Goal: Task Accomplishment & Management: Use online tool/utility

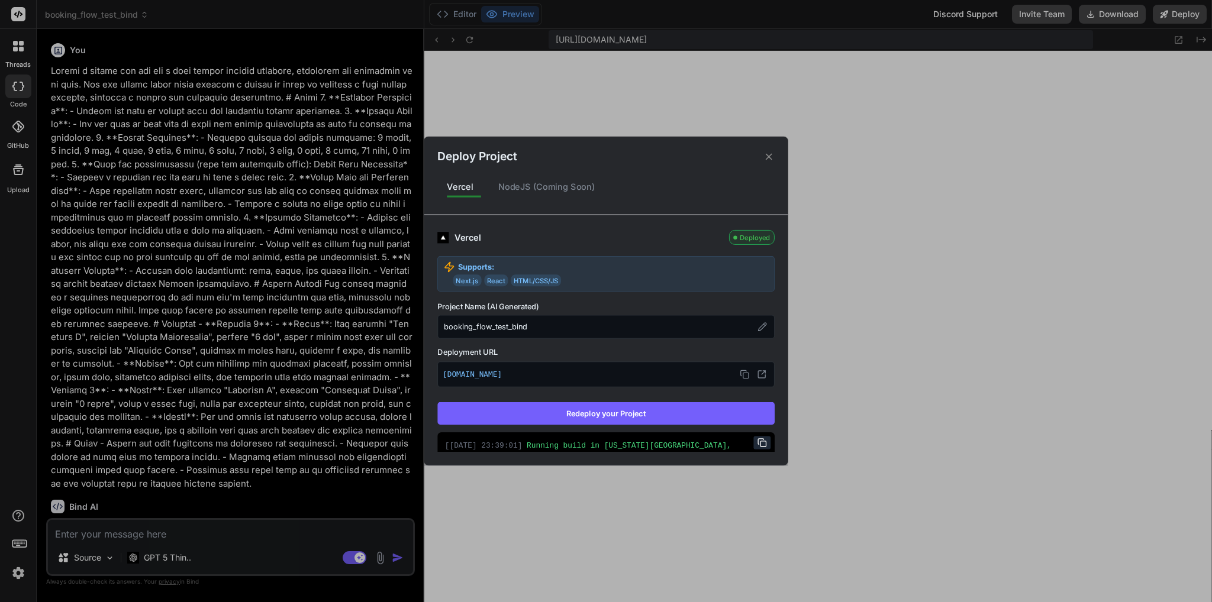
scroll to position [57, 0]
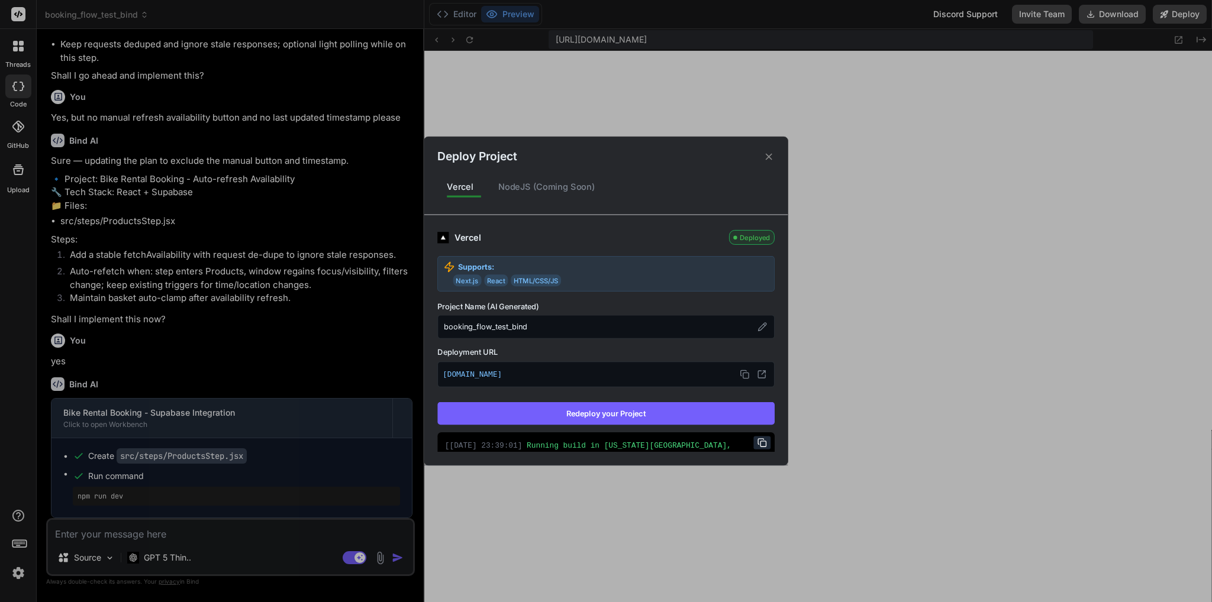
click at [123, 534] on div "Deploy Project Vercel NodeJS (Coming Soon) Vercel Deployed Supports: Next.js Re…" at bounding box center [606, 301] width 1212 height 602
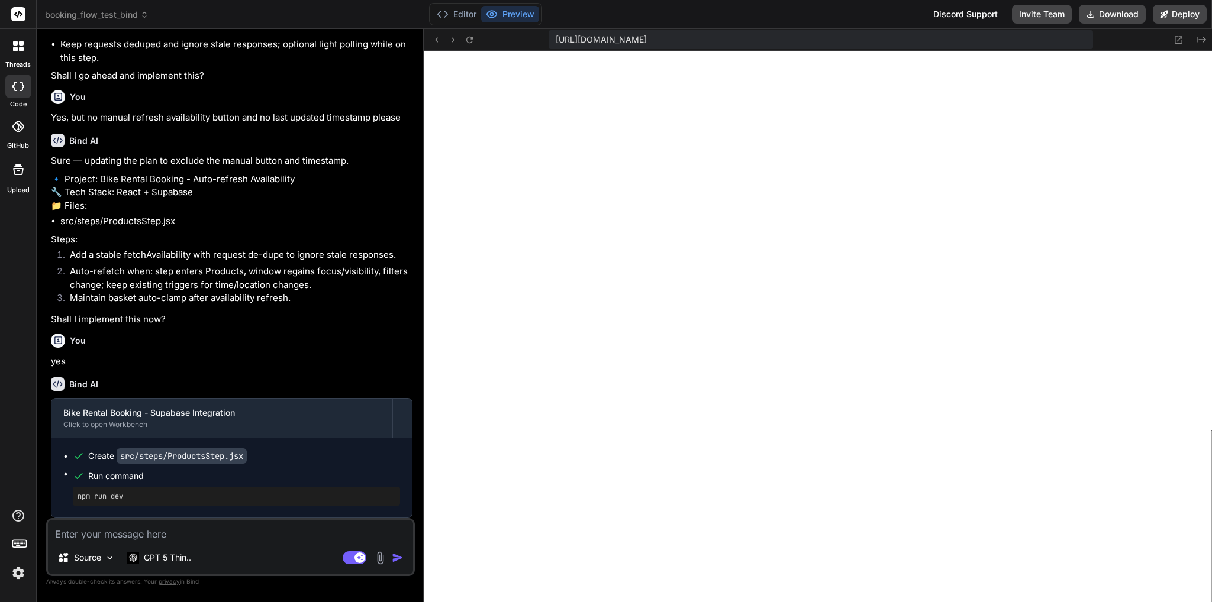
click at [180, 528] on textarea at bounding box center [230, 530] width 365 height 21
type textarea "T"
type textarea "x"
type textarea "Th"
type textarea "x"
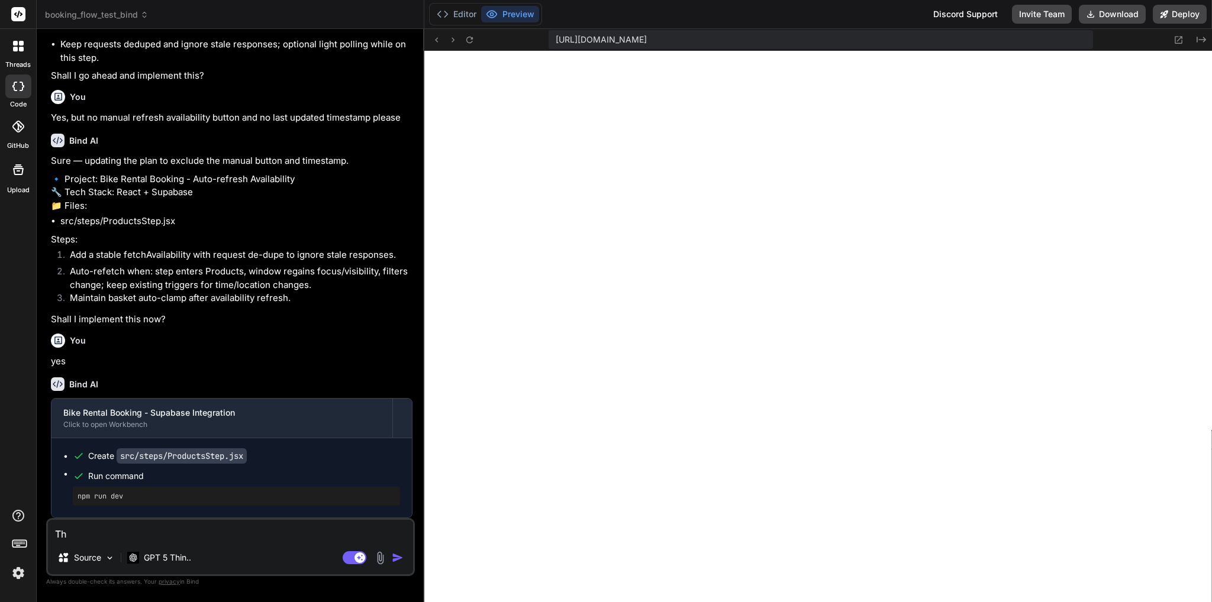
type textarea "The"
type textarea "x"
type textarea "The"
type textarea "x"
type textarea "The p"
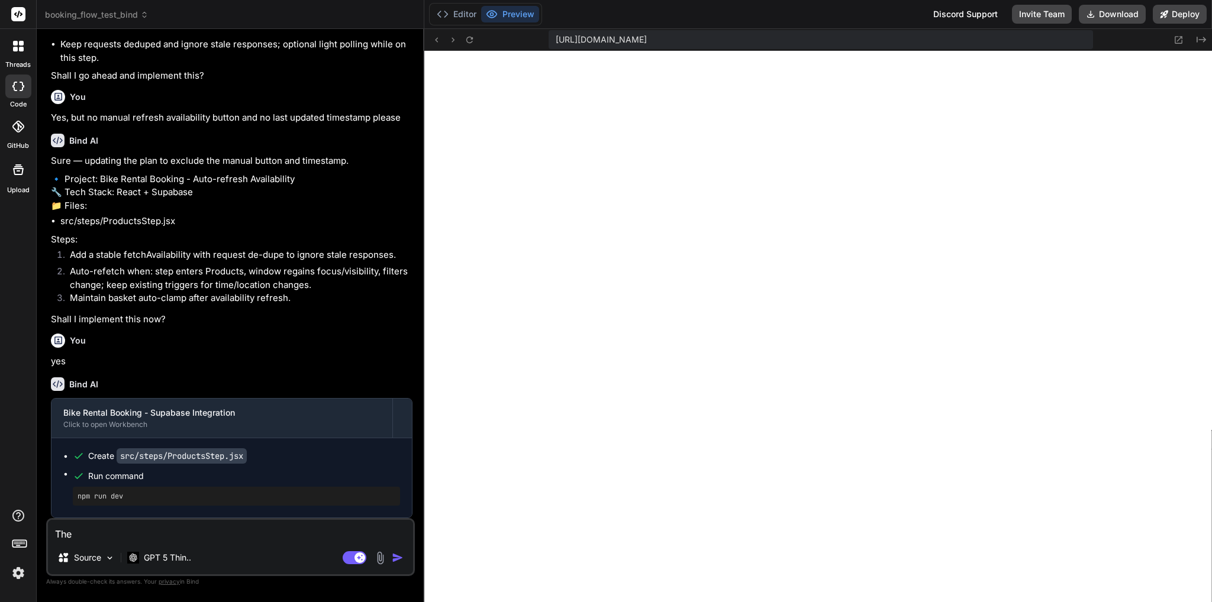
type textarea "x"
type textarea "The pr"
type textarea "x"
type textarea "The pri"
type textarea "x"
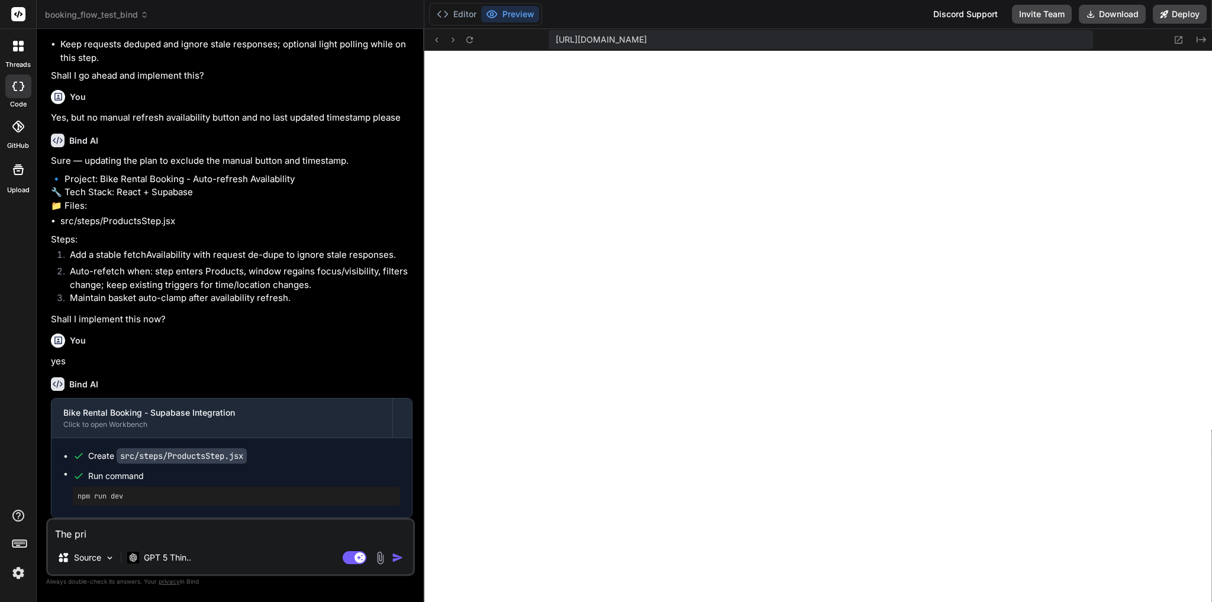
type textarea "The pric"
type textarea "x"
type textarea "The price"
type textarea "x"
type textarea "The prices"
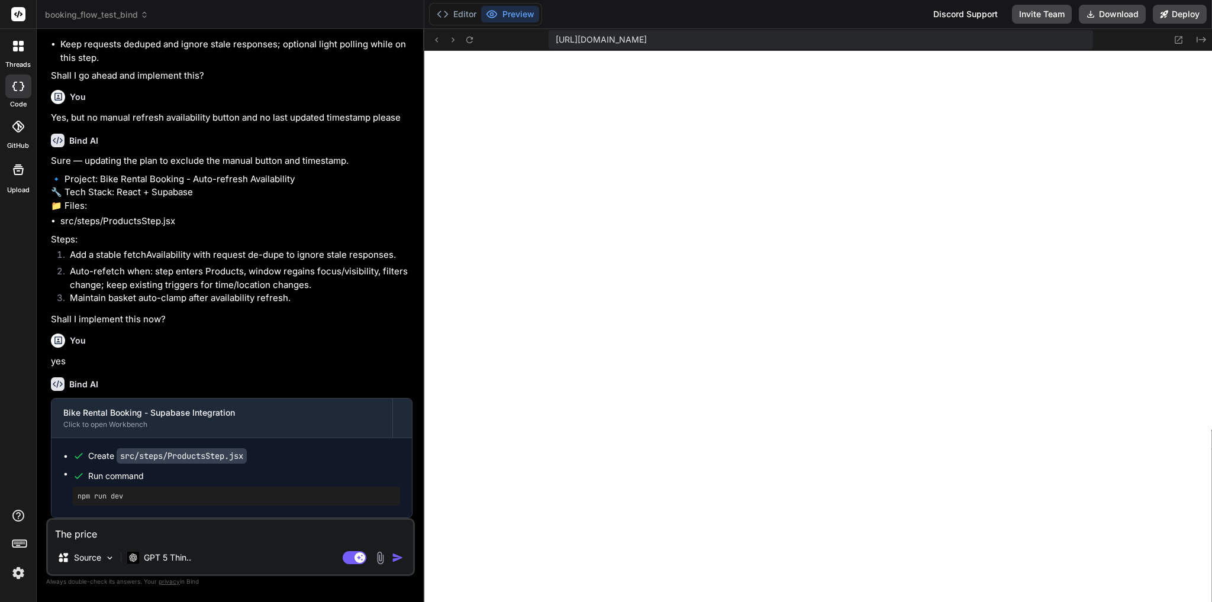
type textarea "x"
type textarea "The prices"
type textarea "x"
type textarea "The prices a"
type textarea "x"
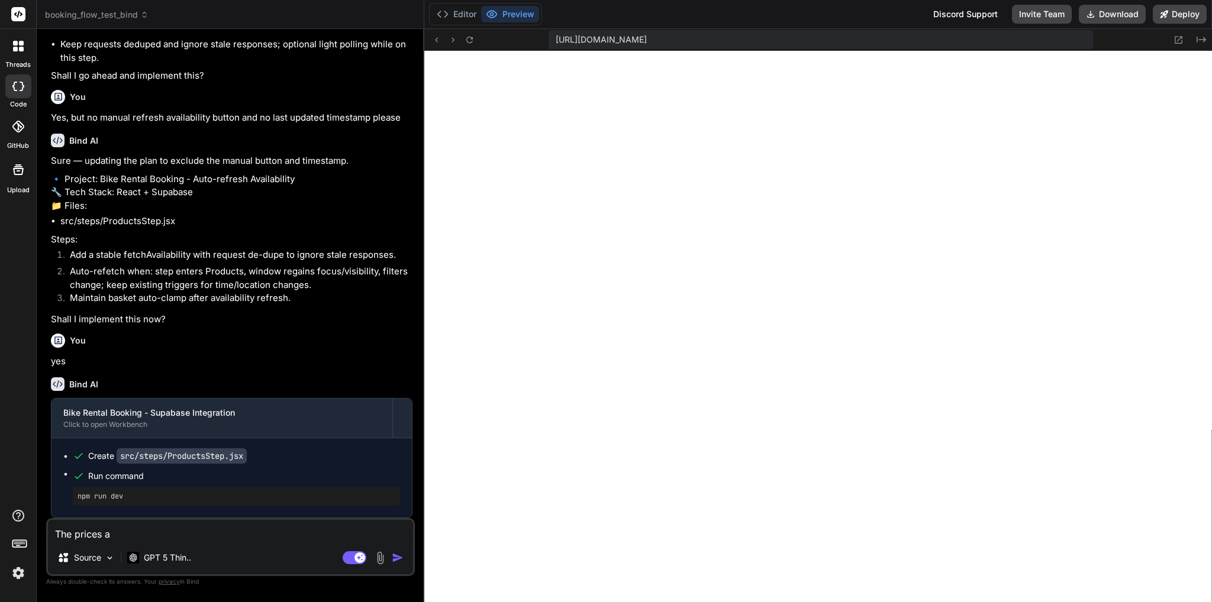
type textarea "The prices ar"
type textarea "x"
type textarea "The prices are"
type textarea "x"
type textarea "The prices are"
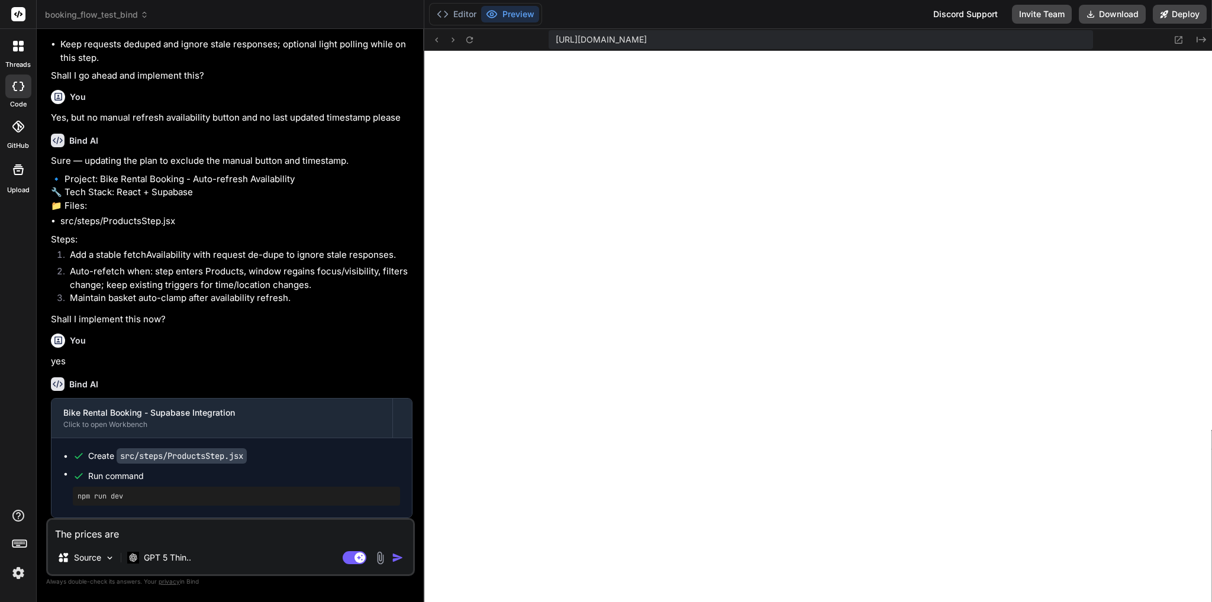
type textarea "x"
type textarea "The prices are d"
type textarea "x"
type textarea "The prices are du"
type textarea "x"
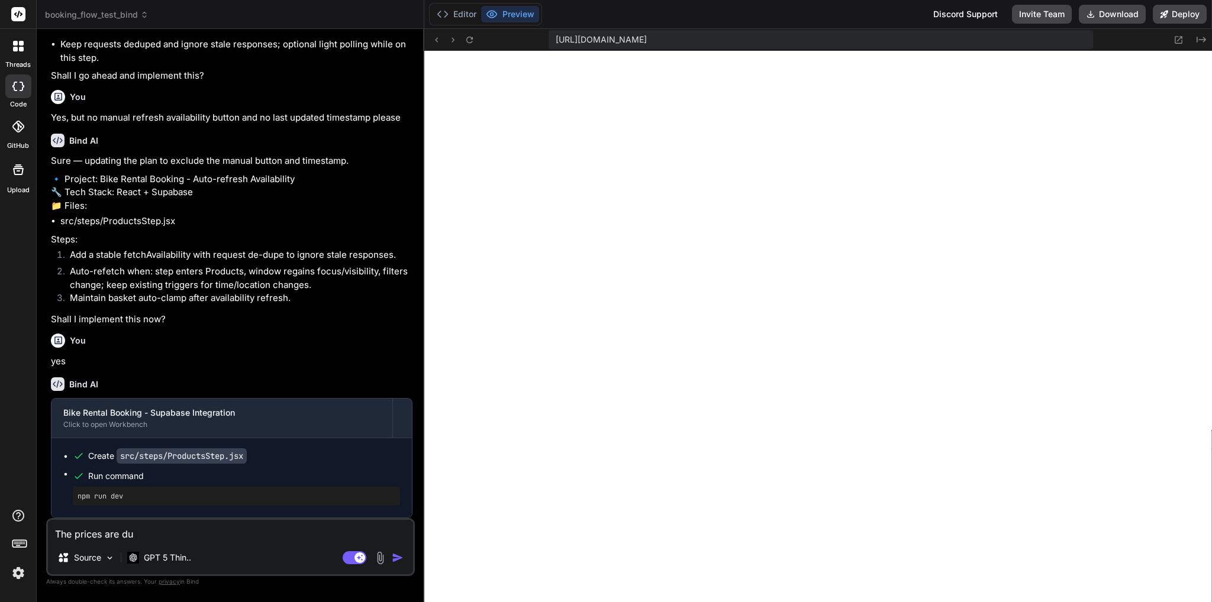
type textarea "The prices are dus"
type textarea "x"
type textarea "The prices are du"
type textarea "x"
type textarea "The prices are d"
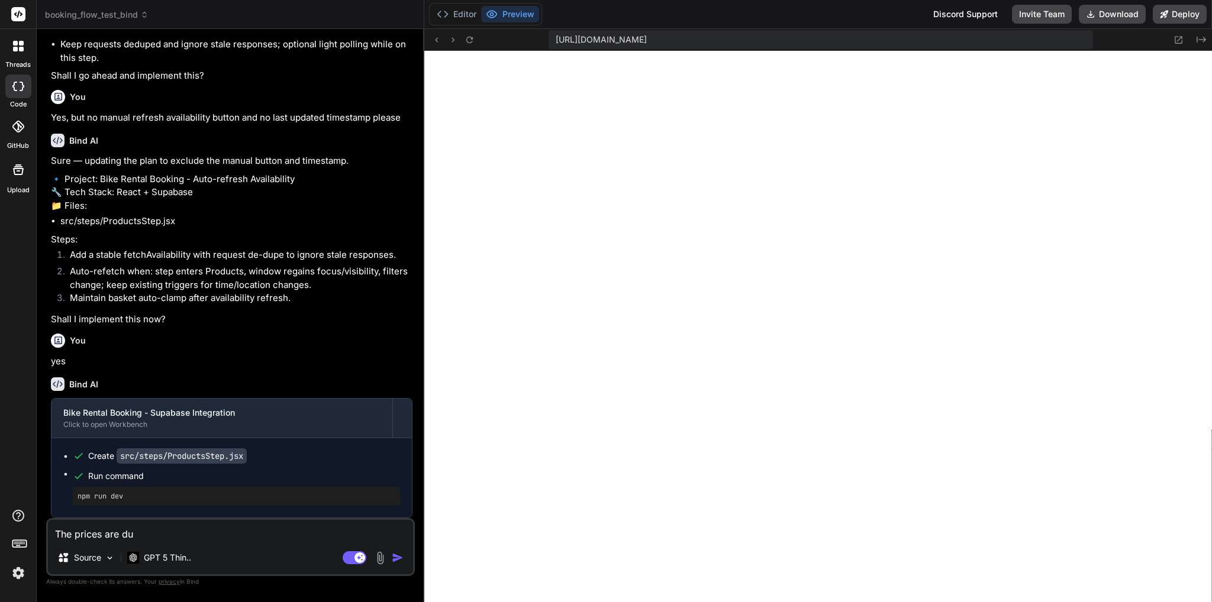
type textarea "x"
type textarea "The prices are di"
type textarea "x"
type textarea "The prices are dis"
type textarea "x"
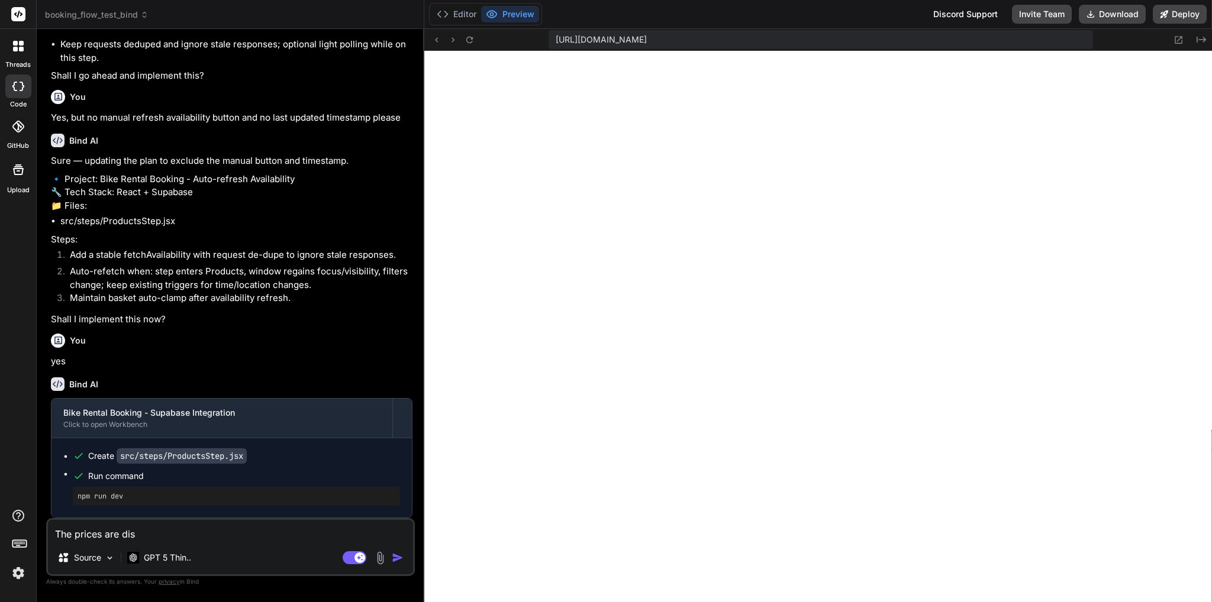
type textarea "The prices are disp"
type textarea "x"
type textarea "The prices are displ"
type textarea "x"
type textarea "The prices are displa"
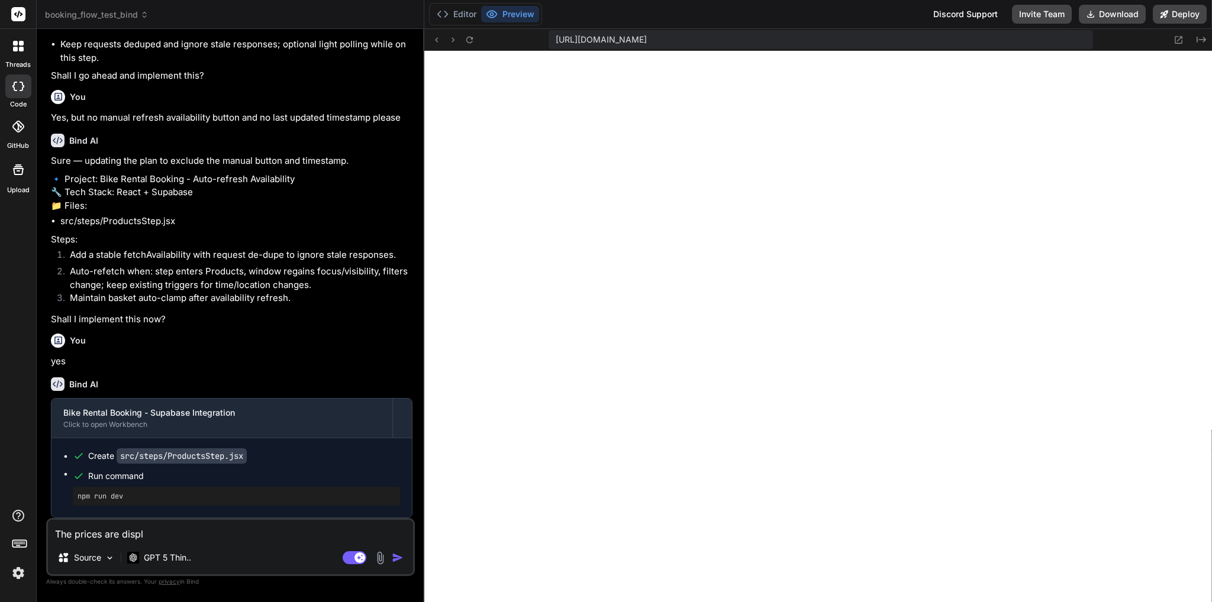
type textarea "x"
type textarea "The prices are display"
type textarea "x"
type textarea "The prices are displayd"
type textarea "x"
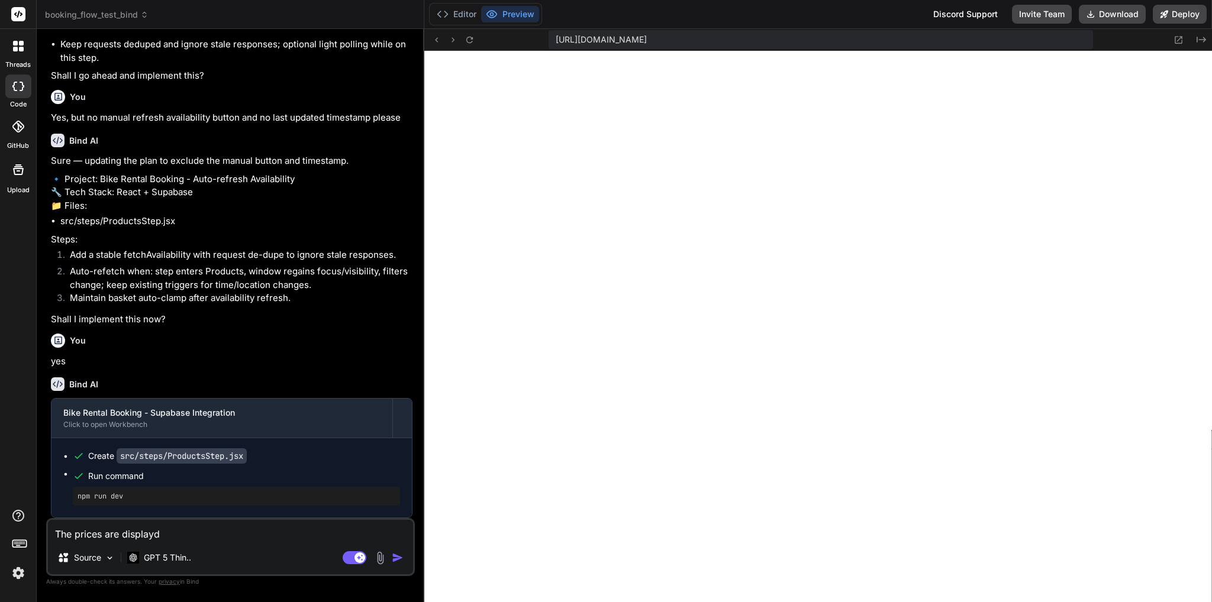
type textarea "The prices are display"
type textarea "x"
type textarea "The prices are displaye"
type textarea "x"
type textarea "The prices are displayed"
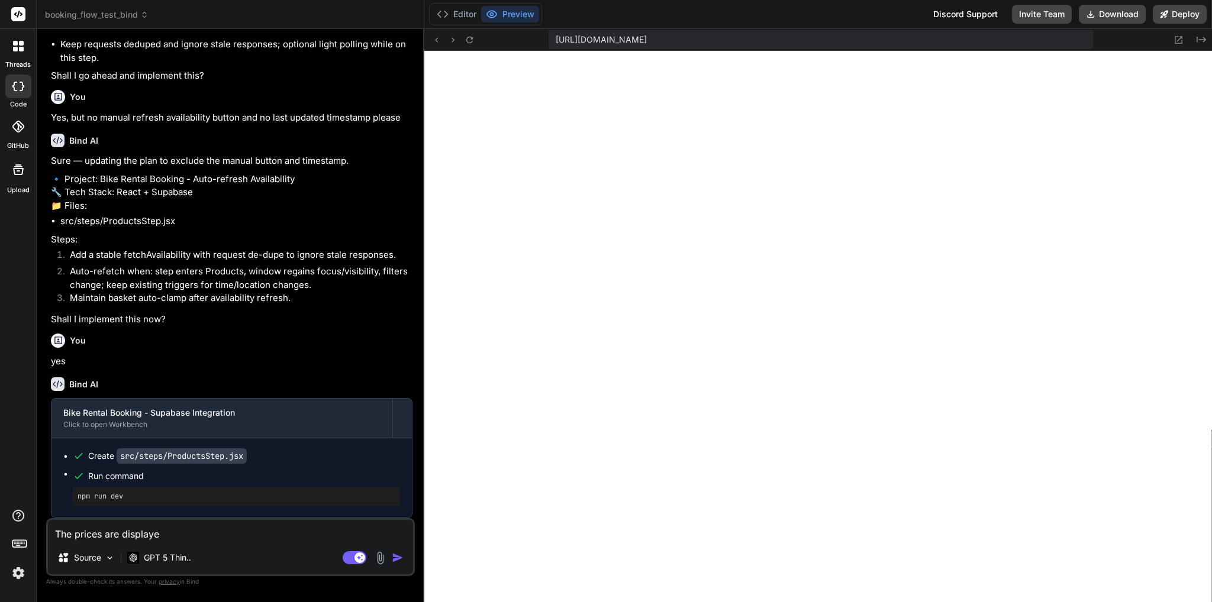
type textarea "x"
type textarea "The prices are displayed"
type textarea "x"
type textarea "The prices are displayed w"
type textarea "x"
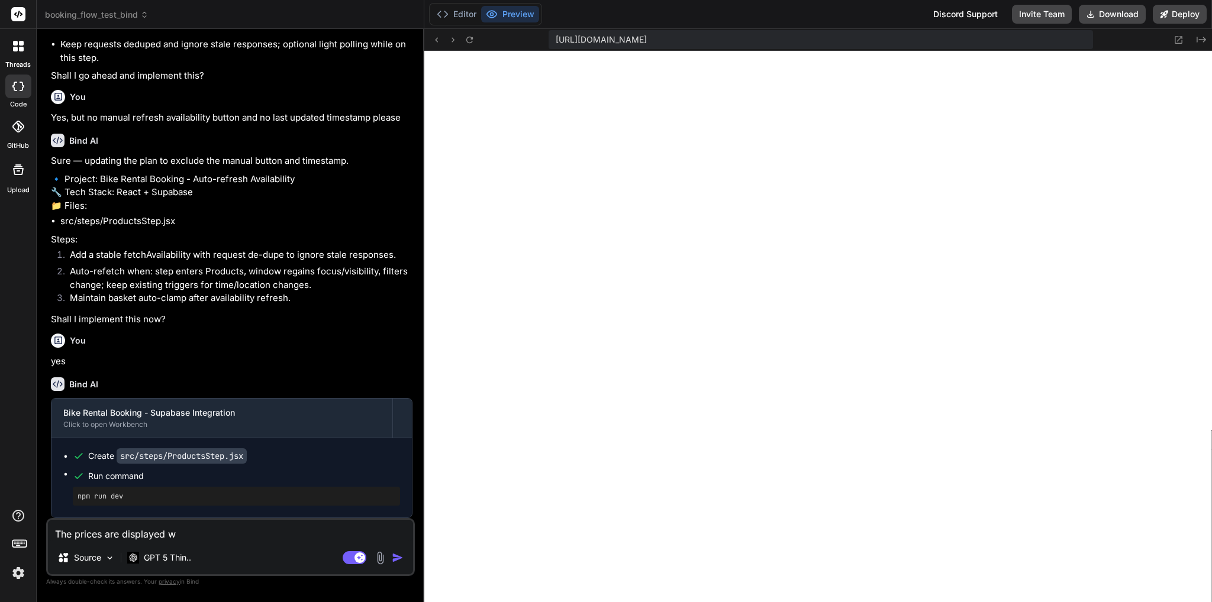
type textarea "The prices are displayed wi"
type textarea "x"
type textarea "The prices are displayed wit"
type textarea "x"
type textarea "The prices are displayed with"
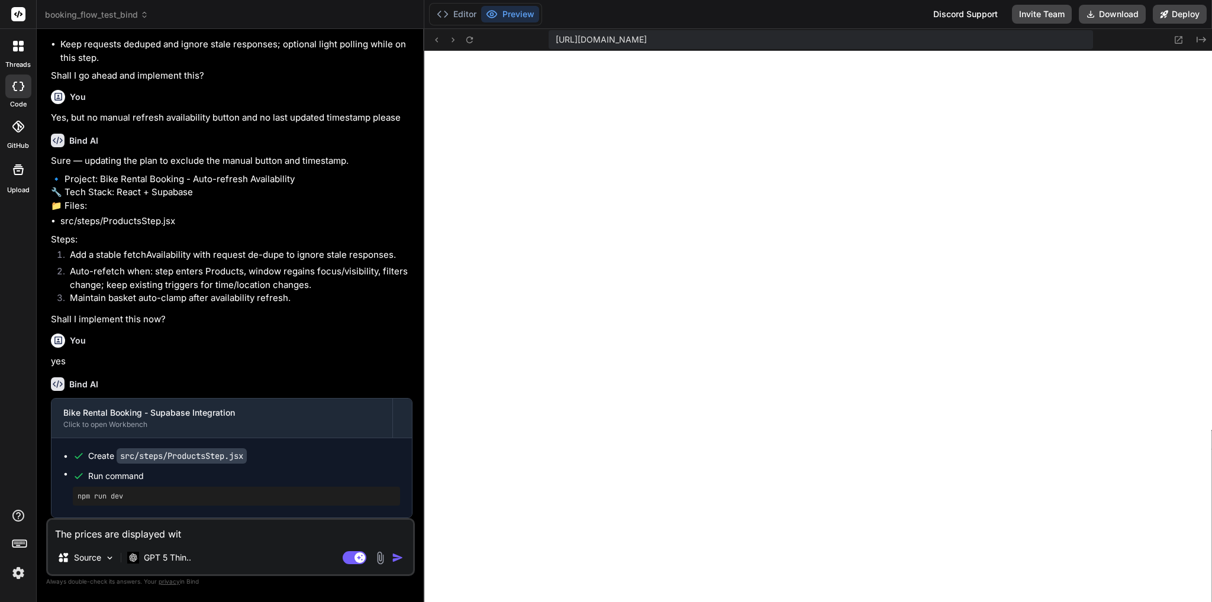
type textarea "x"
type textarea "The prices are displayed witho"
type textarea "x"
type textarea "The prices are displayed withou"
type textarea "x"
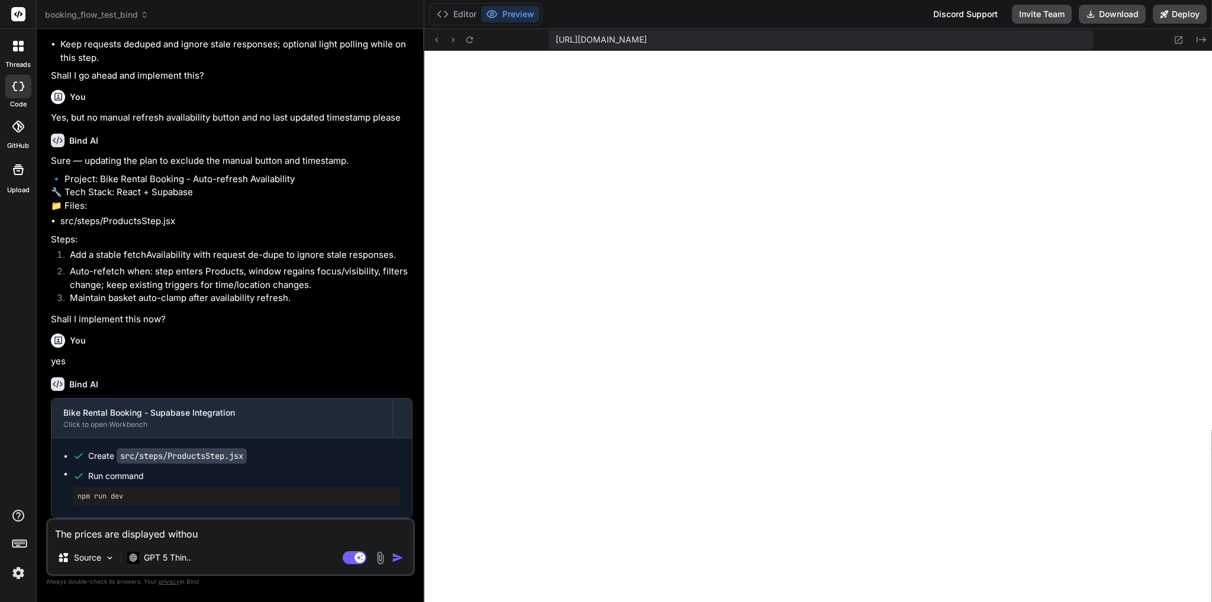
type textarea "The prices are displayed without"
type textarea "x"
type textarea "The prices are displayed without"
type textarea "x"
type textarea "The prices are displayed without d"
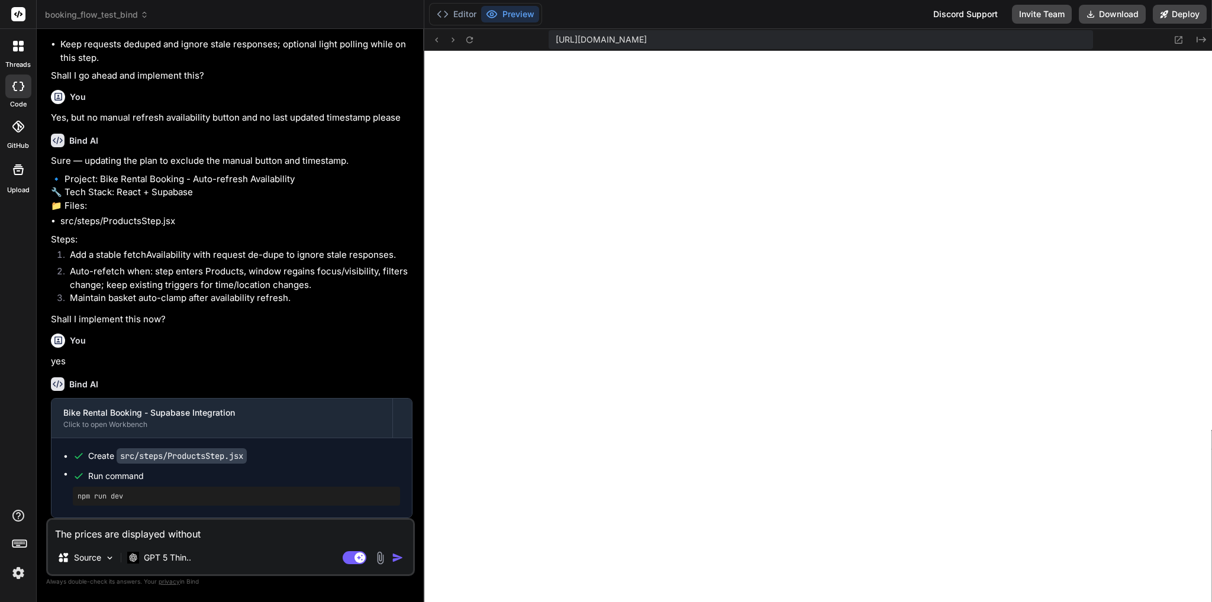
type textarea "x"
type textarea "The prices are displayed without de"
type textarea "x"
type textarea "The prices are displayed without dec"
type textarea "x"
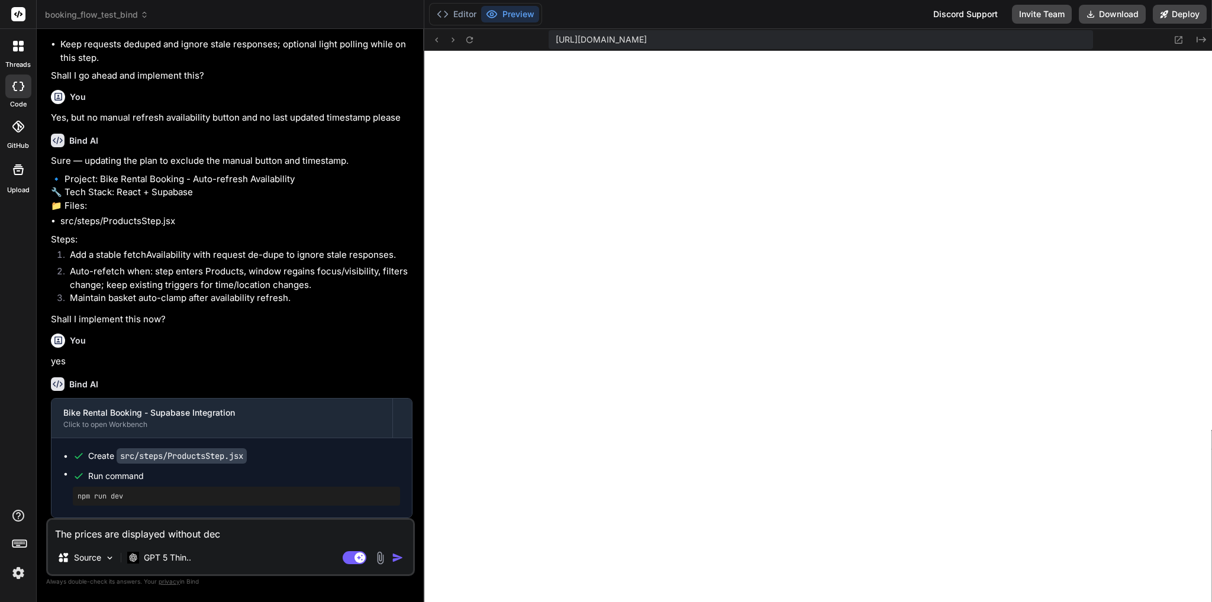
type textarea "The prices are displayed without deci"
type textarea "x"
type textarea "The prices are displayed without decim"
type textarea "x"
type textarea "The prices are displayed without decima"
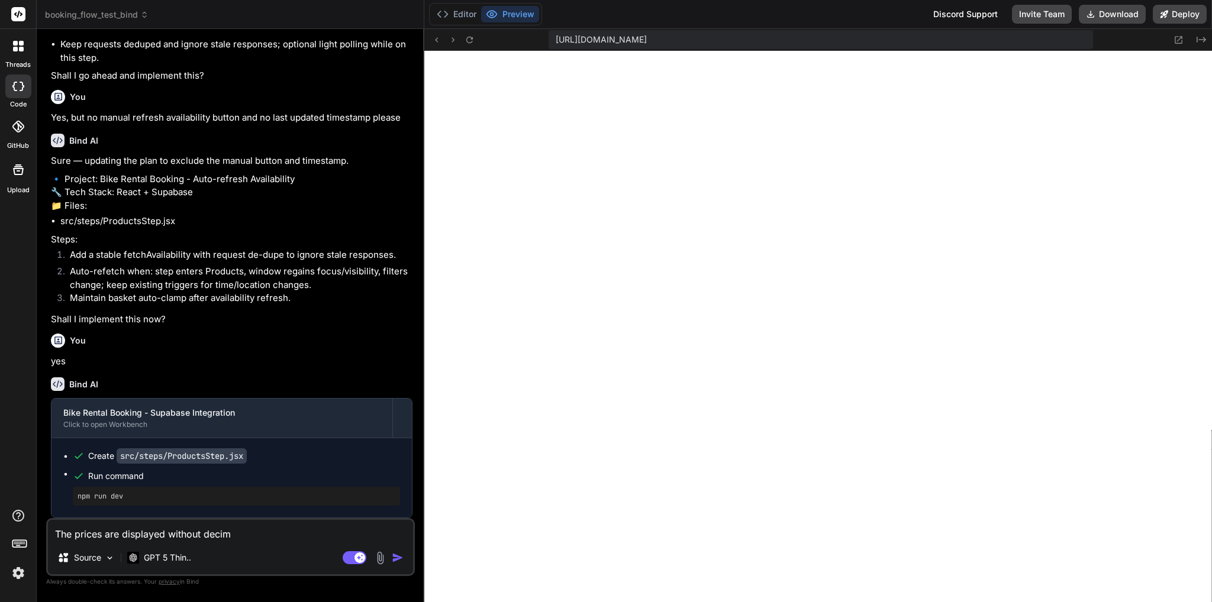
type textarea "x"
type textarea "The prices are displayed without decimal"
type textarea "x"
type textarea "The prices are displayed without decimal,"
type textarea "x"
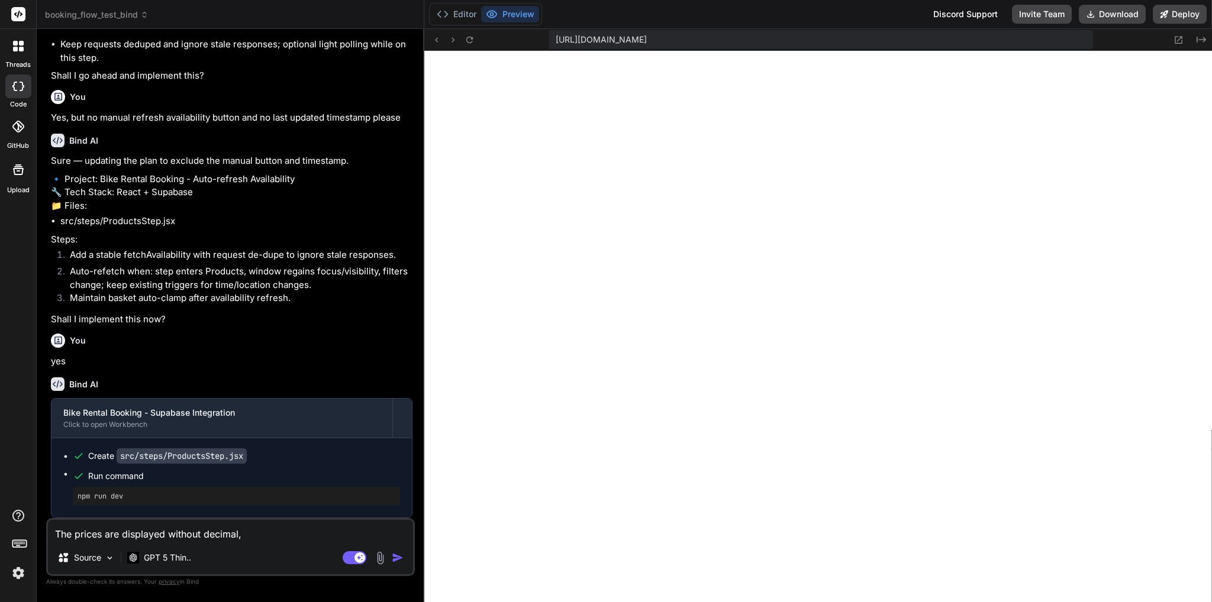
type textarea "The prices are displayed without decimal,"
type textarea "x"
type textarea "The prices are displayed without decimal, e"
type textarea "x"
type textarea "The prices are displayed without decimal, e."
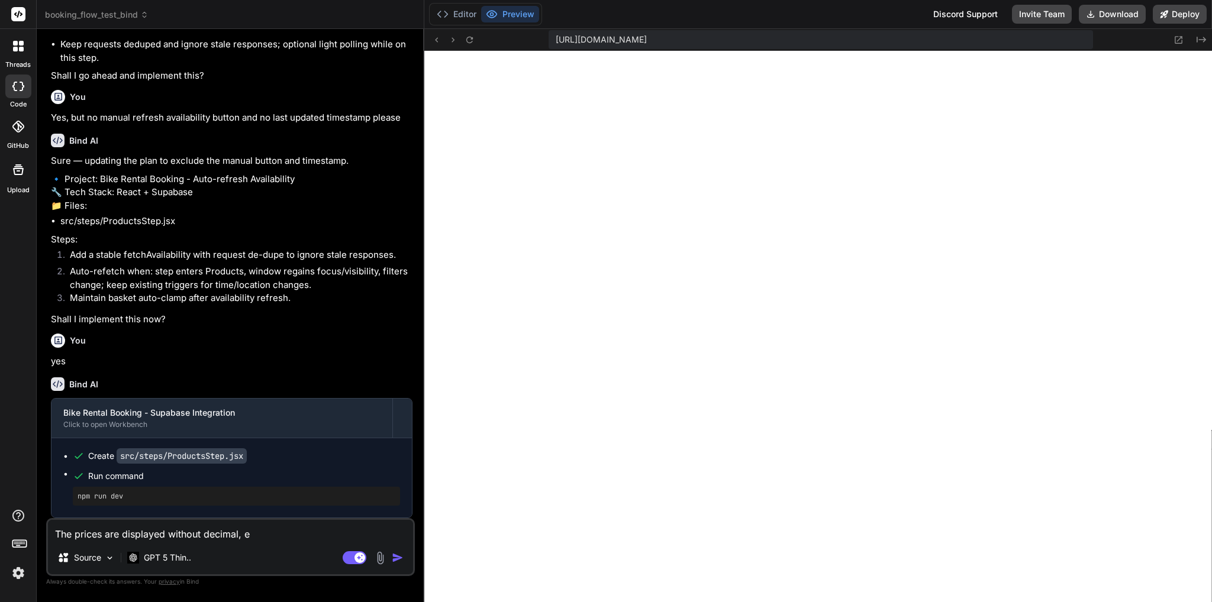
type textarea "x"
type textarea "The prices are displayed without decimal, e.g"
type textarea "x"
type textarea "The prices are displayed without decimal, e.g."
type textarea "x"
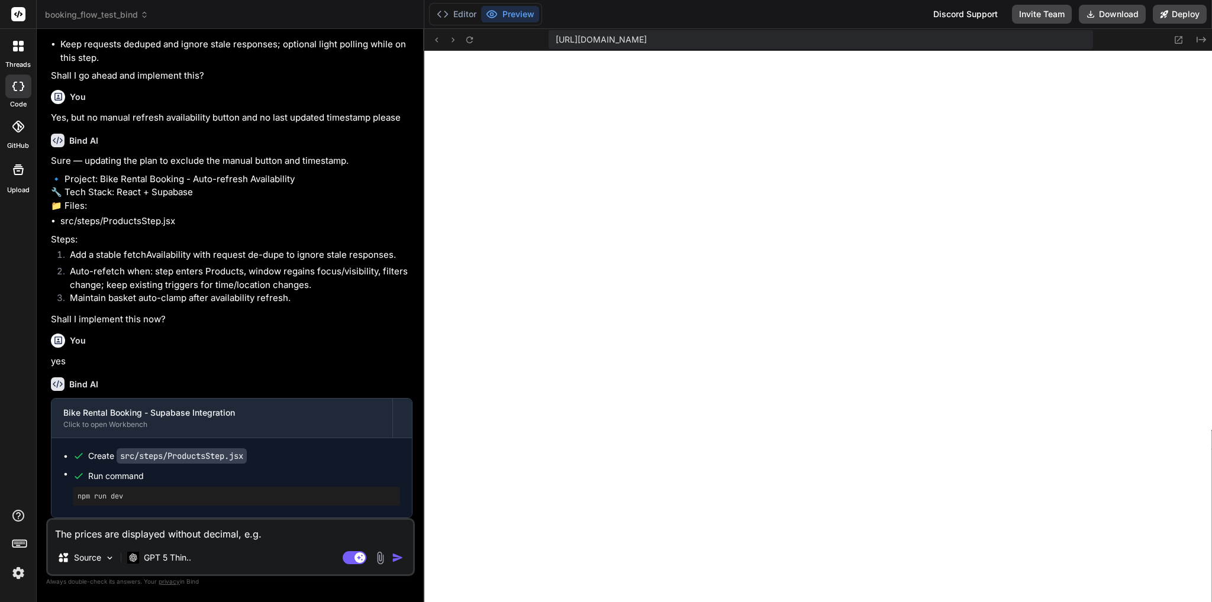
type textarea "The prices are displayed without decimal, e.g."
type textarea "x"
type textarea "The prices are displayed without decimal, e.g. 4"
type textarea "x"
type textarea "The prices are displayed without decimal, e.g. 40"
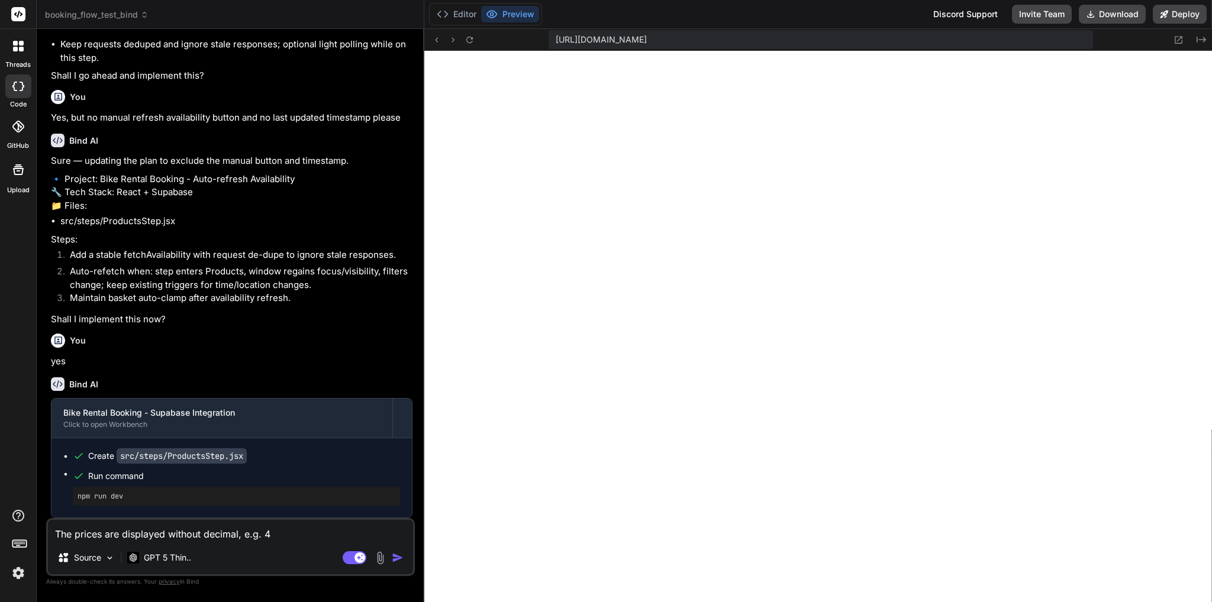
type textarea "x"
type textarea "The prices are displayed without decimal, e.g. 400"
type textarea "x"
type textarea "The prices are displayed without decimal, e.g. 4000"
type textarea "x"
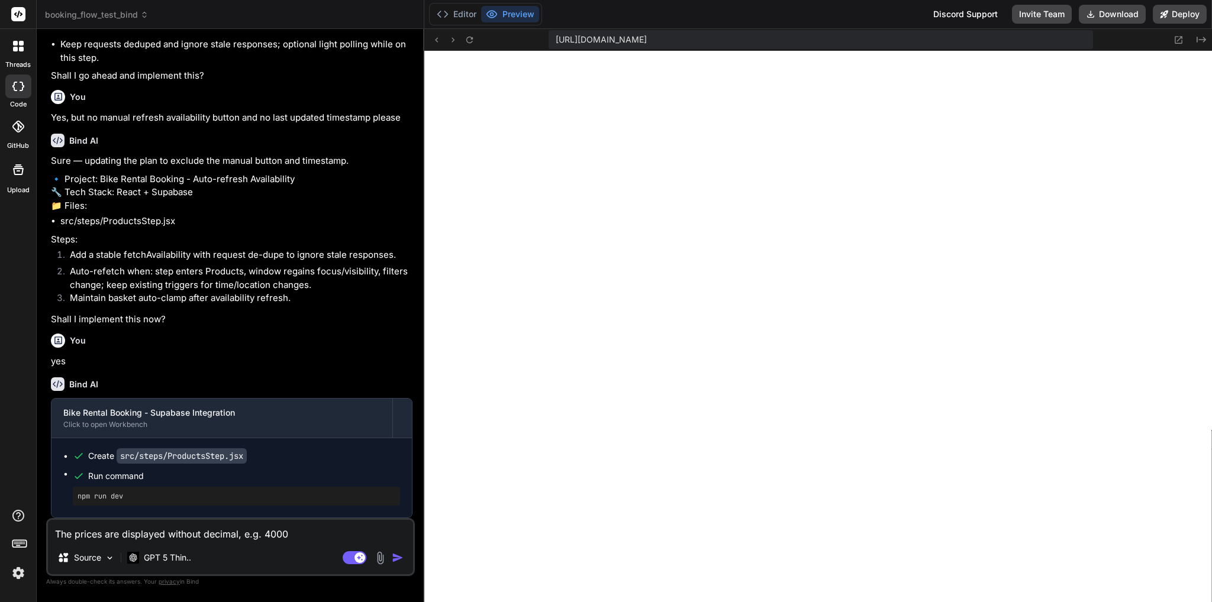
type textarea "The prices are displayed without decimal, e.g. 4000"
type textarea "x"
type textarea "The prices are displayed without decimal, e.g. 4000 i"
type textarea "x"
type textarea "The prices are displayed without decimal, e.g. 4000 in"
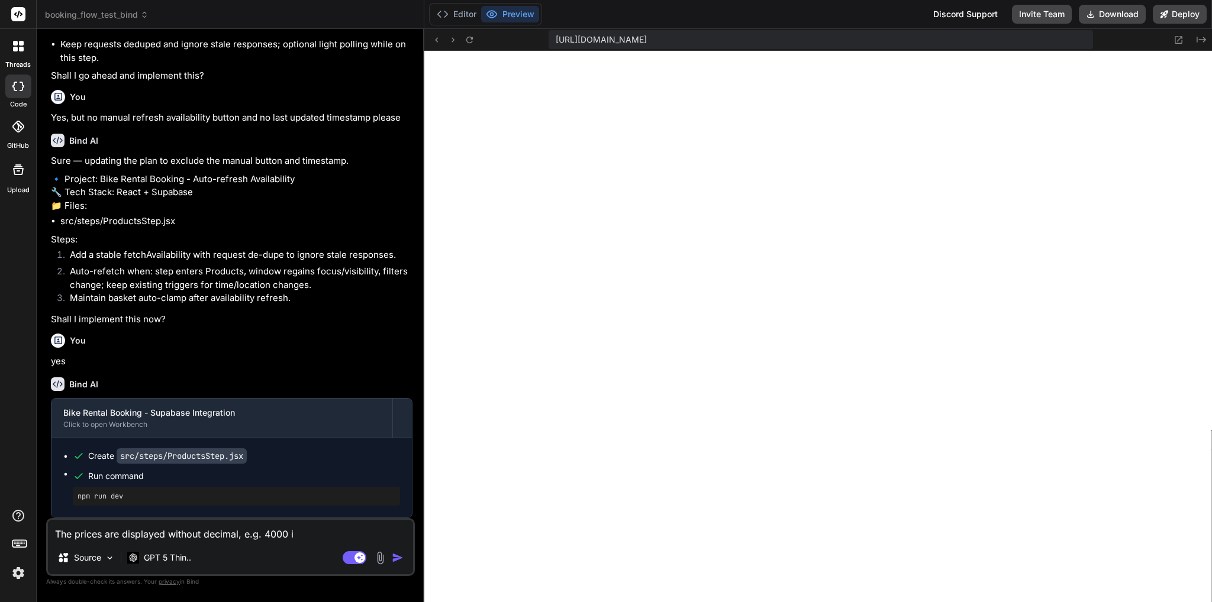
type textarea "x"
type textarea "The prices are displayed without decimal, e.g. 4000 ins"
type textarea "x"
type textarea "The prices are displayed without decimal, e.g. 4000 inst"
type textarea "x"
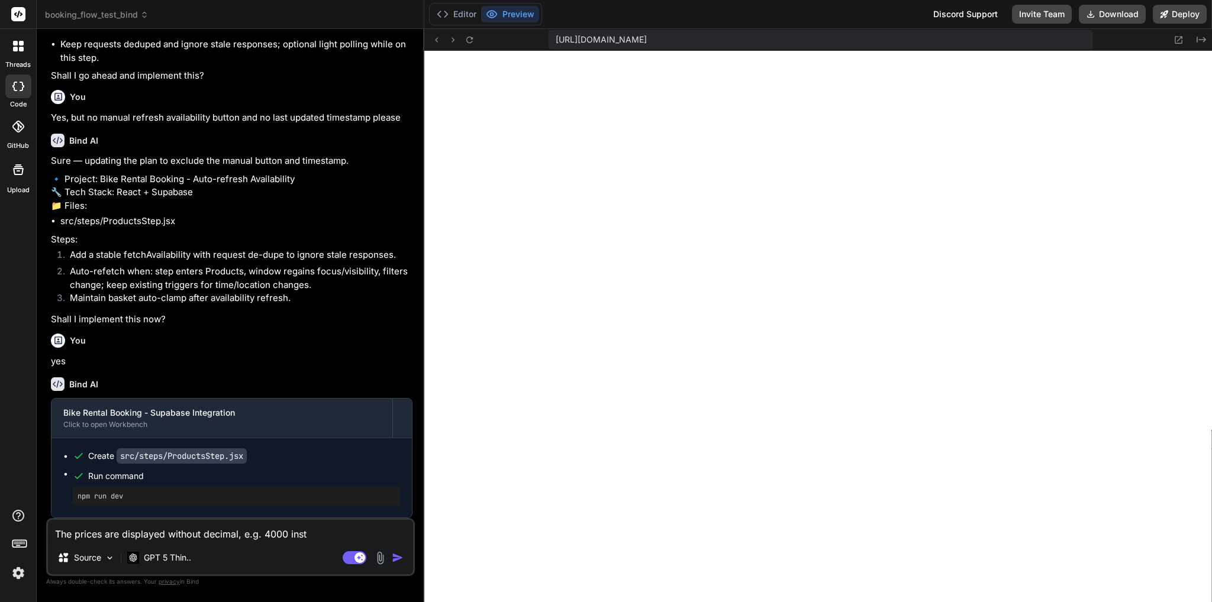
type textarea "The prices are displayed without decimal, e.g. 4000 inste"
type textarea "x"
type textarea "The prices are displayed without decimal, e.g. 4000 instea"
type textarea "x"
type textarea "The prices are displayed without decimal, e.g. 4000 instead"
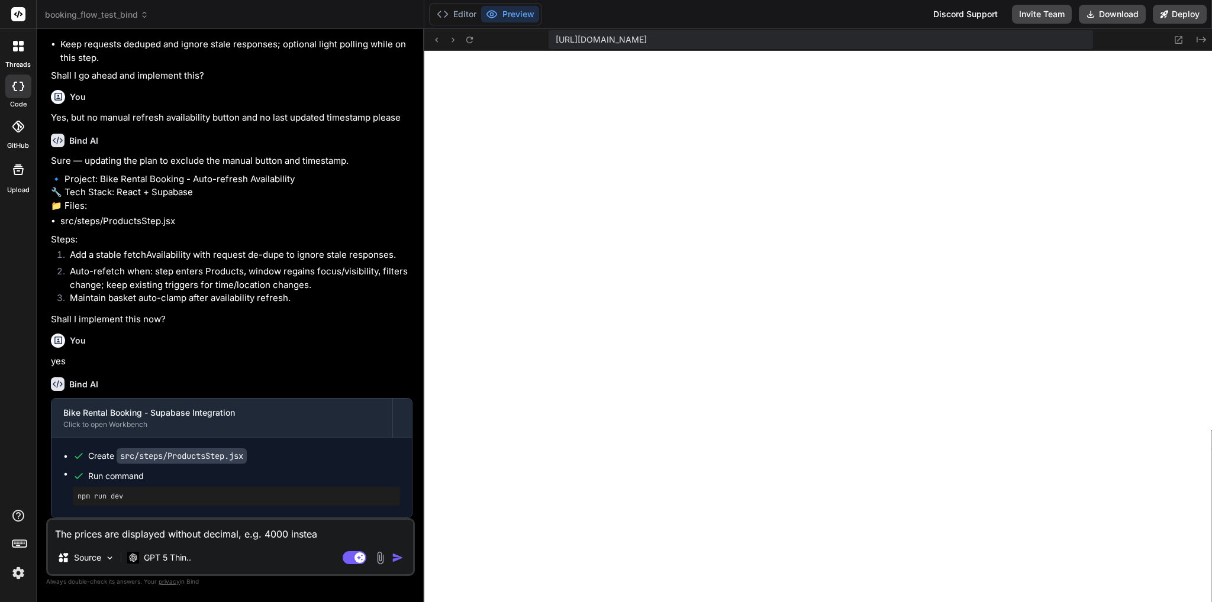
type textarea "x"
type textarea "The prices are displayed without decimal, e.g. 4000 instead"
type textarea "x"
type textarea "The prices are displayed without decimal, e.g. 4000 instead o"
type textarea "x"
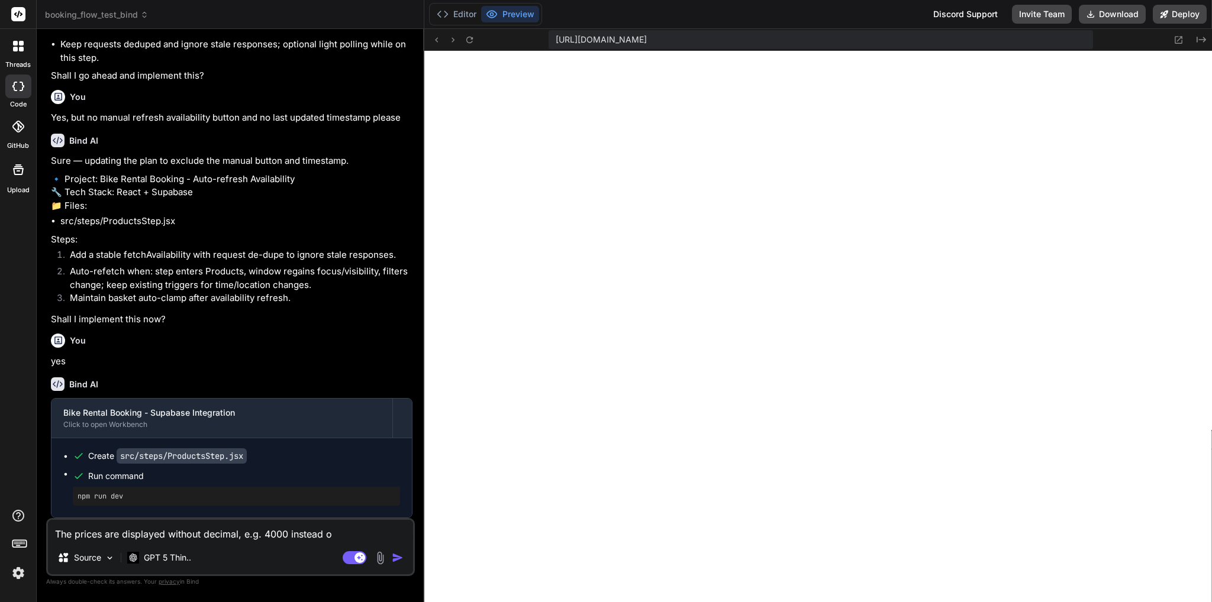
type textarea "The prices are displayed without decimal, e.g. 4000 instead of"
type textarea "x"
type textarea "The prices are displayed without decimal, e.g. 4000 instead of"
type textarea "x"
type textarea "The prices are displayed without decimal, e.g. 4000 instead of 4"
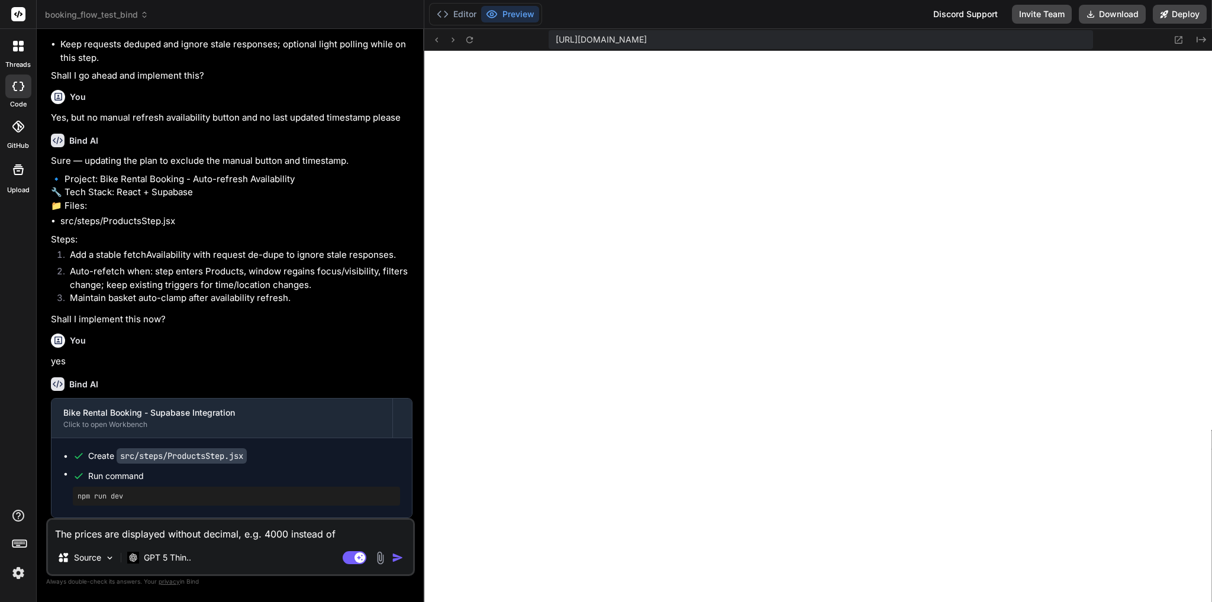
type textarea "x"
type textarea "The prices are displayed without decimal, e.g. 4000 instead of 40"
type textarea "x"
type textarea "The prices are displayed without decimal, e.g. 4000 instead of 40,"
type textarea "x"
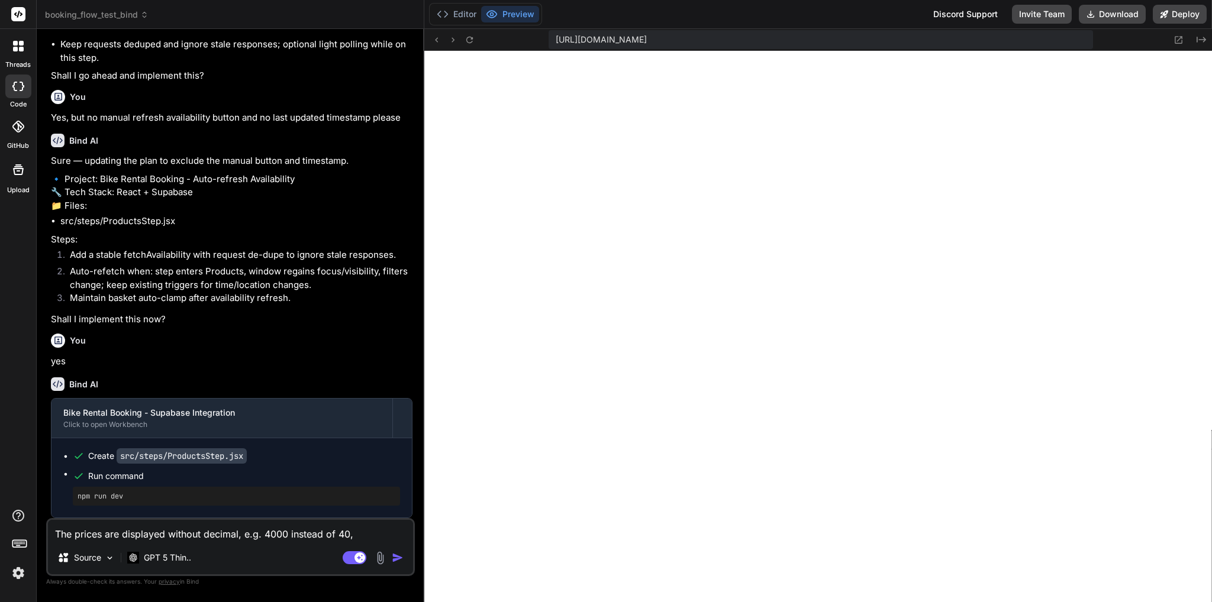
type textarea "The prices are displayed without decimal, e.g. 4000 instead of 40,0"
type textarea "x"
type textarea "The prices are displayed without decimal, e.g. 4000 instead of 40,00"
type textarea "x"
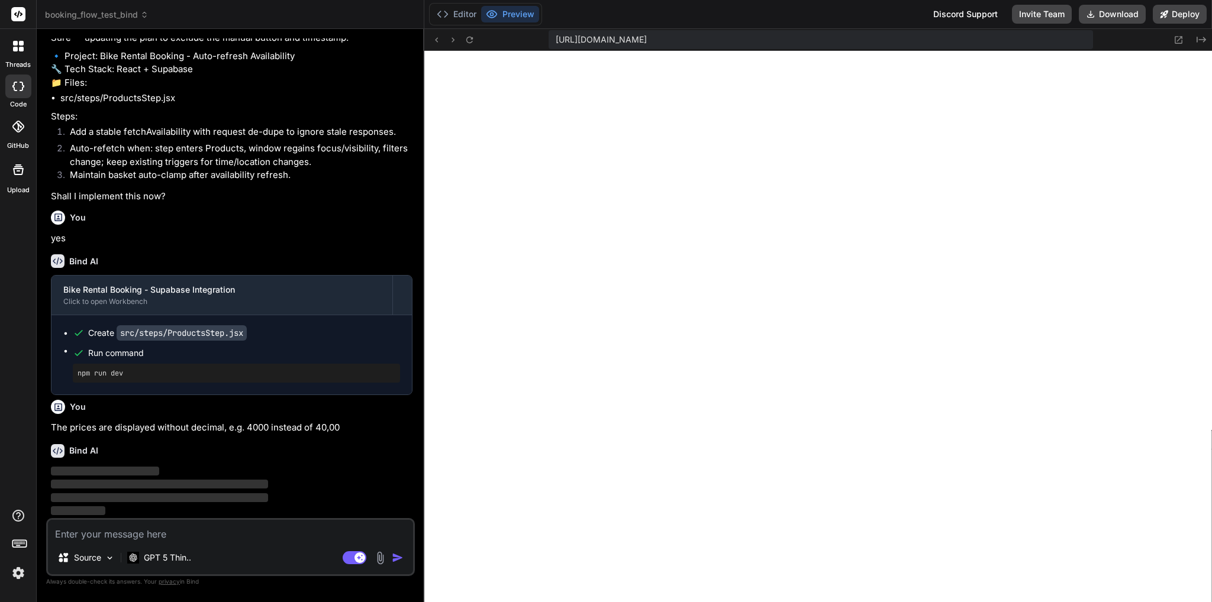
scroll to position [38712, 0]
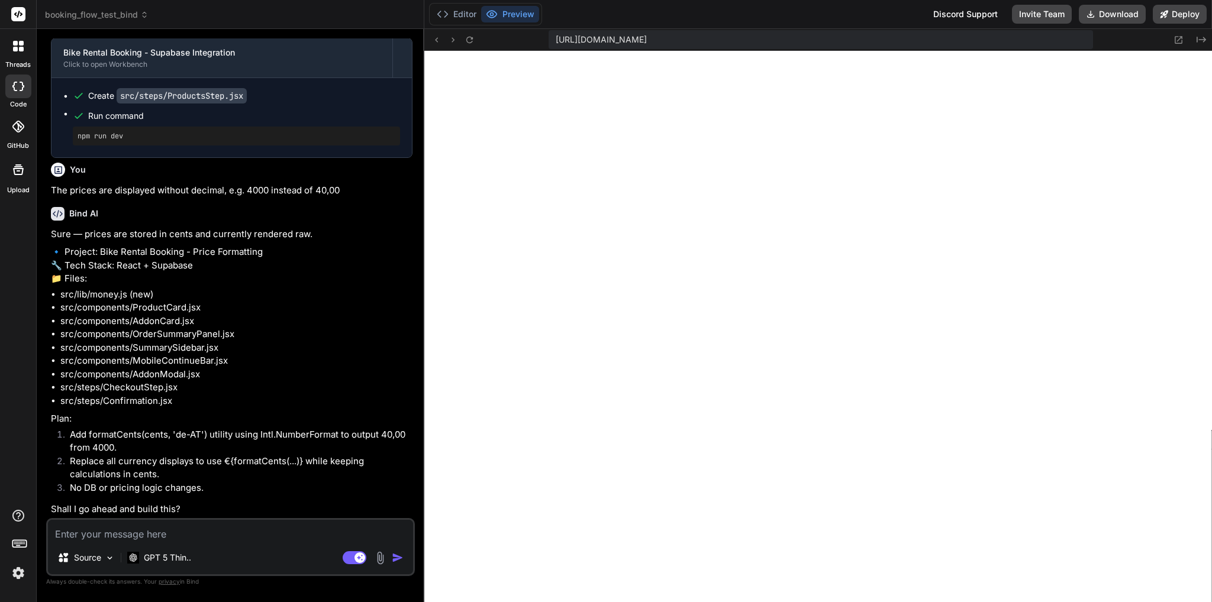
type textarea "x"
click at [185, 525] on textarea at bounding box center [230, 530] width 365 height 21
type textarea "F"
type textarea "x"
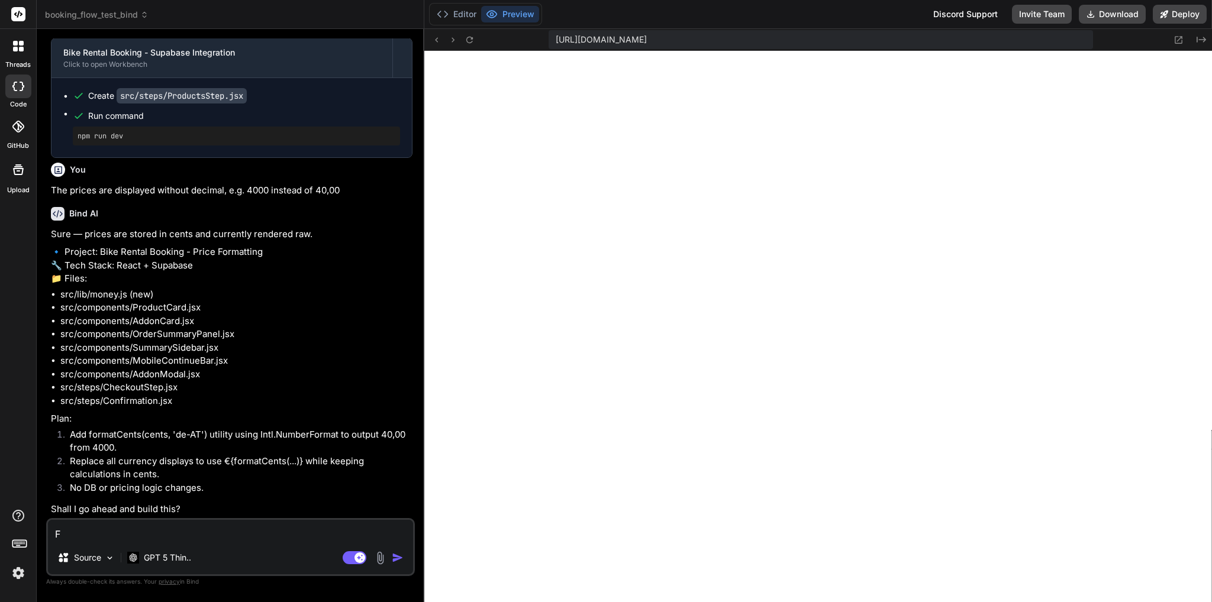
type textarea "Fi"
type textarea "x"
type textarea "Fir"
type textarea "x"
type textarea "Firs"
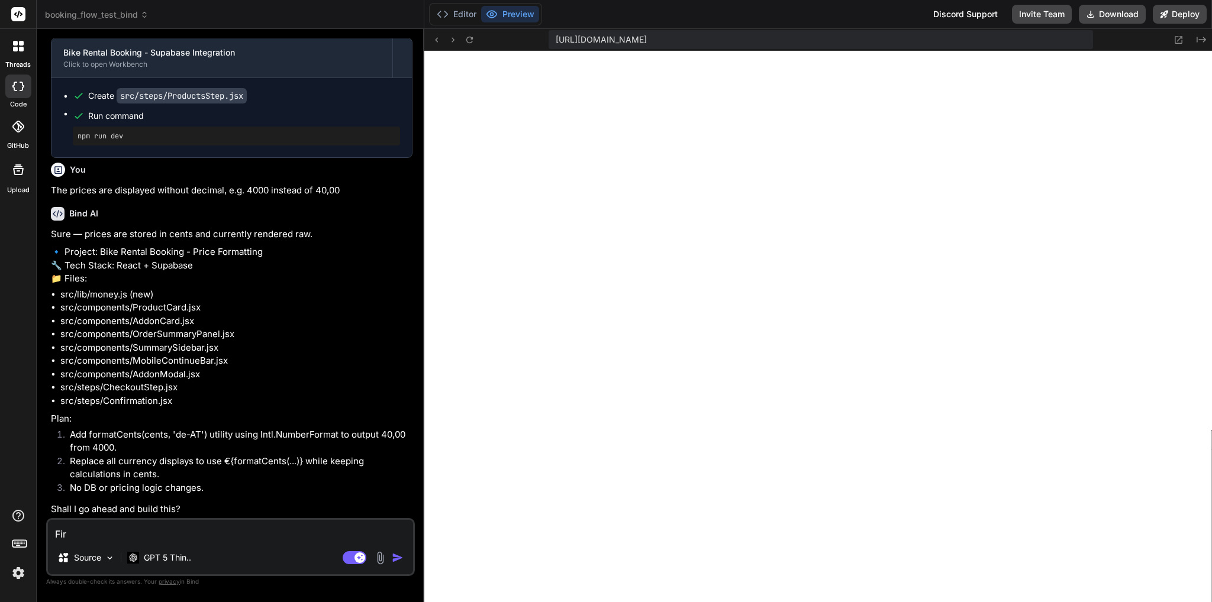
type textarea "x"
type textarea "First"
type textarea "x"
type textarea "First,"
type textarea "x"
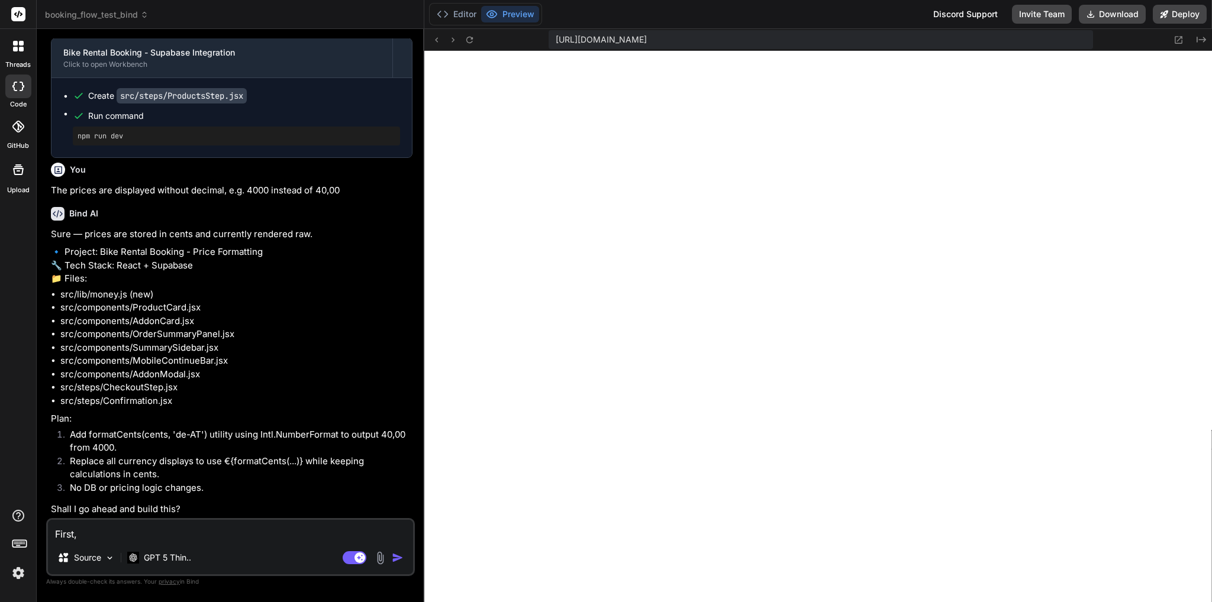
type textarea "First,"
type textarea "x"
type textarea "First, p"
type textarea "x"
type textarea "First, pl"
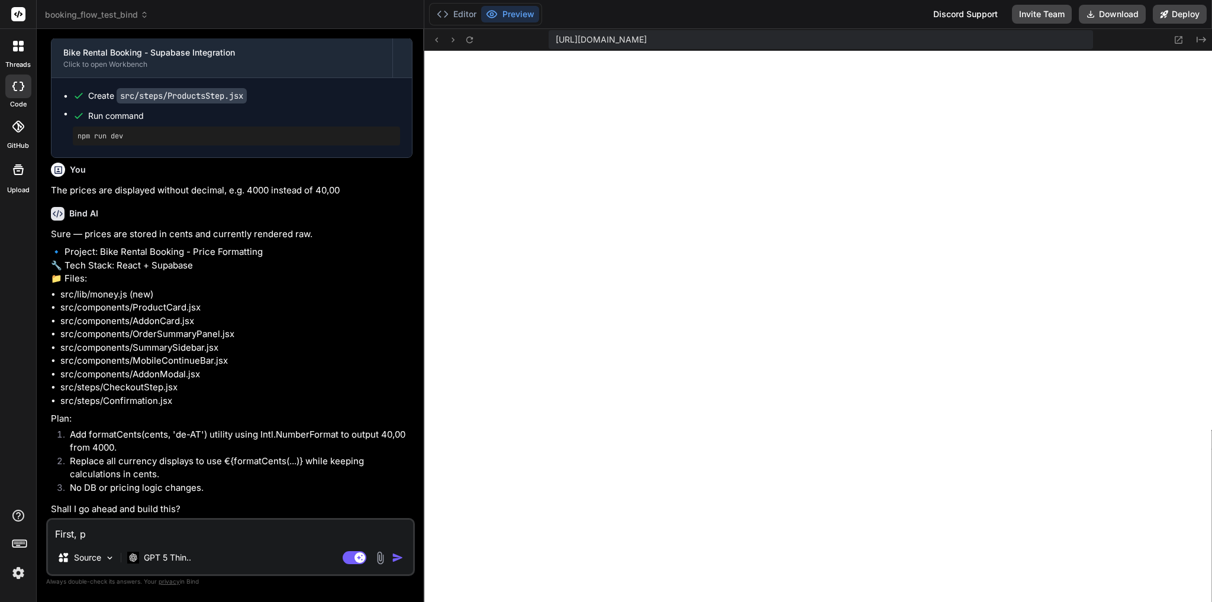
type textarea "x"
type textarea "First, ple"
type textarea "x"
type textarea "First, plea"
type textarea "x"
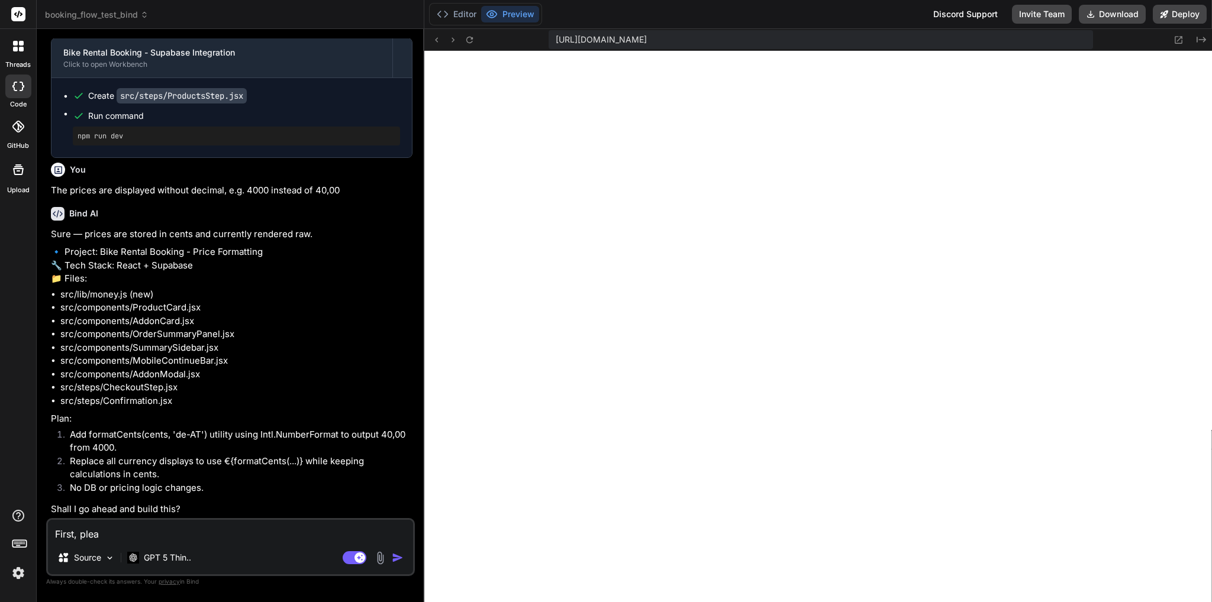
type textarea "First, pleas"
type textarea "x"
type textarea "First, please"
type textarea "x"
type textarea "First, please"
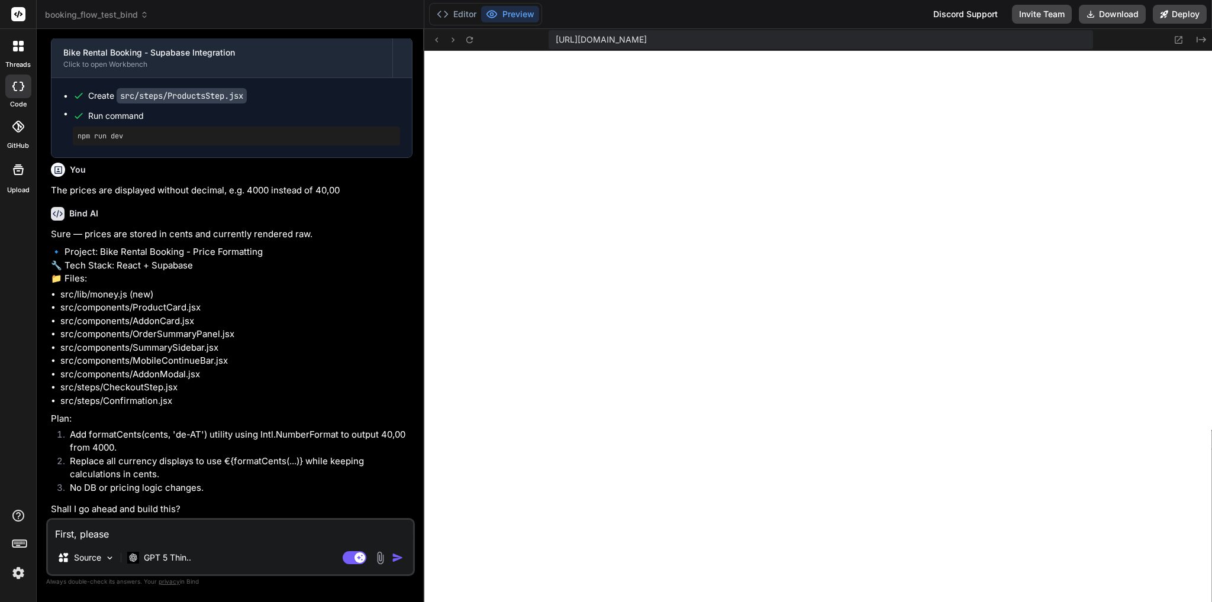
type textarea "x"
type textarea "First, please t"
type textarea "x"
type textarea "First, please te"
type textarea "x"
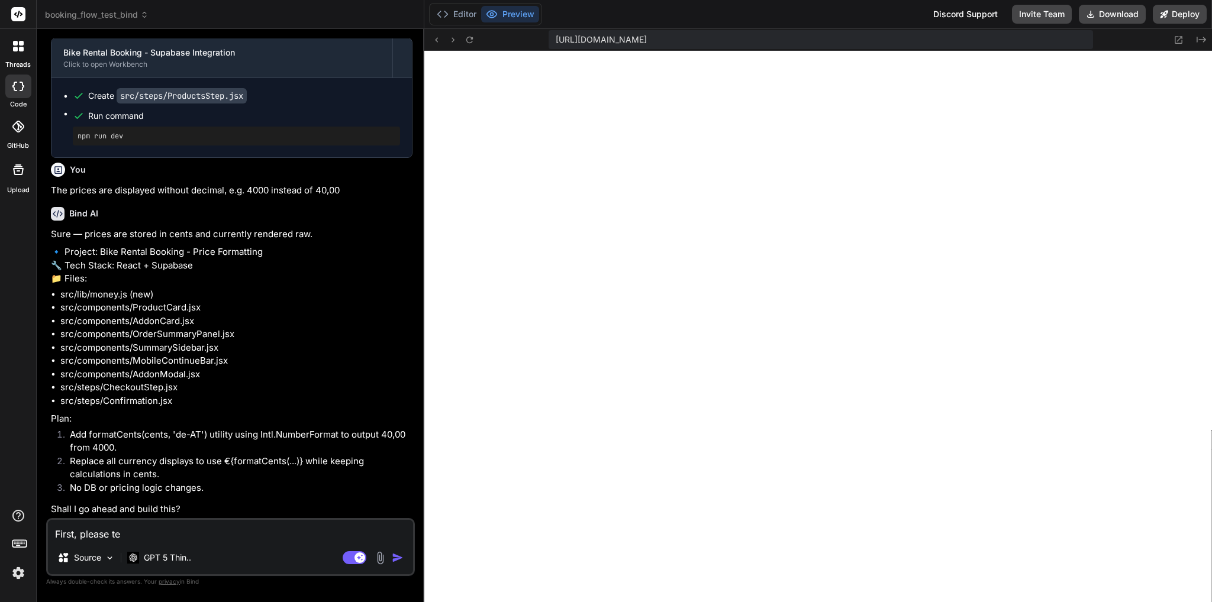
type textarea "First, please tel"
type textarea "x"
type textarea "First, please tell"
type textarea "x"
type textarea "First, please tell"
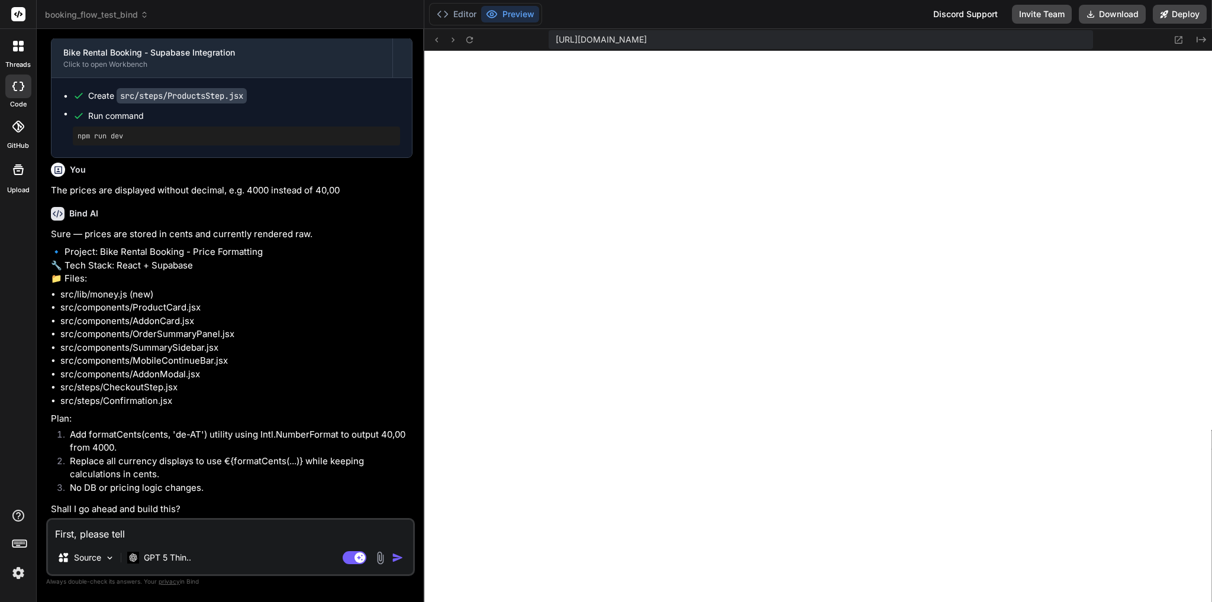
type textarea "x"
type textarea "First, please tell m"
type textarea "x"
type textarea "First, please tell me"
type textarea "x"
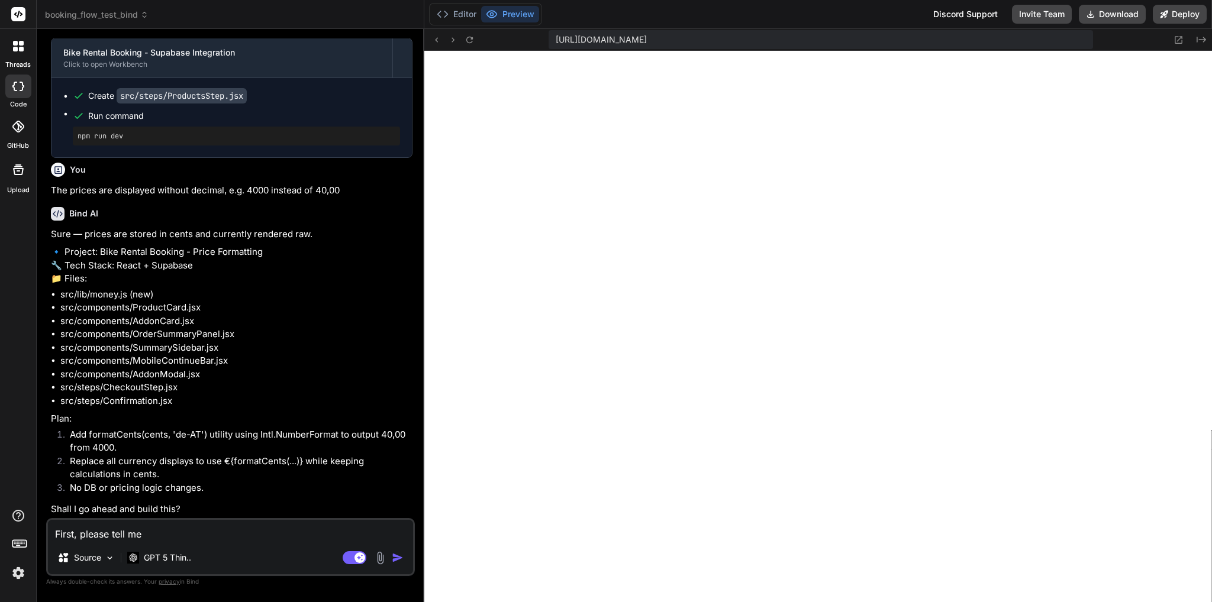
type textarea "First, please tell me"
type textarea "x"
type textarea "First, please tell me w"
type textarea "x"
type textarea "First, please tell me wh"
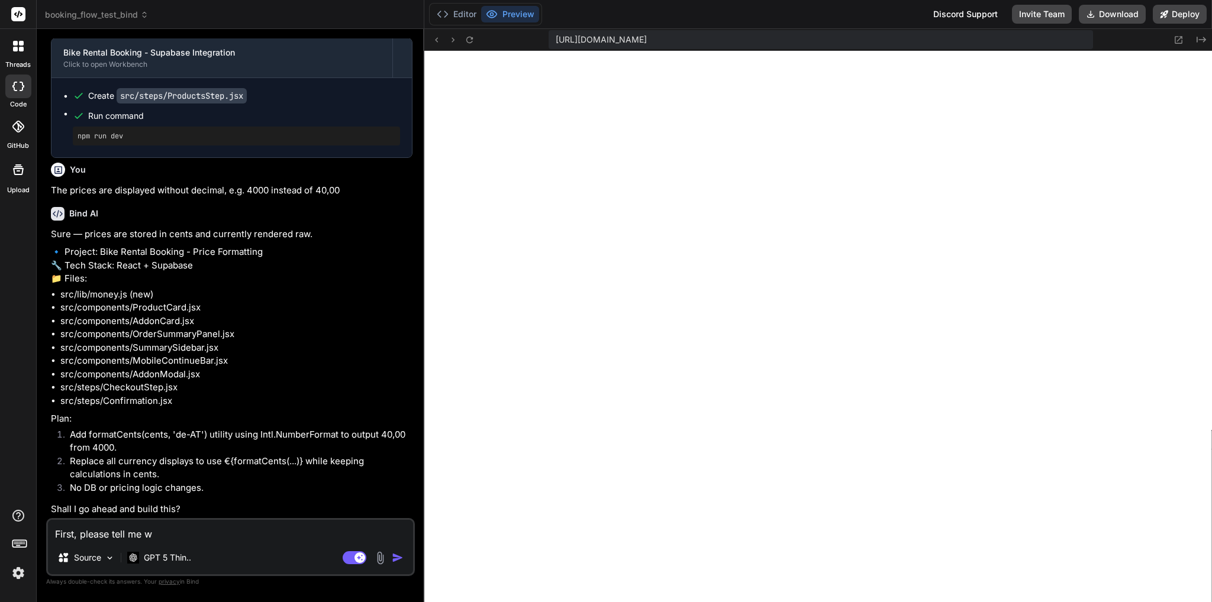
type textarea "x"
type textarea "First, please tell me whe"
type textarea "x"
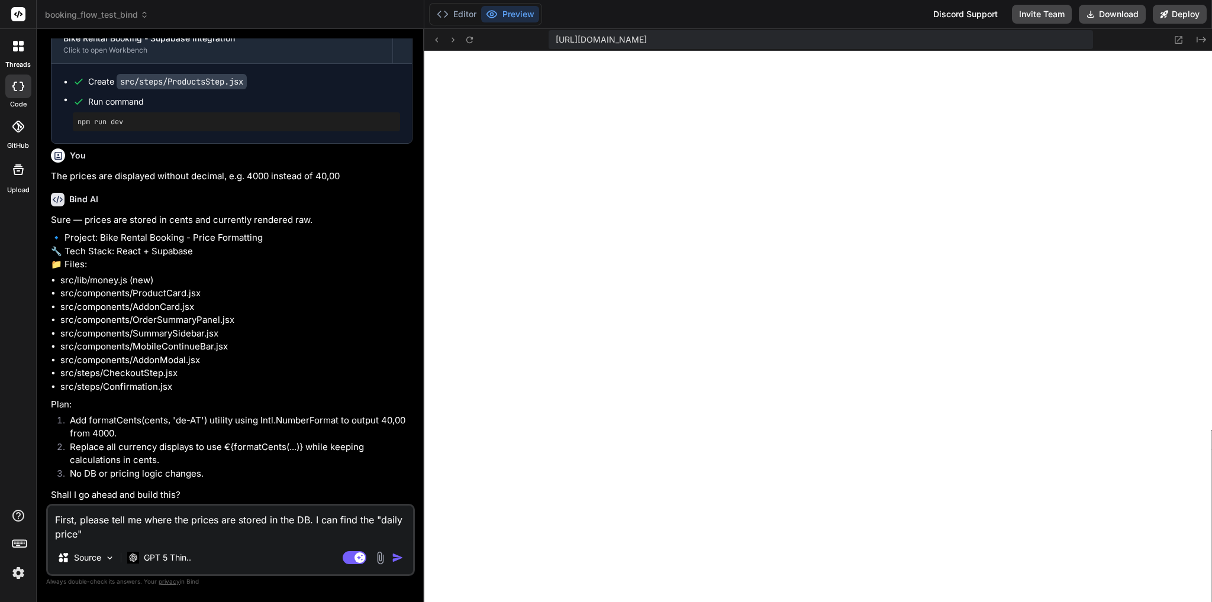
click at [54, 533] on textarea "First, please tell me where the prices are stored in the DB. I can find the "da…" at bounding box center [230, 524] width 365 height 36
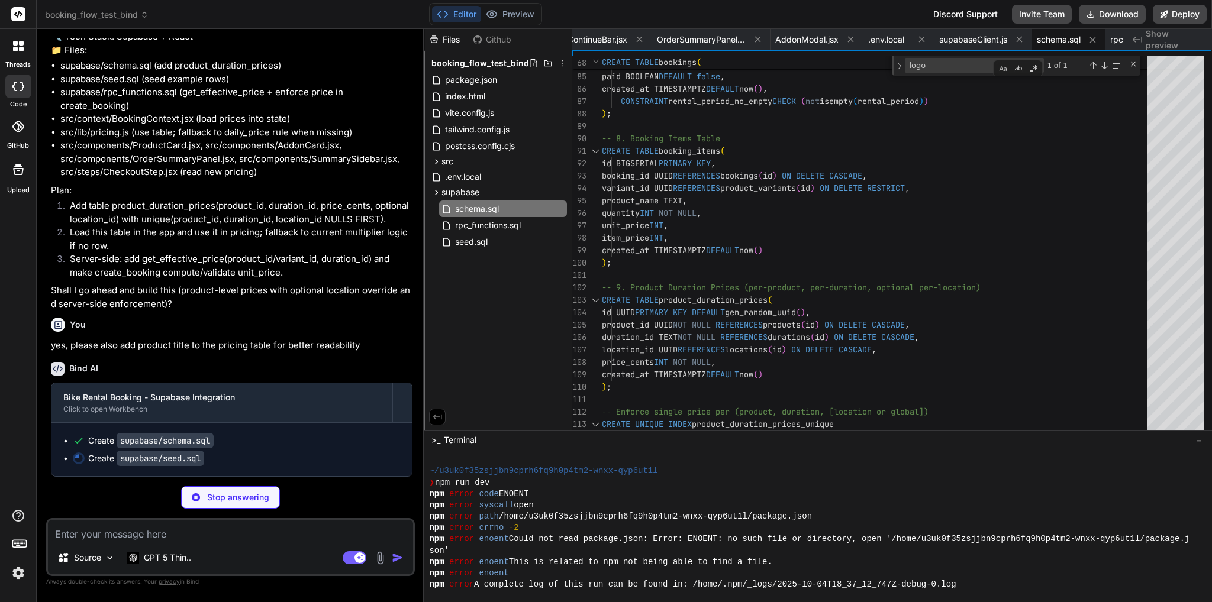
scroll to position [39620, 0]
click at [460, 240] on span "seed.sql" at bounding box center [471, 242] width 35 height 14
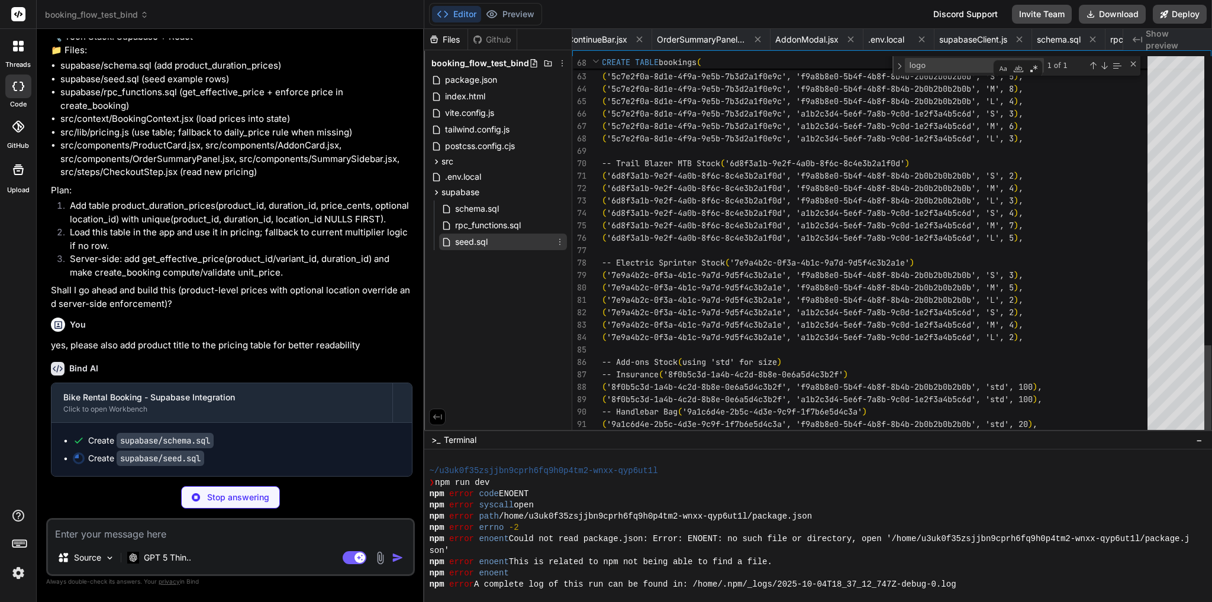
scroll to position [0, 3198]
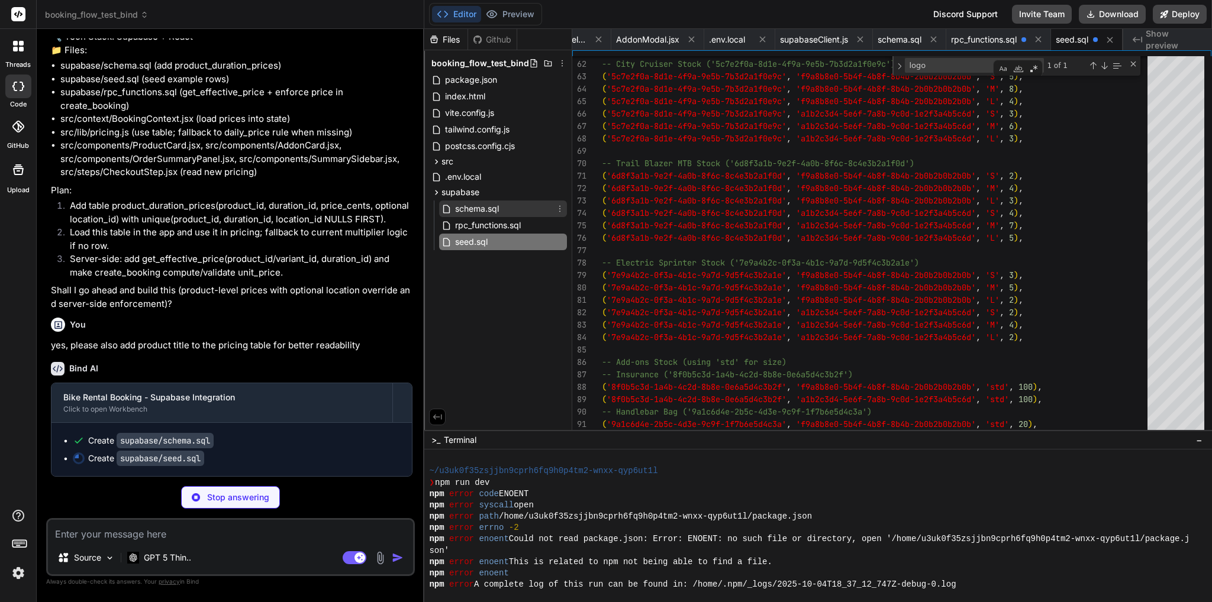
click at [490, 201] on div "schema.sql" at bounding box center [503, 209] width 128 height 17
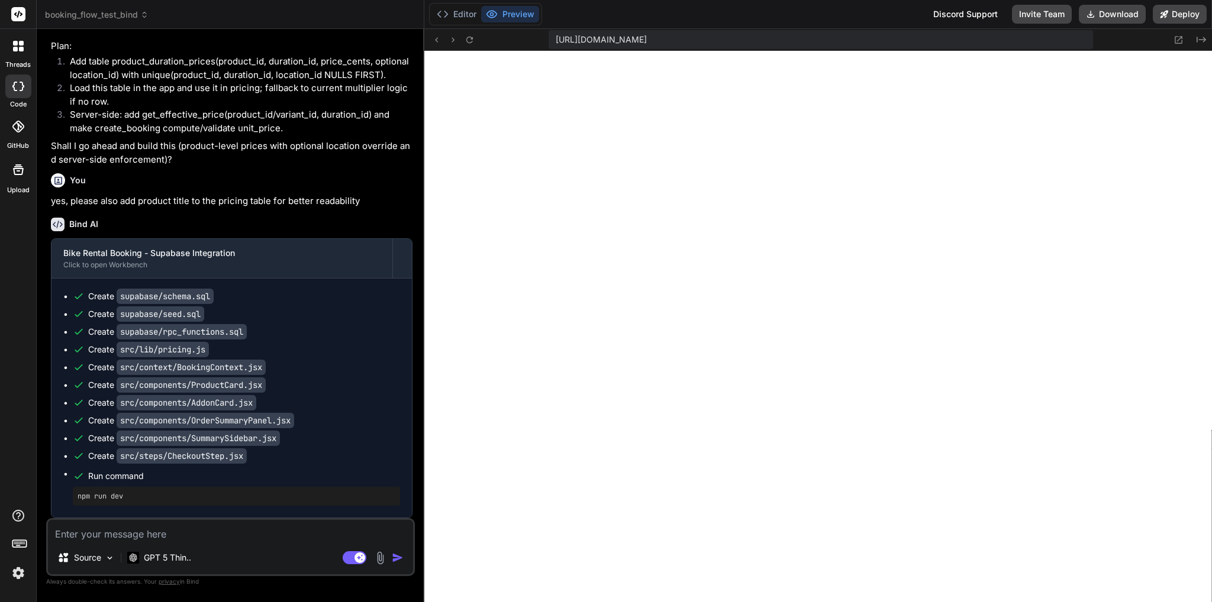
scroll to position [39764, 0]
click at [463, 14] on button "Editor" at bounding box center [456, 14] width 49 height 17
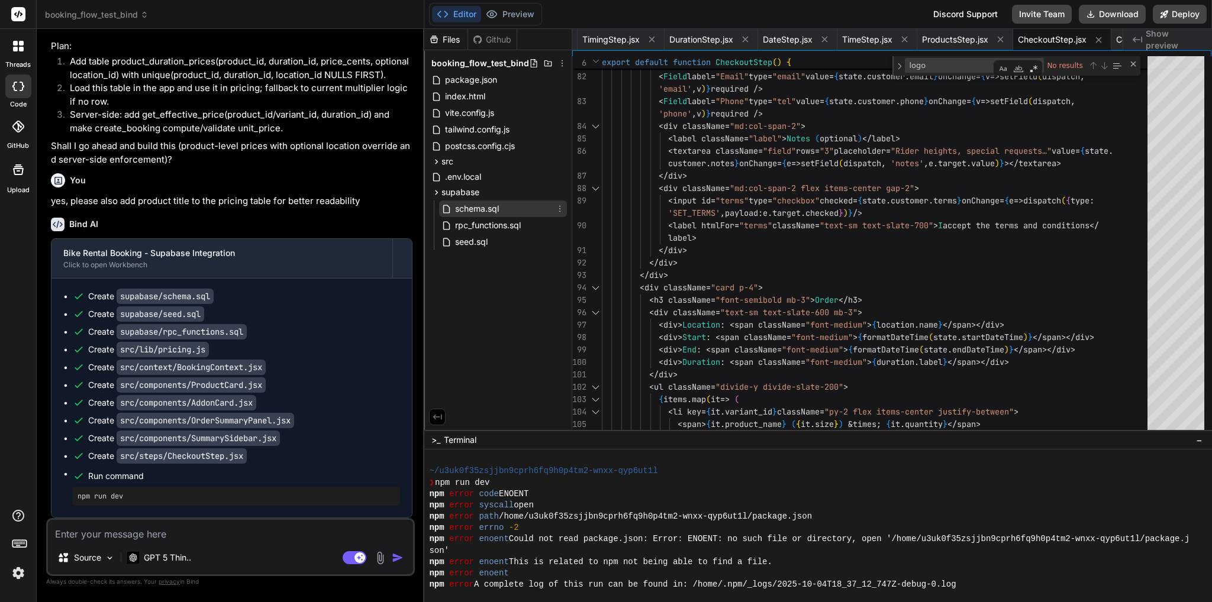
click at [499, 209] on span "schema.sql" at bounding box center [477, 209] width 46 height 14
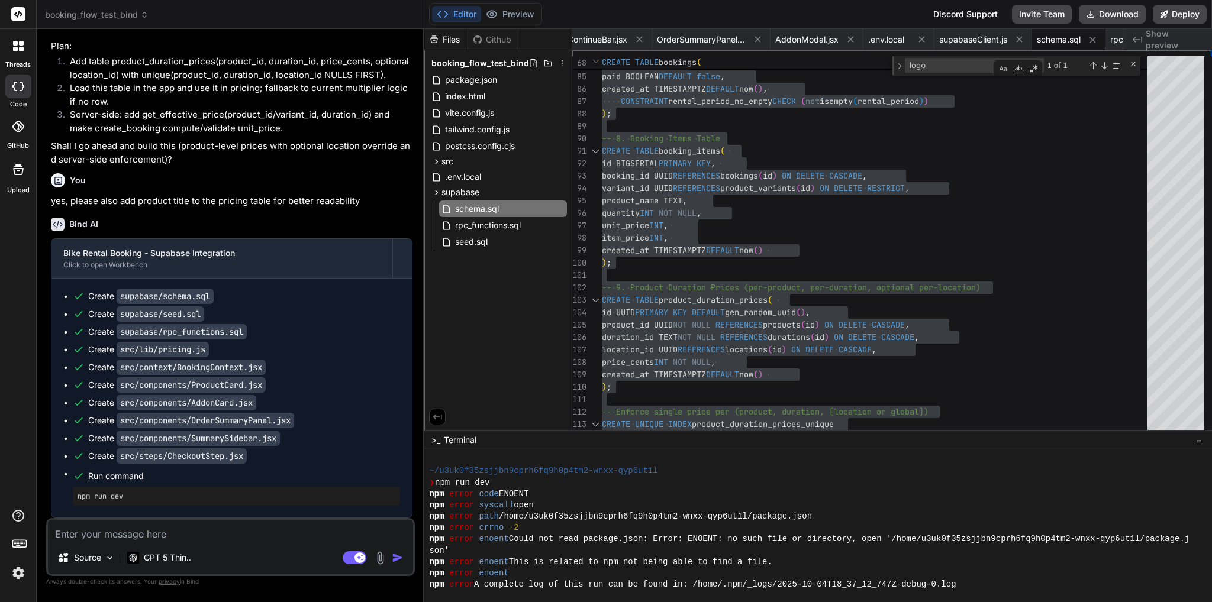
click at [241, 537] on textarea at bounding box center [230, 530] width 365 height 21
paste textarea "ERROR: 42P07: relation "merchants" already exists"
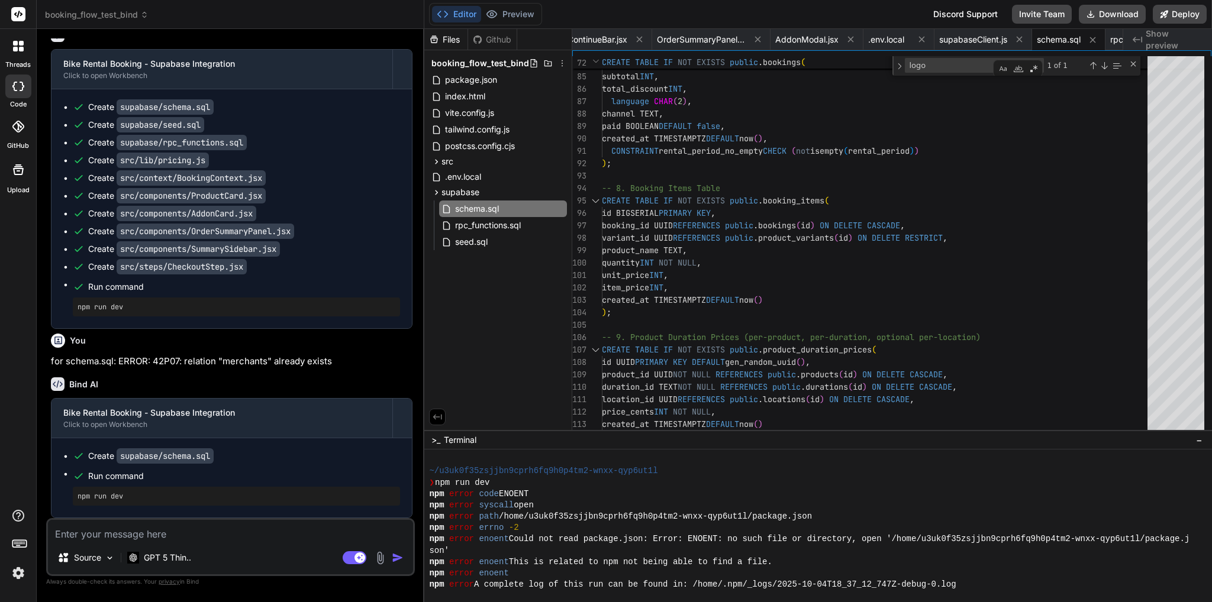
scroll to position [39954, 0]
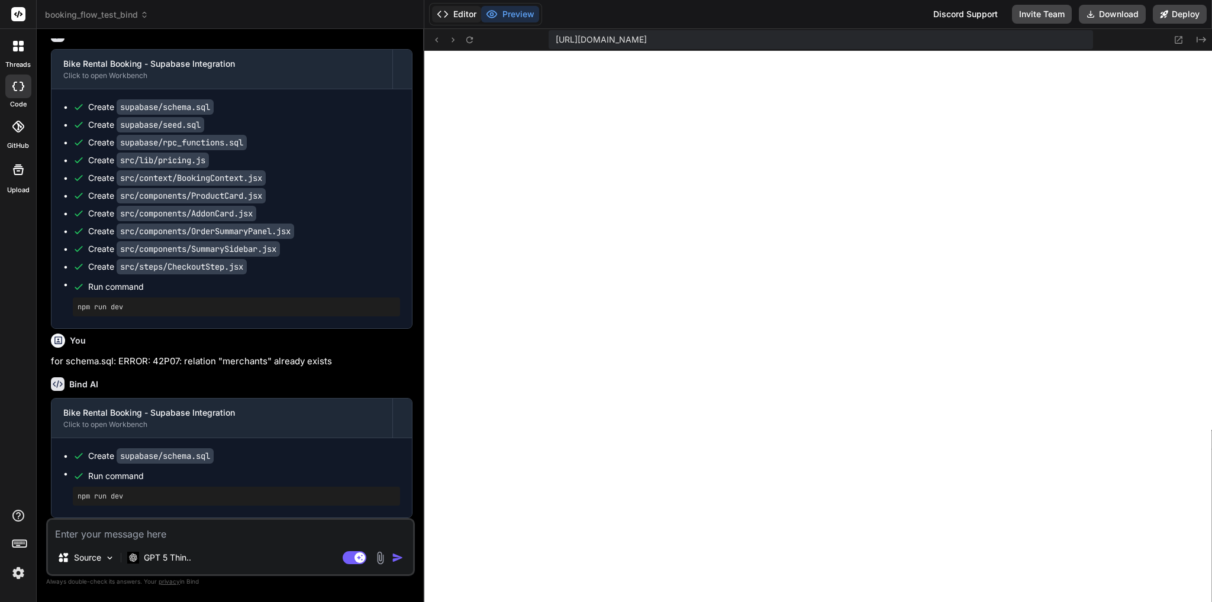
click at [461, 17] on button "Editor" at bounding box center [456, 14] width 49 height 17
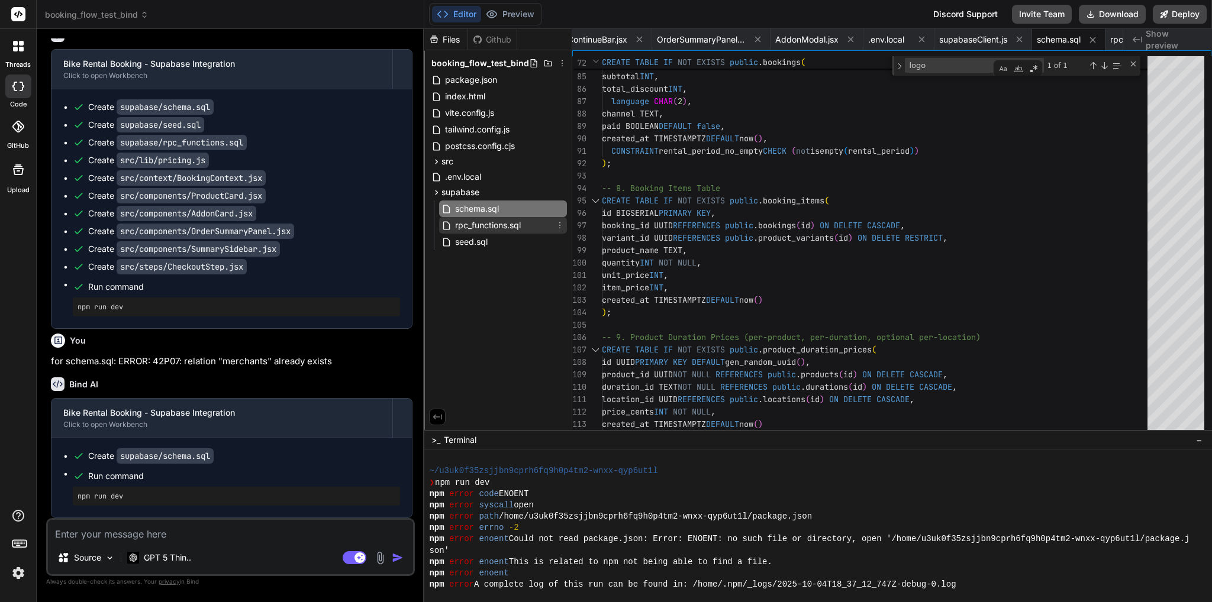
click at [501, 230] on span "rpc_functions.sql" at bounding box center [488, 225] width 68 height 14
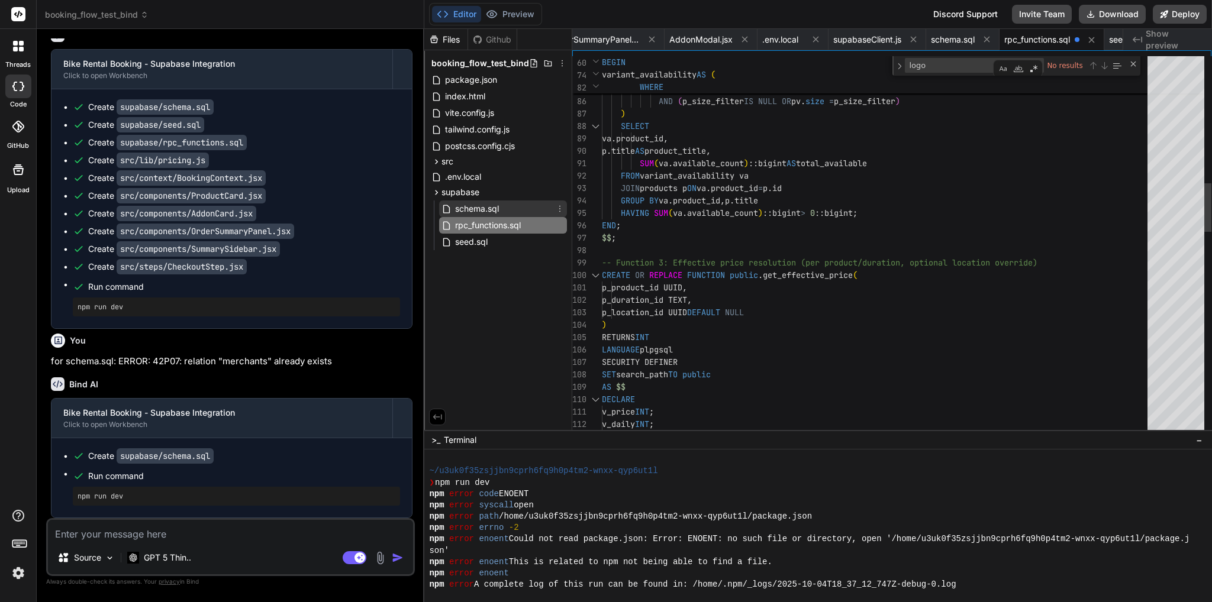
click at [473, 204] on span "schema.sql" at bounding box center [477, 209] width 46 height 14
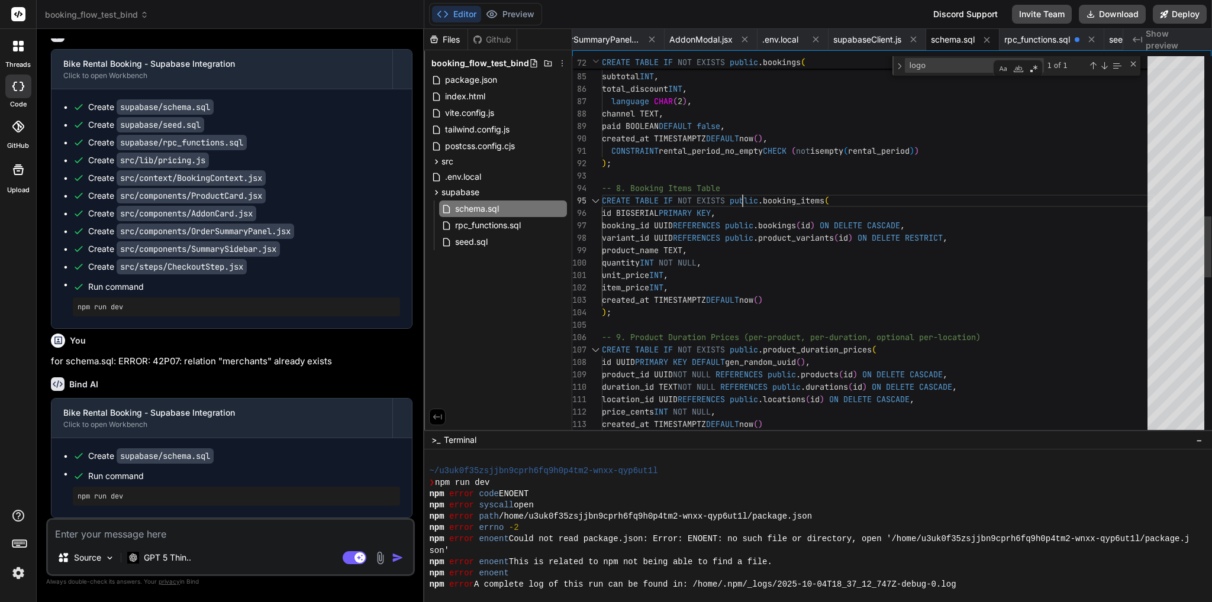
click at [741, 195] on div "total_amount INT , total_tax INT , subtotal INT , total_discount INT , language…" at bounding box center [878, 315] width 553 height 2617
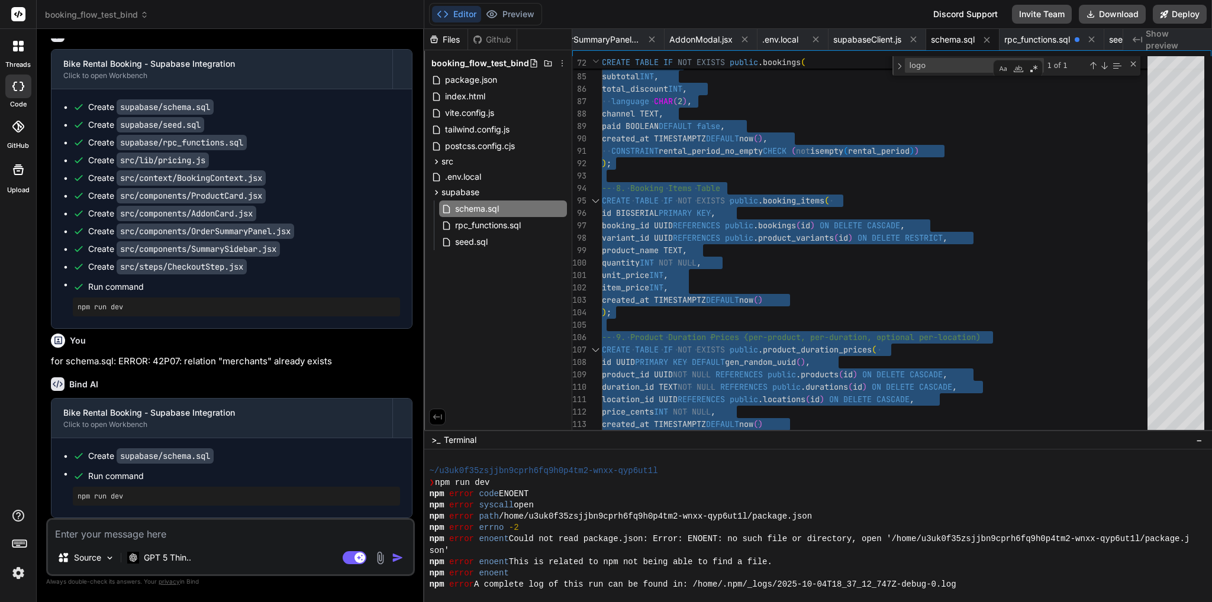
scroll to position [39835, 0]
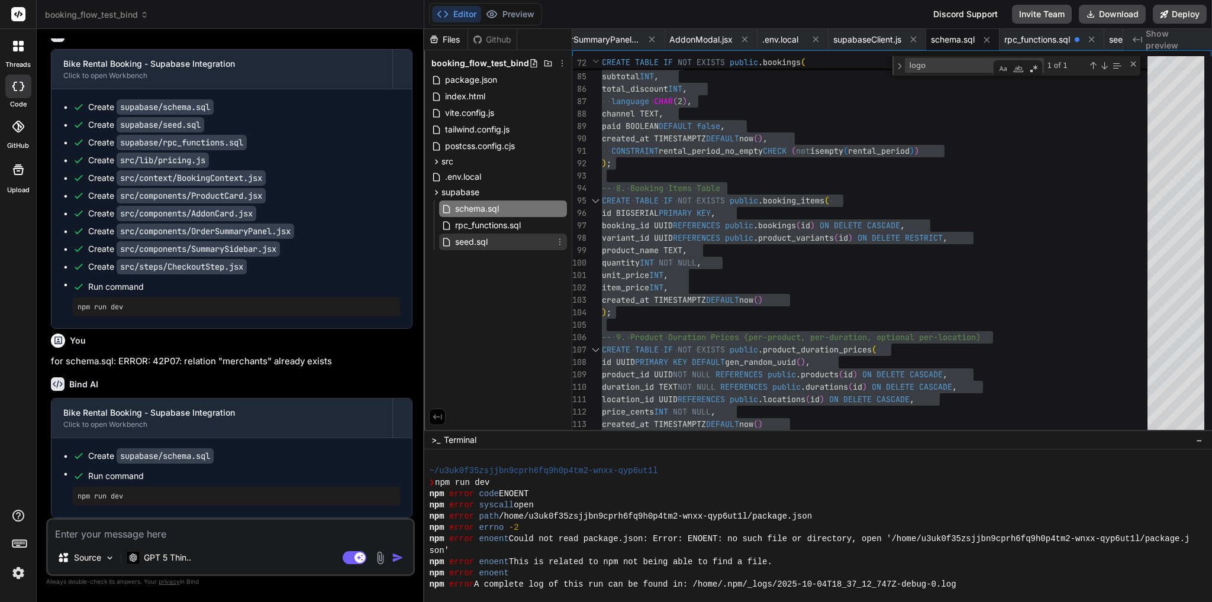
click at [481, 240] on span "seed.sql" at bounding box center [471, 242] width 35 height 14
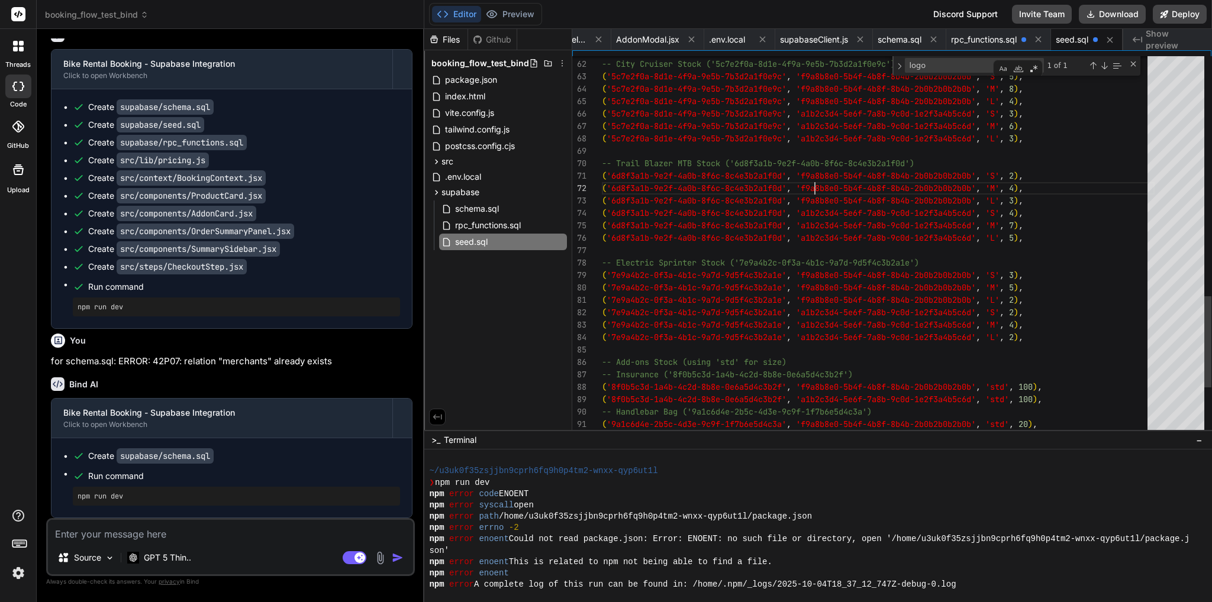
scroll to position [12, 0]
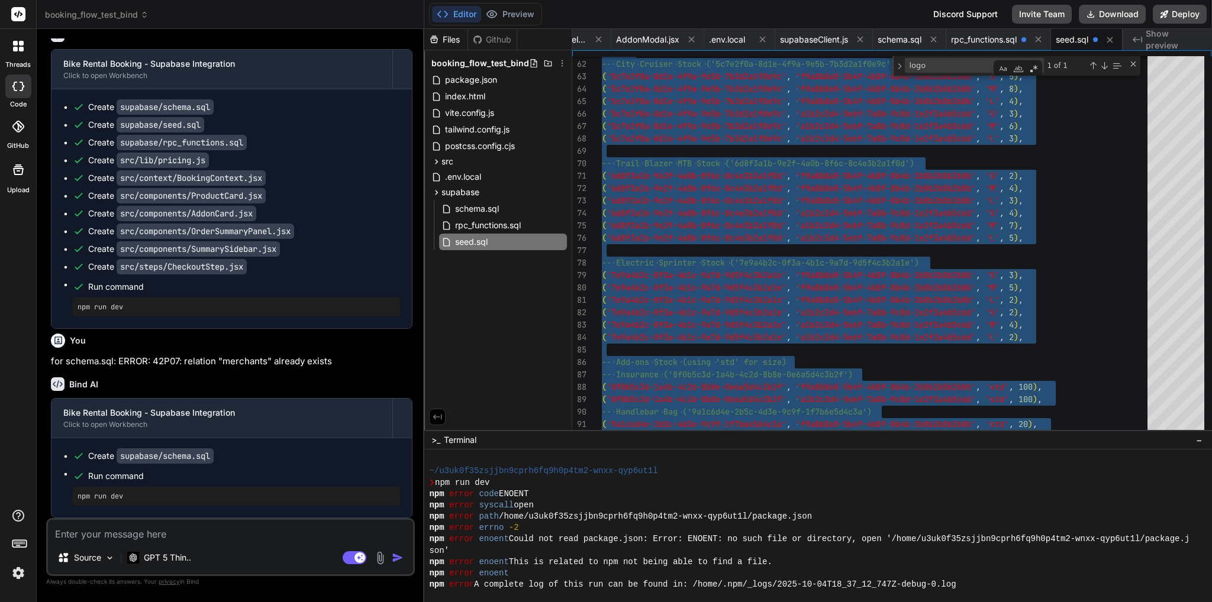
click at [138, 535] on textarea at bounding box center [230, 530] width 365 height 21
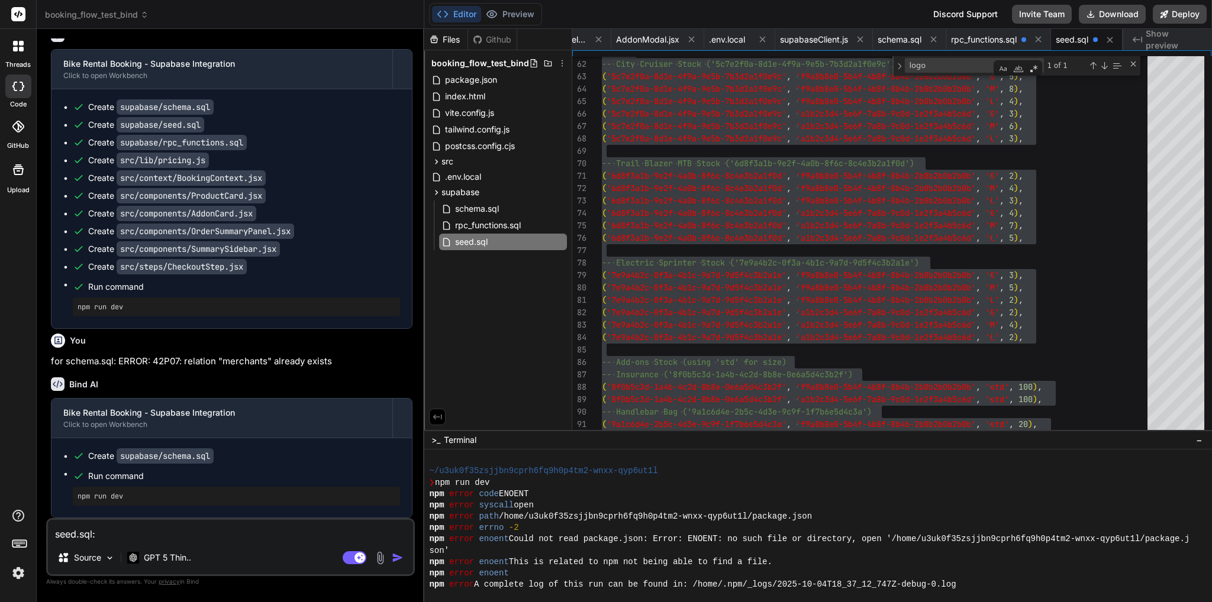
paste textarea "ERROR: 23505: duplicate key value violates unique constraint "merchants_pkey" D…"
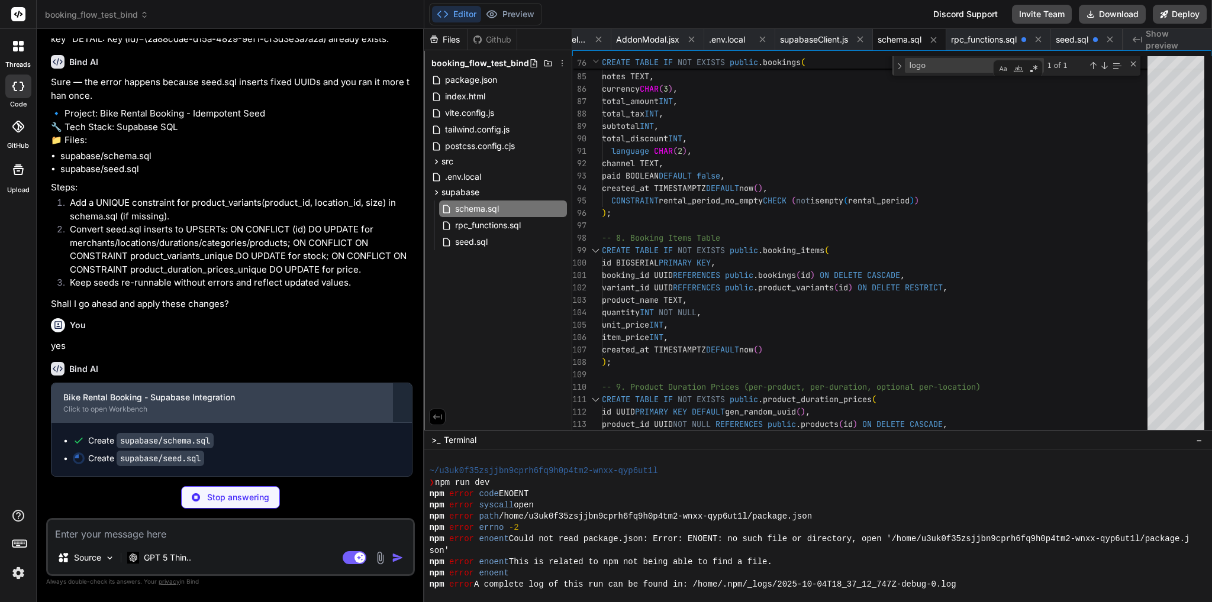
scroll to position [40505, 0]
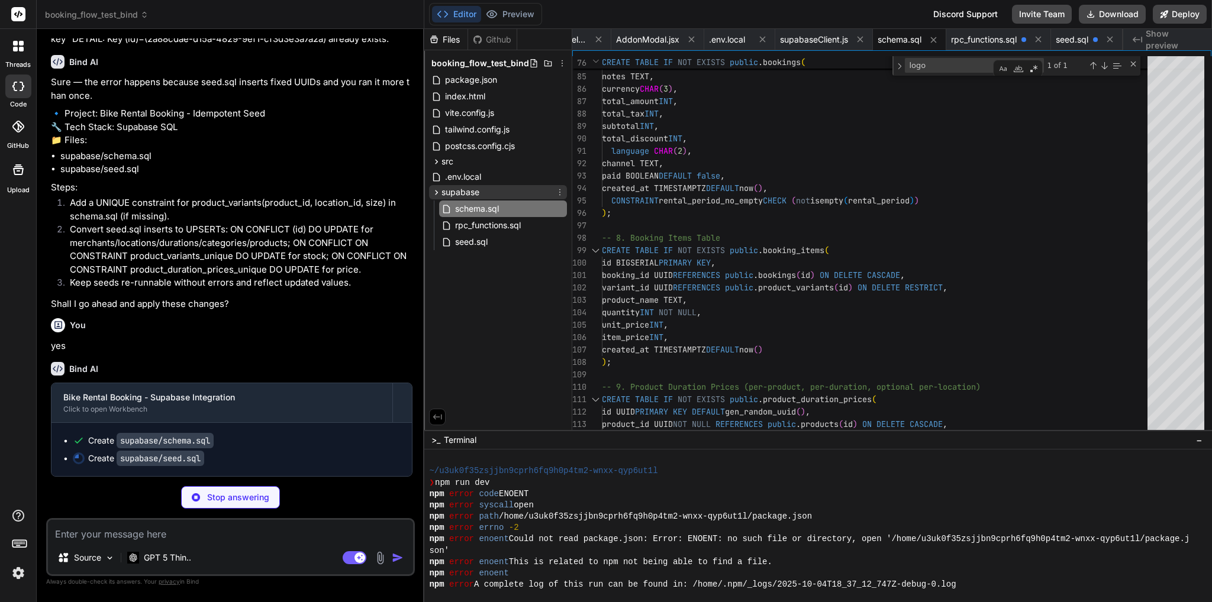
click at [481, 185] on div "supabase" at bounding box center [498, 192] width 138 height 14
click at [481, 194] on div "supabase" at bounding box center [498, 192] width 138 height 14
click at [476, 228] on span "rpc_functions.sql" at bounding box center [488, 225] width 68 height 14
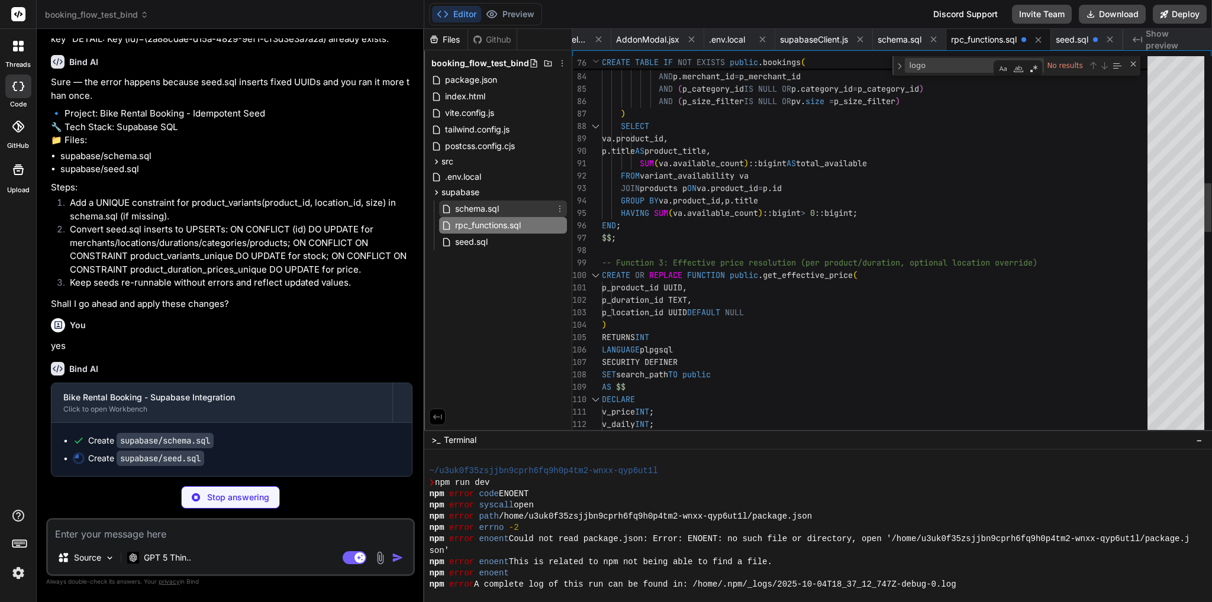
click at [478, 209] on span "schema.sql" at bounding box center [477, 209] width 46 height 14
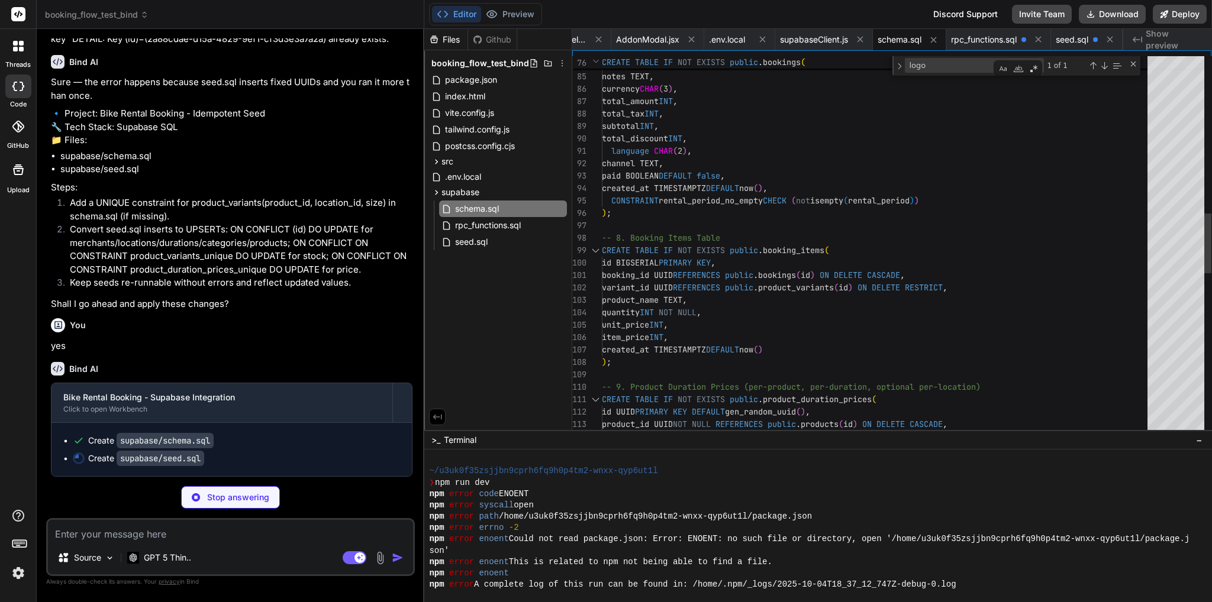
click at [845, 216] on div "email TEXT , phone TEXT , notes TEXT , currency CHAR ( 3 ) , total_amount INT ,…" at bounding box center [878, 340] width 553 height 2667
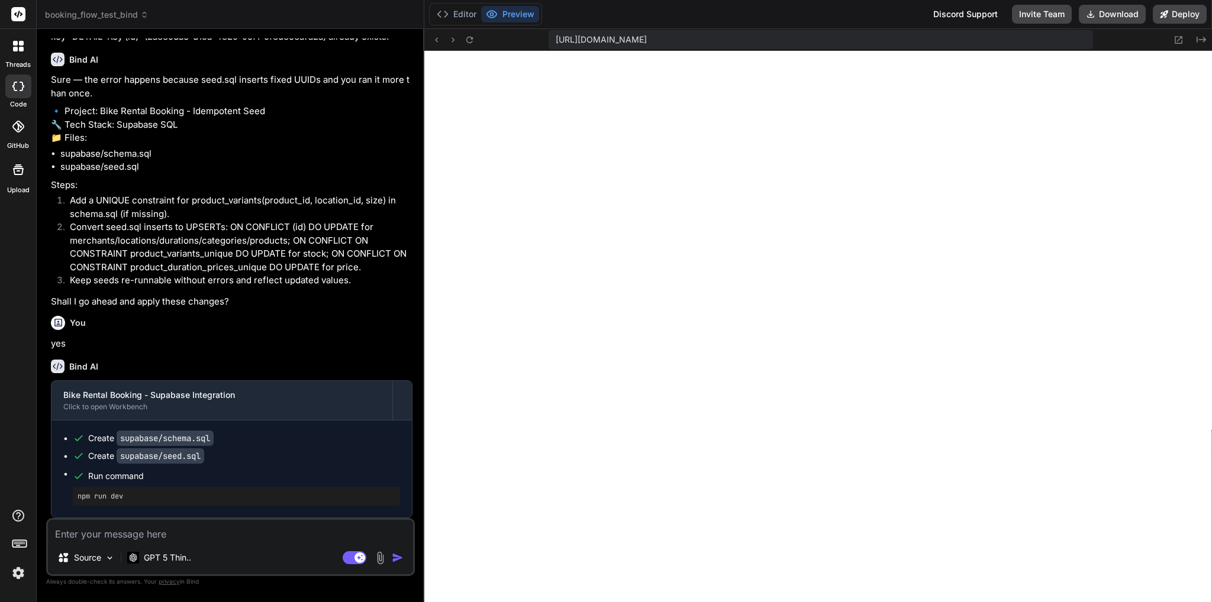
scroll to position [40508, 0]
click at [454, 15] on button "Editor" at bounding box center [456, 14] width 49 height 17
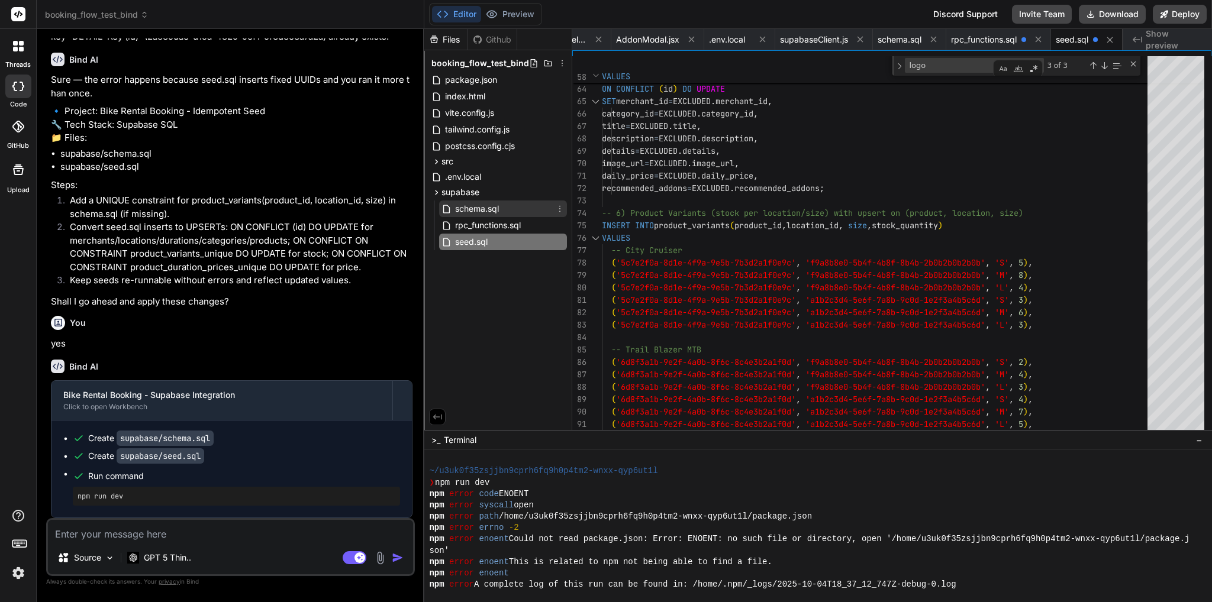
click at [489, 209] on span "schema.sql" at bounding box center [477, 209] width 46 height 14
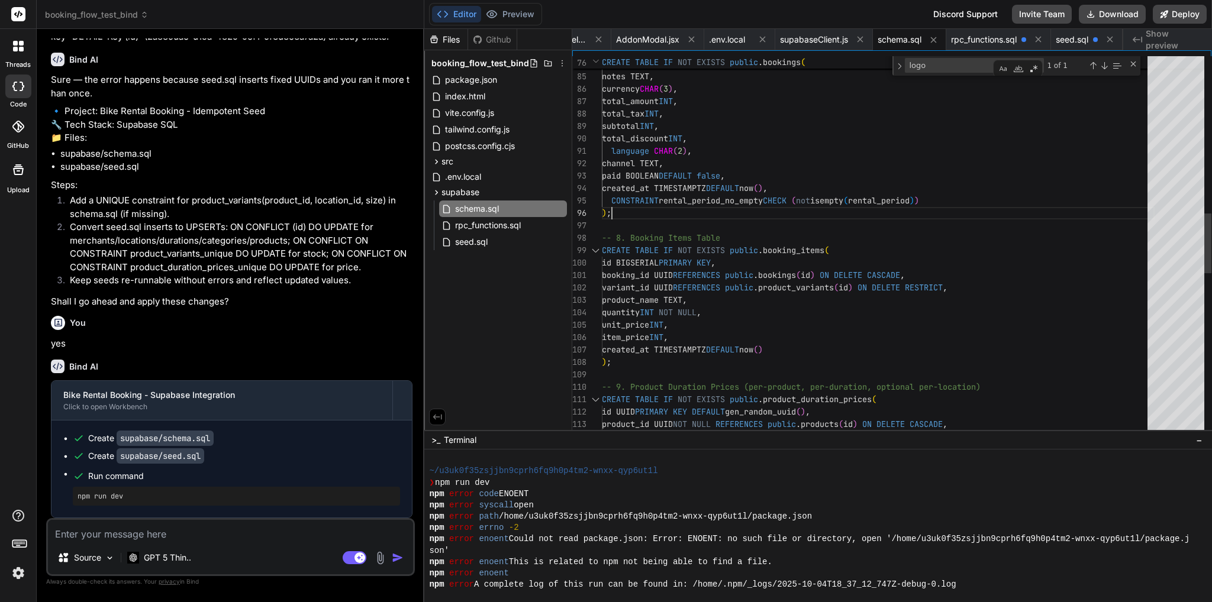
click at [746, 202] on div "email TEXT , phone TEXT , notes TEXT , currency CHAR ( 3 ) , total_amount INT ,…" at bounding box center [878, 340] width 553 height 2667
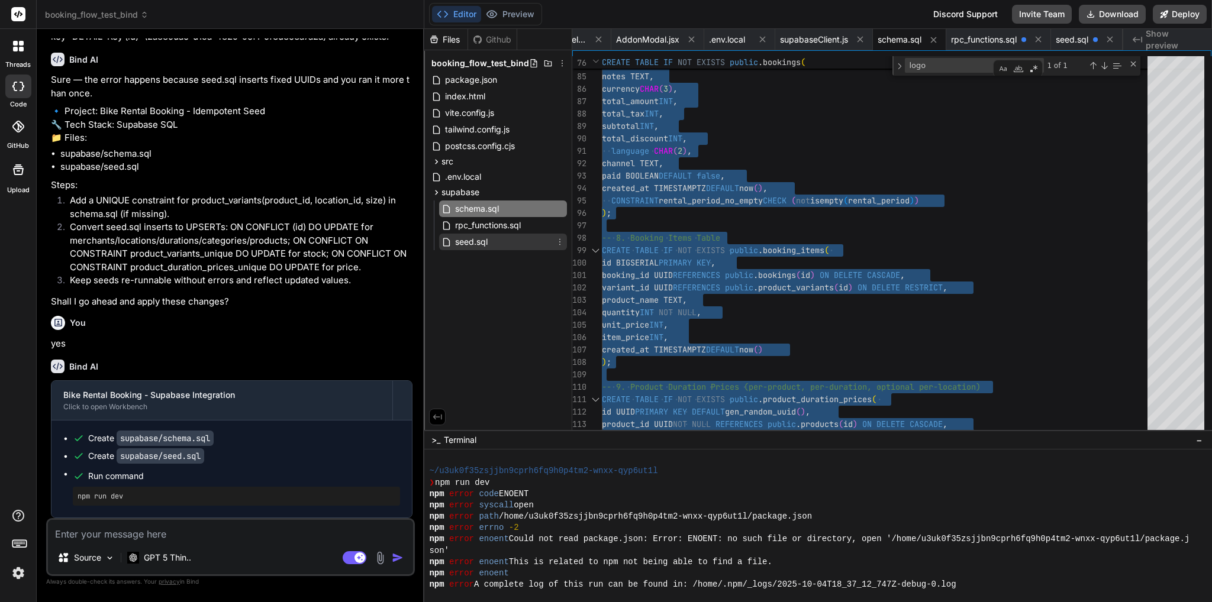
click at [483, 242] on span "seed.sql" at bounding box center [471, 242] width 35 height 14
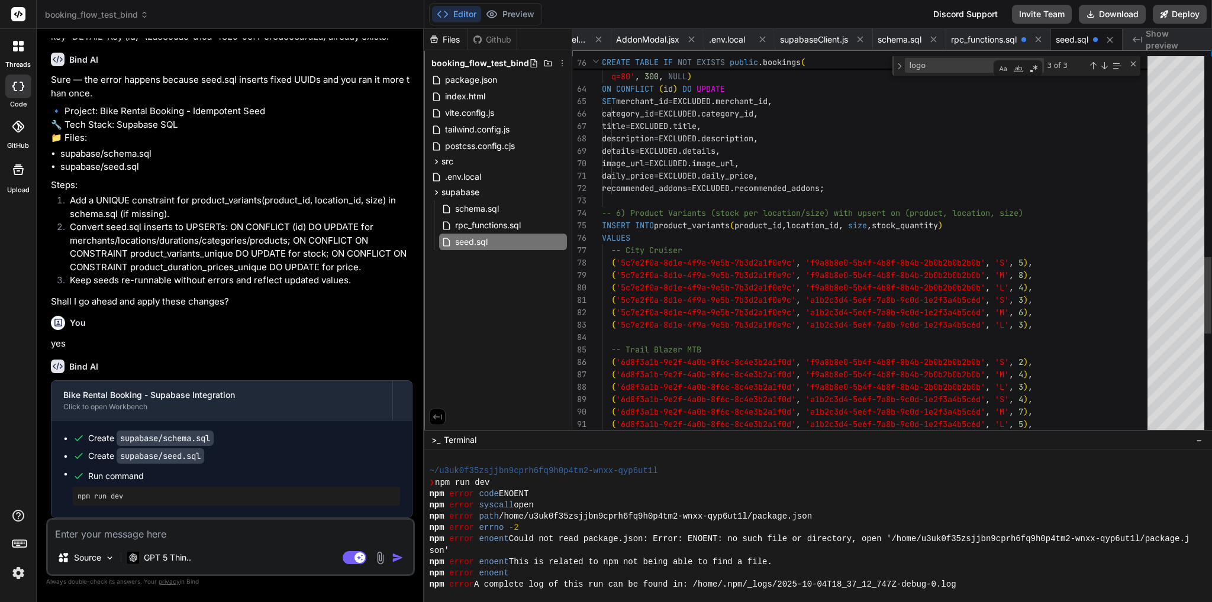
click at [749, 158] on div "( '5c7e2f0a-8d1e-4f9a-9e5b-7b3d2a1f0e9c' , 'a1b2c3d4-5e6f-7a8b-9c0d-1e2f3a4b5c6…" at bounding box center [878, 48] width 553 height 2082
click at [761, 136] on div "( '5c7e2f0a-8d1e-4f9a-9e5b-7b3d2a1f0e9c' , 'a1b2c3d4-5e6f-7a8b-9c0d-1e2f3a4b5c6…" at bounding box center [878, 48] width 553 height 2082
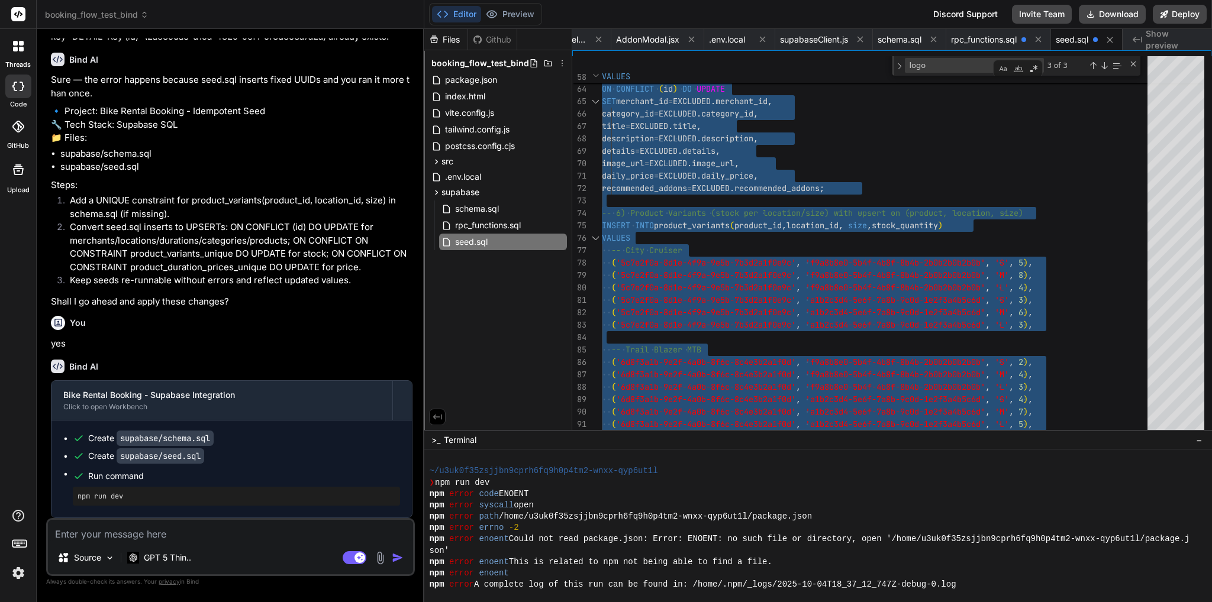
click at [261, 528] on textarea at bounding box center [230, 530] width 365 height 21
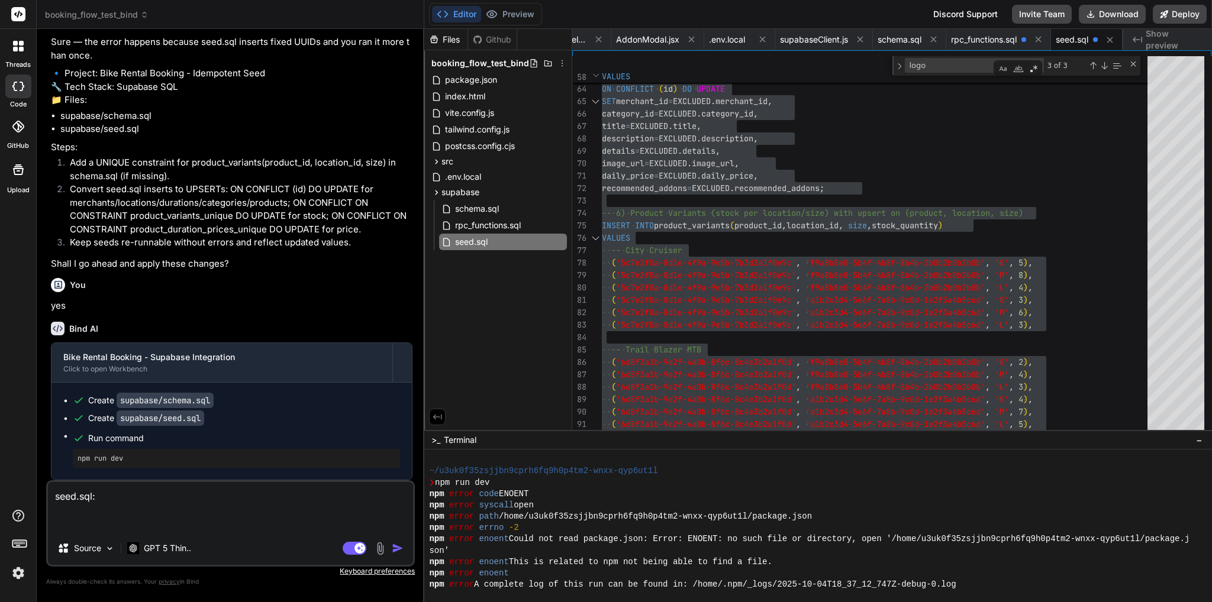
paste textarea "ERROR: 42804: column "product_id" is of type uuid but expression is of type tex…"
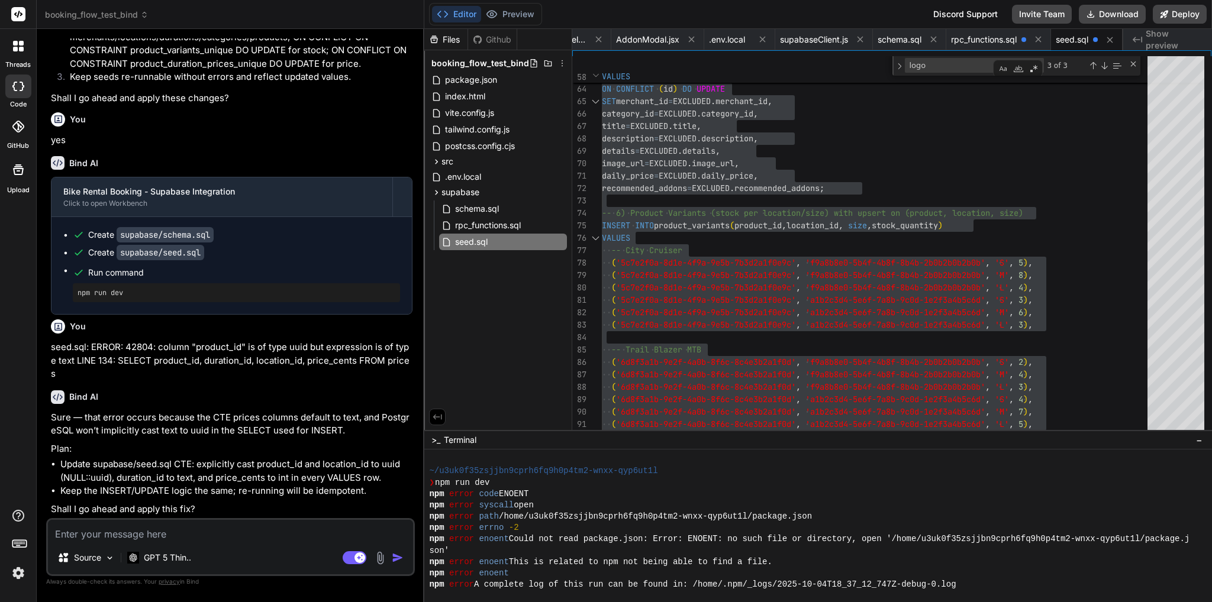
scroll to position [40699, 0]
click at [253, 544] on div "Source GPT 5 Thin.. Agent Mode. When this toggle is activated, AI automatically…" at bounding box center [230, 547] width 369 height 58
click at [213, 530] on textarea at bounding box center [230, 530] width 365 height 21
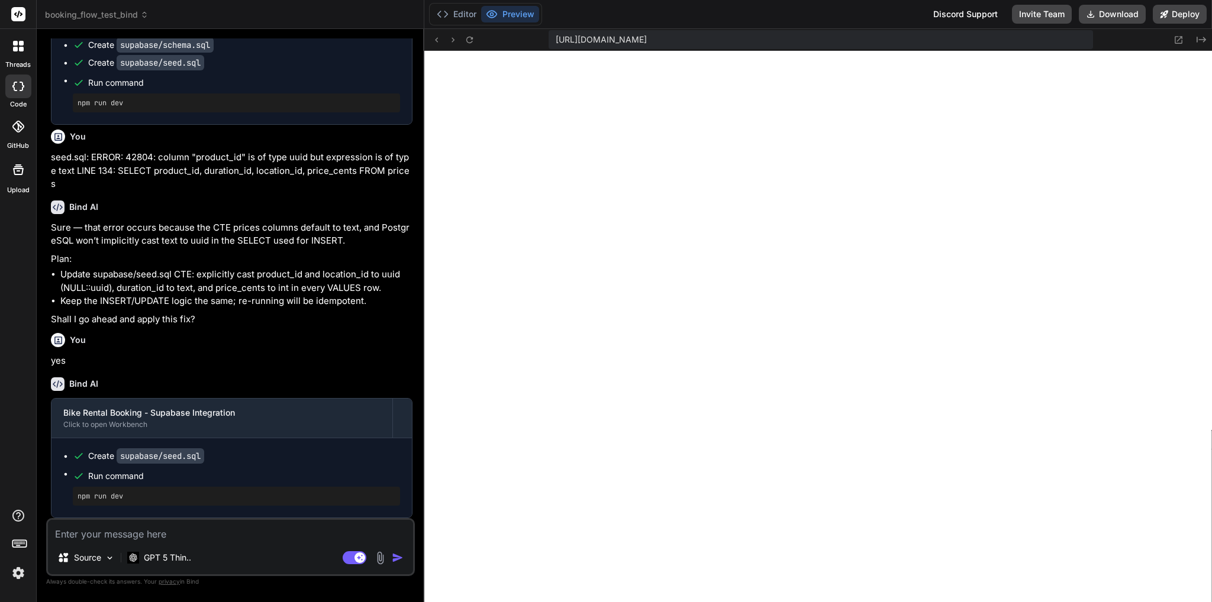
scroll to position [40888, 0]
click at [463, 12] on button "Editor" at bounding box center [456, 14] width 49 height 17
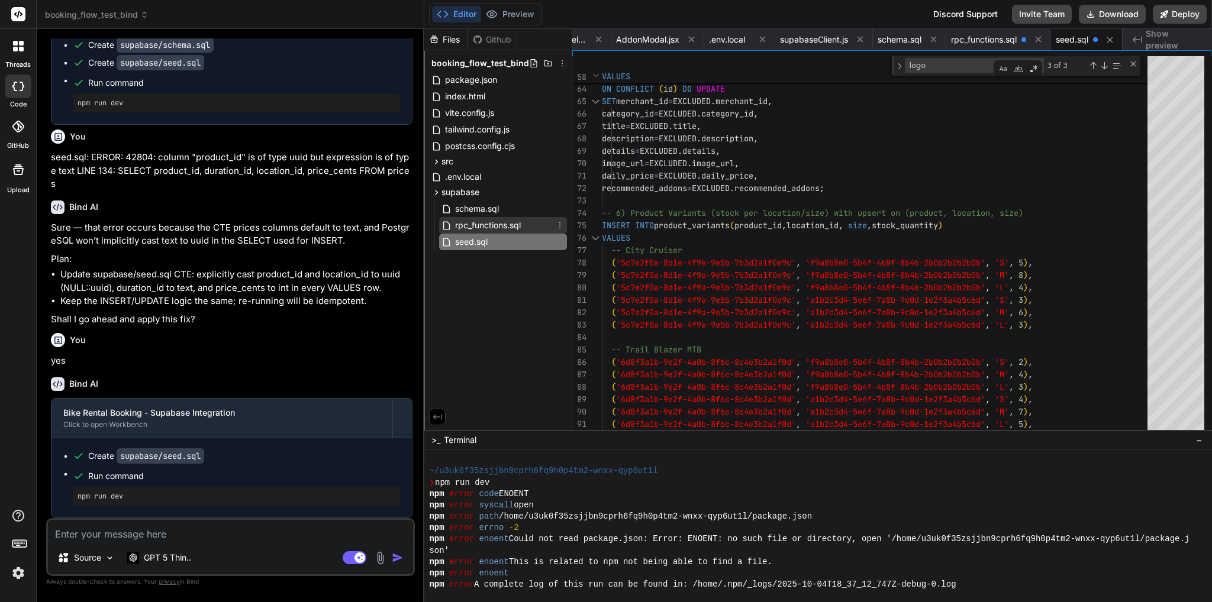
click at [501, 225] on span "rpc_functions.sql" at bounding box center [488, 225] width 68 height 14
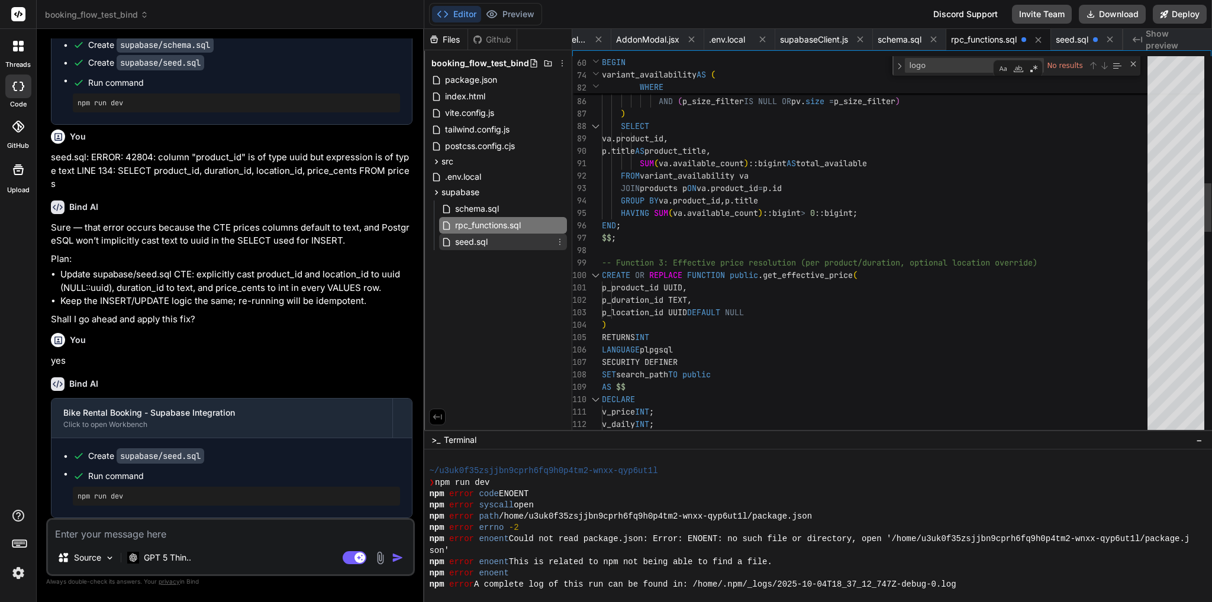
click at [486, 242] on span "seed.sql" at bounding box center [471, 242] width 35 height 14
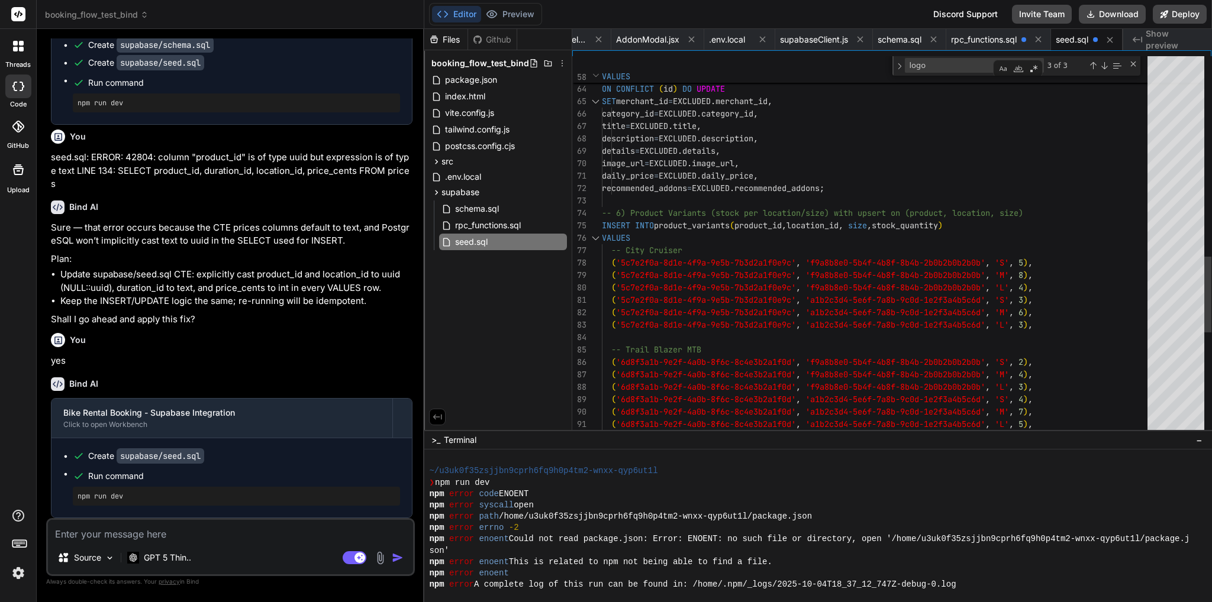
scroll to position [13, 0]
click at [744, 188] on div "( '5c7e2f0a-8d1e-4f9a-9e5b-7b3d2a1f0e9c' , 'a1b2c3d4-5e6f-7a8b-9c0d-1e2f3a4b5c6…" at bounding box center [878, 54] width 553 height 2095
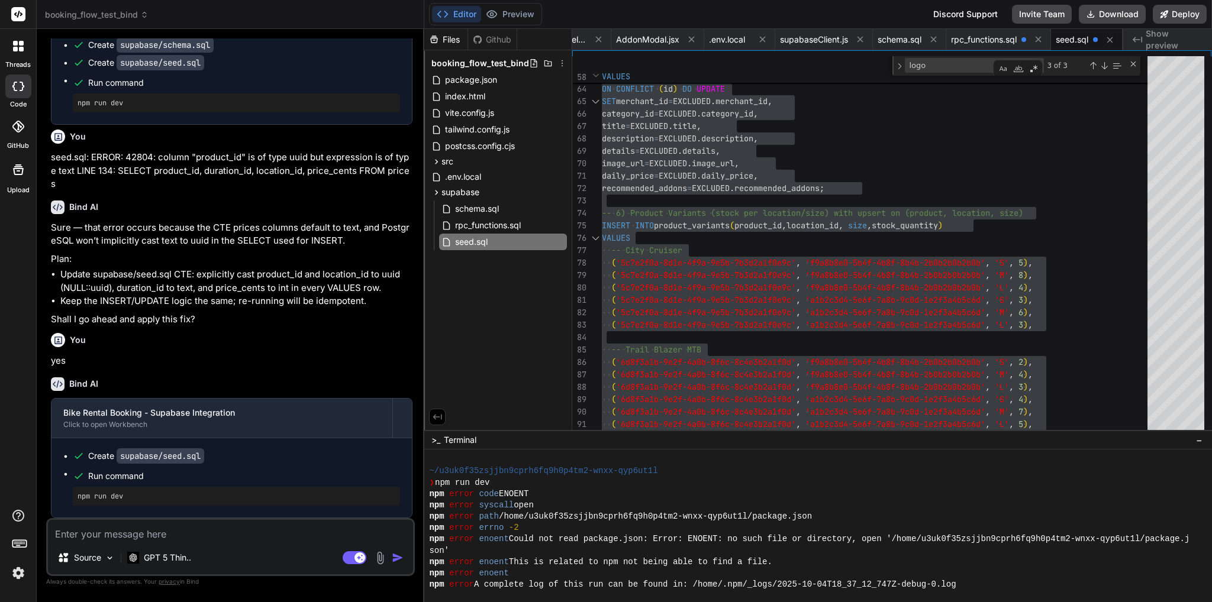
click at [228, 536] on textarea at bounding box center [230, 530] width 365 height 21
paste textarea "ERROR: 42P01: relation "prices" does not exist LINE 140: FROM prices v"
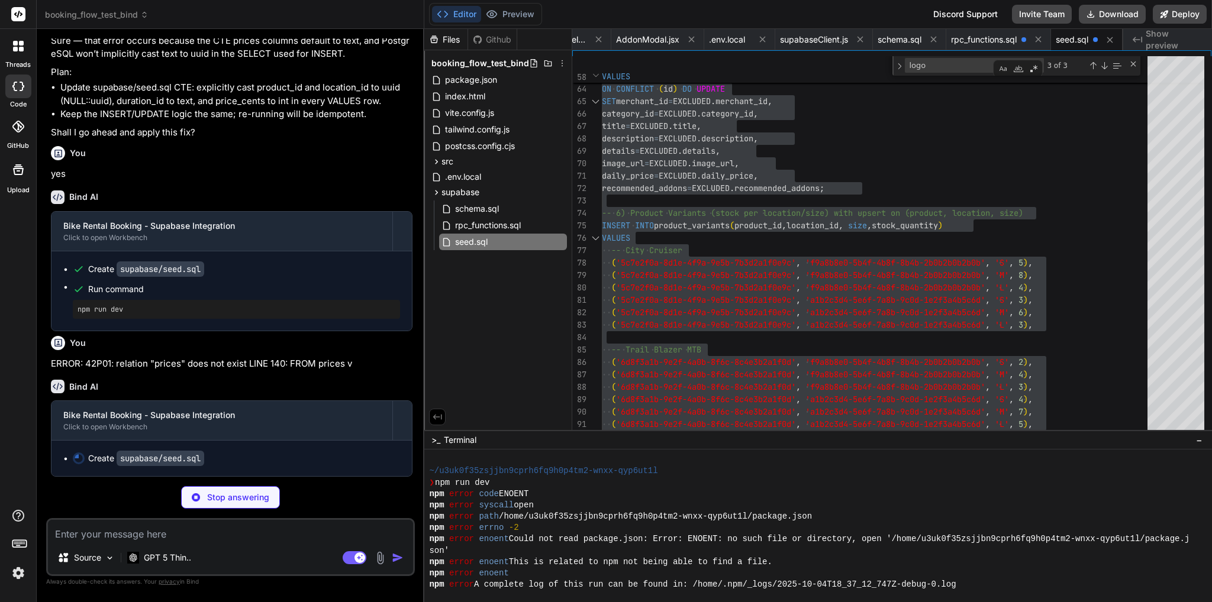
scroll to position [41075, 0]
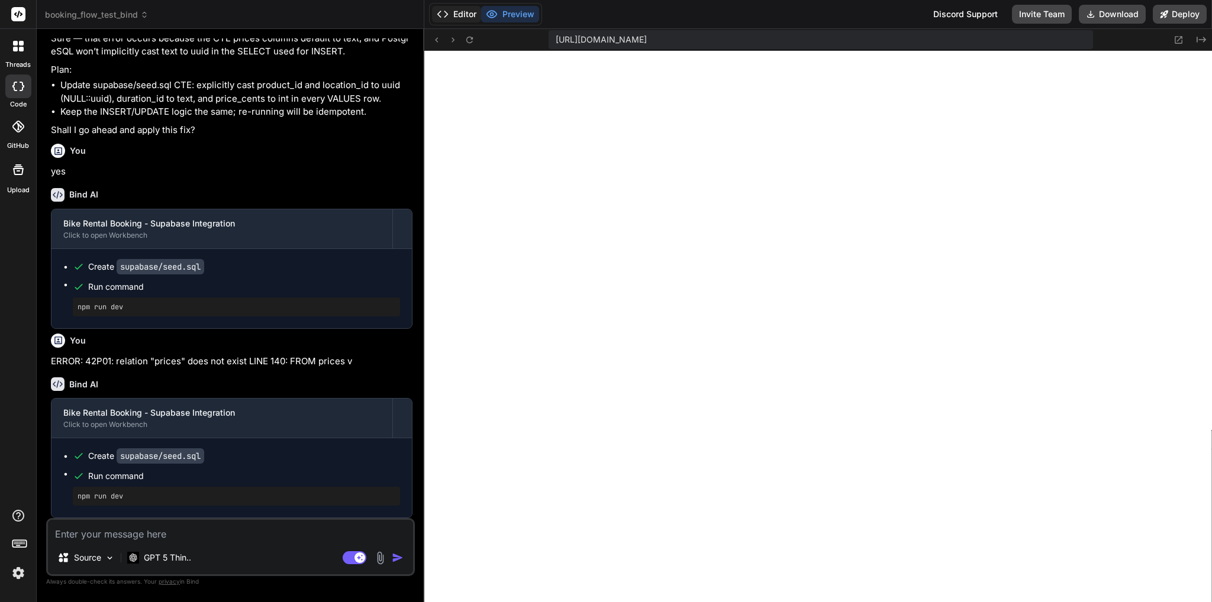
click at [460, 12] on button "Editor" at bounding box center [456, 14] width 49 height 17
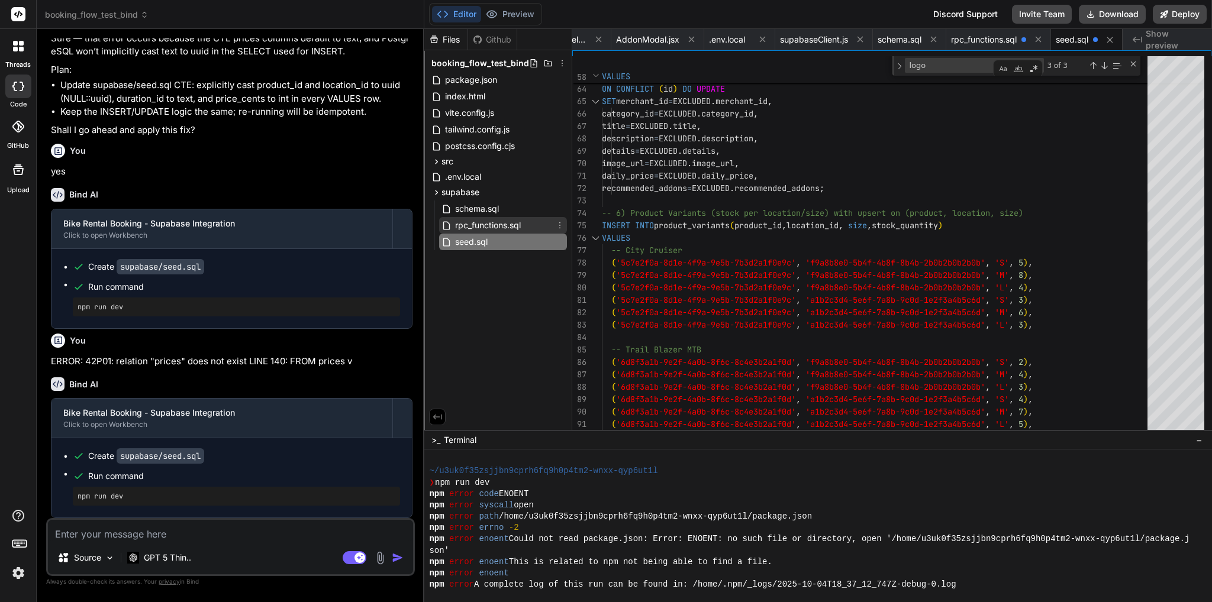
click at [508, 220] on span "rpc_functions.sql" at bounding box center [488, 225] width 68 height 14
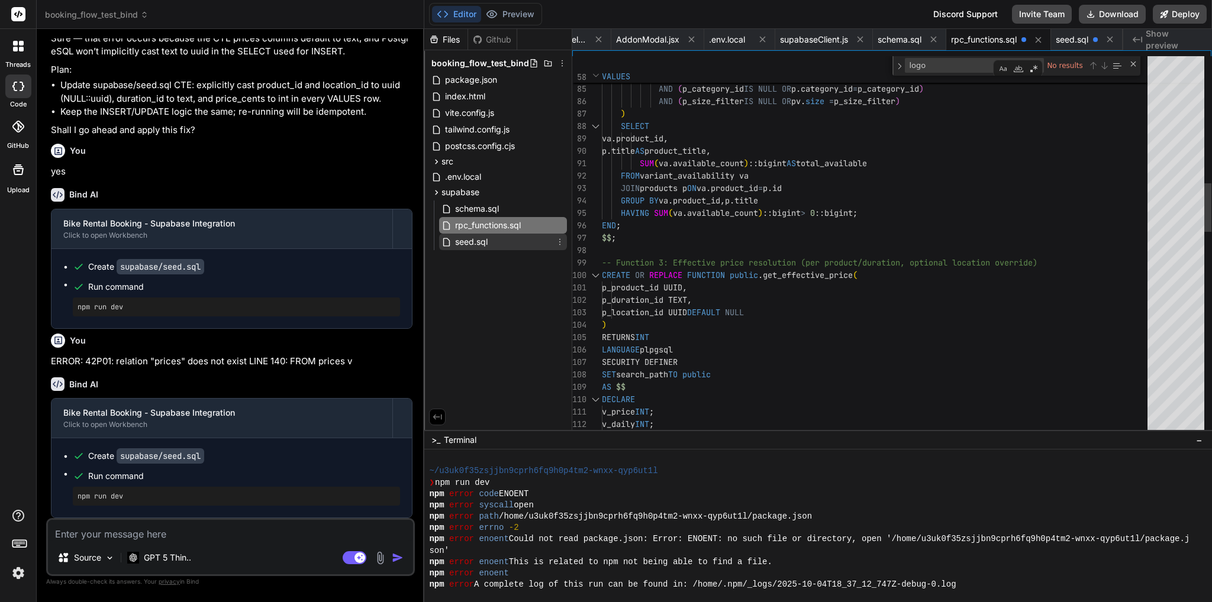
click at [488, 242] on span "seed.sql" at bounding box center [471, 242] width 35 height 14
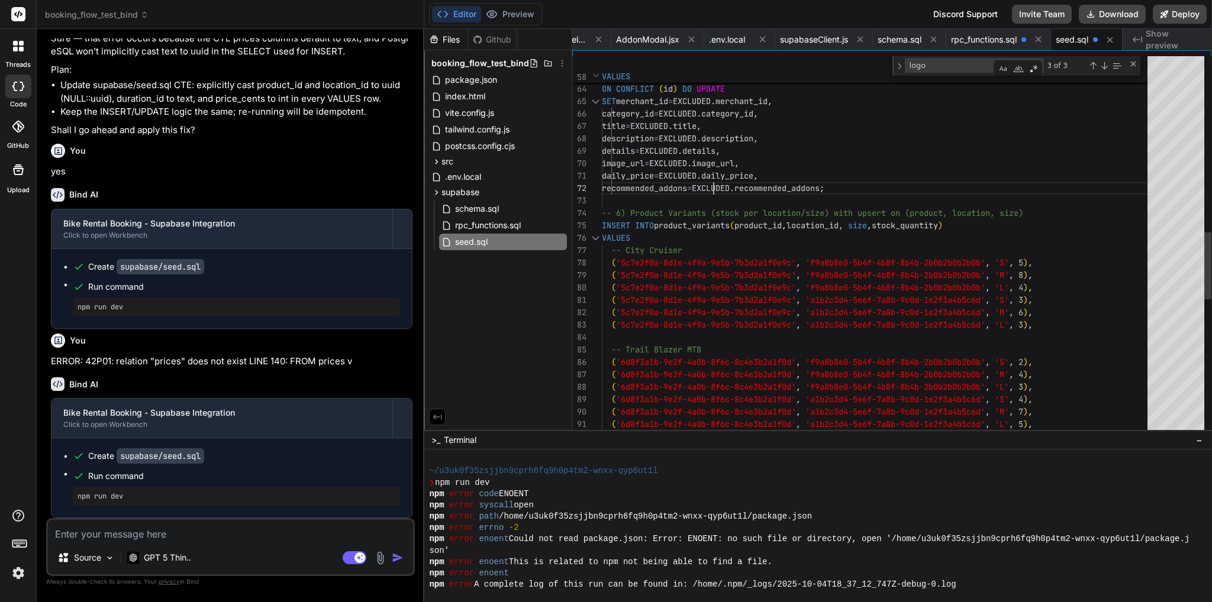
click at [712, 180] on div "( '5c7e2f0a-8d1e-4f9a-9e5b-7b3d2a1f0e9c' , 'a1b2c3d4-5e6f-7a8b-9c0d-1e2f3a4b5c6…" at bounding box center [878, 197] width 553 height 2381
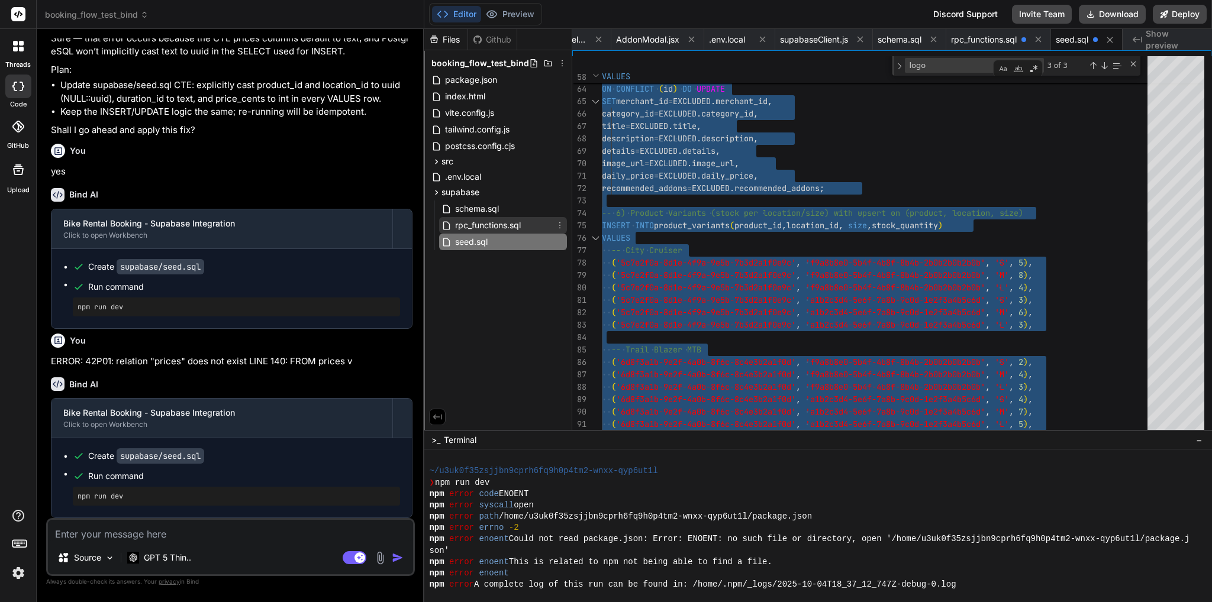
click at [490, 226] on span "rpc_functions.sql" at bounding box center [488, 225] width 68 height 14
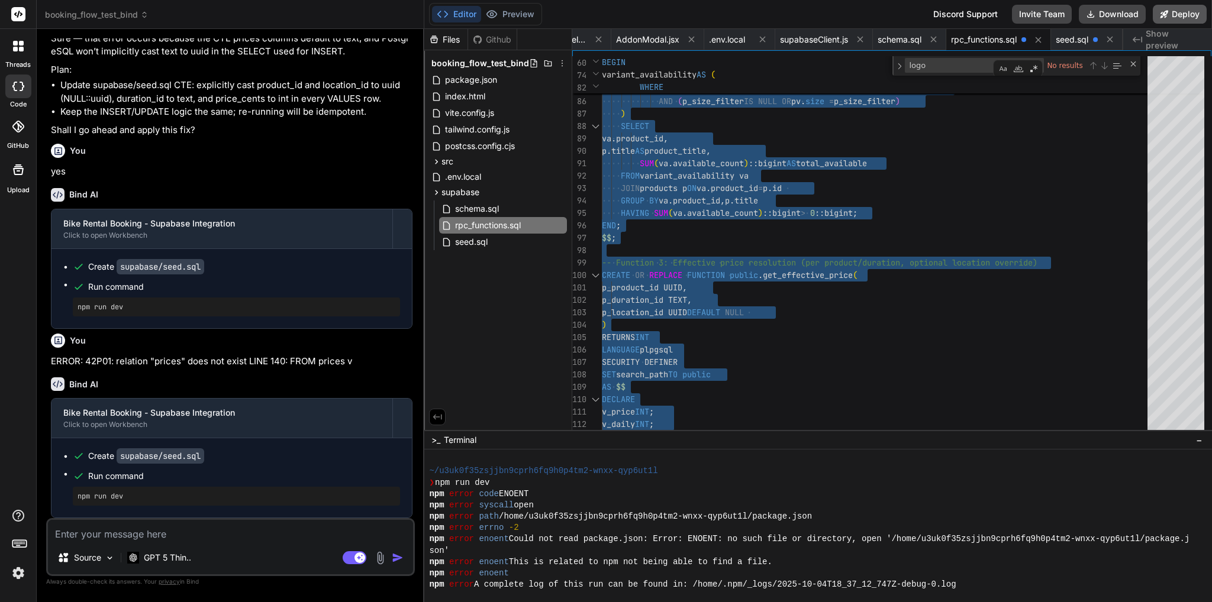
click at [1172, 18] on button "Deploy" at bounding box center [1180, 14] width 54 height 19
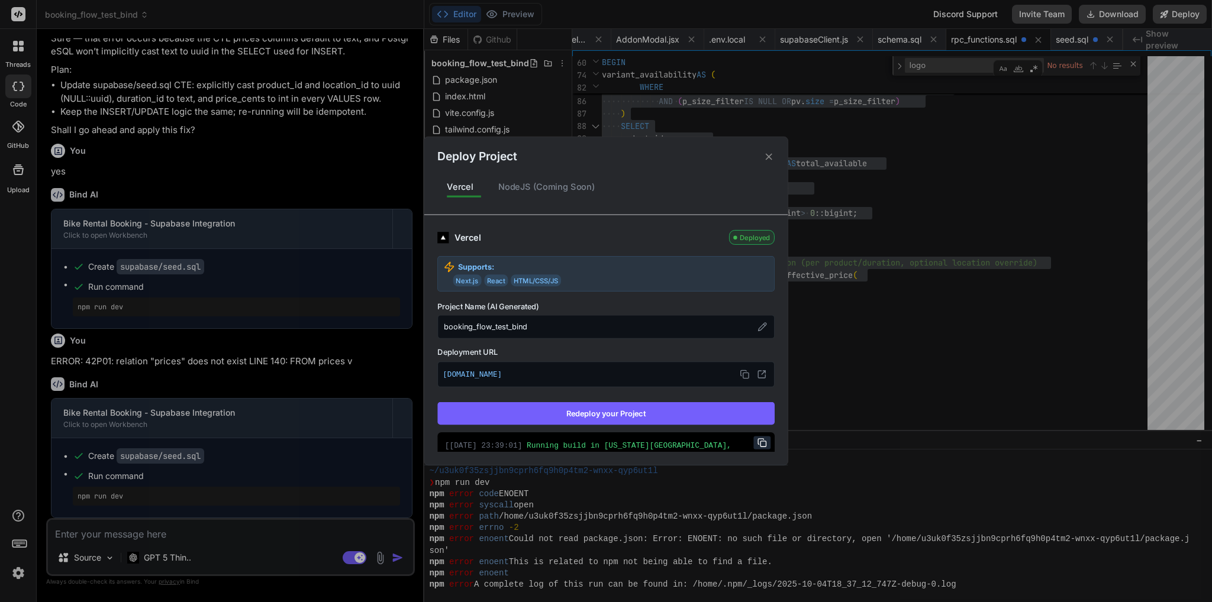
click at [580, 408] on button "Redeploy your Project" at bounding box center [605, 413] width 337 height 22
click at [283, 134] on div "Deploy Project Vercel NodeJS (Coming Soon) Vercel Deployed Supports: Next.js Re…" at bounding box center [606, 301] width 1212 height 602
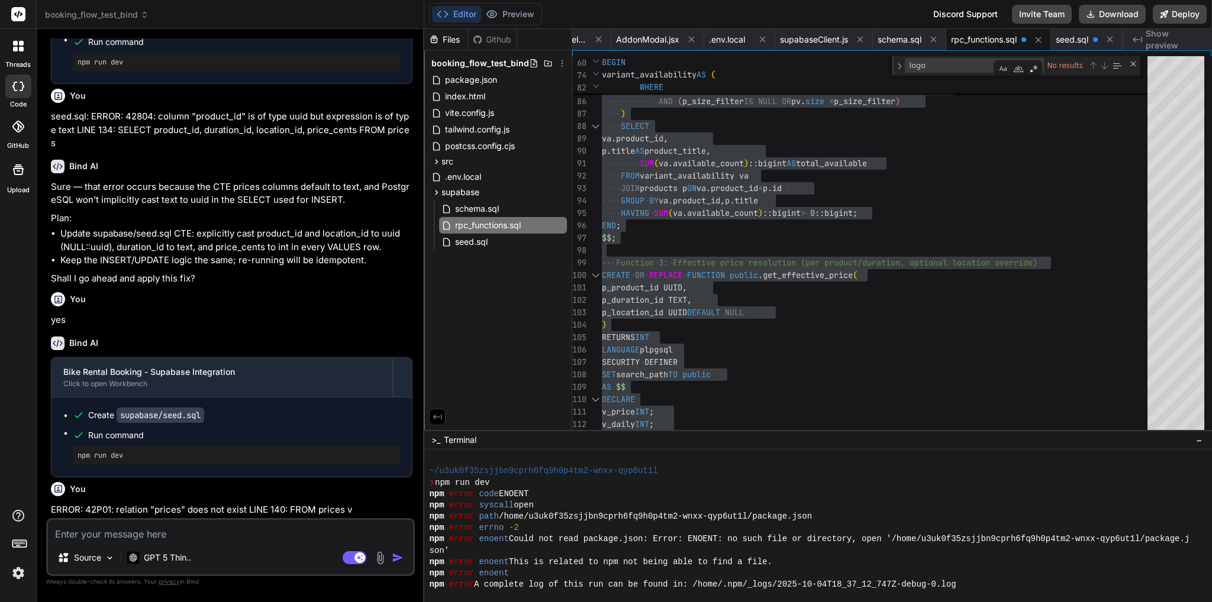
scroll to position [39003, 0]
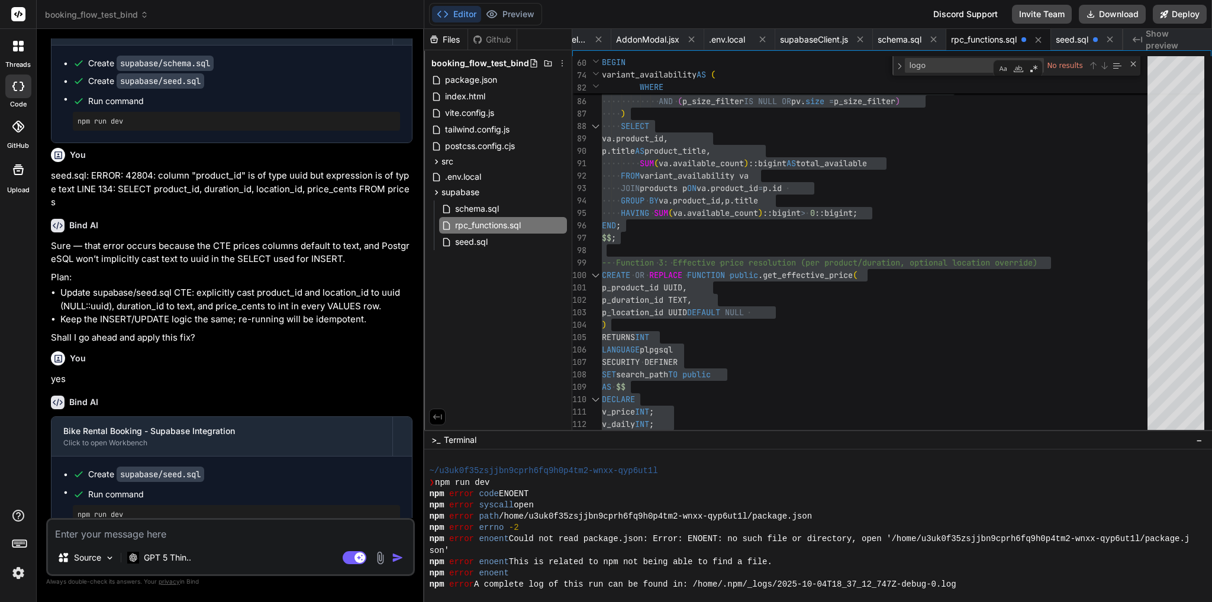
drag, startPoint x: 362, startPoint y: 141, endPoint x: 50, endPoint y: 136, distance: 312.5
click at [50, 136] on div "You Bind AI Sure — plan first, then I can build it. Implementation steps: Map a…" at bounding box center [232, 278] width 366 height 480
copy p "The prices are displayed without decimal, e.g. 4000 instead of 40,00"
click at [209, 536] on textarea at bounding box center [230, 530] width 365 height 21
paste textarea "The prices are displayed without decimal, e.g. 4000 instead of 40,00"
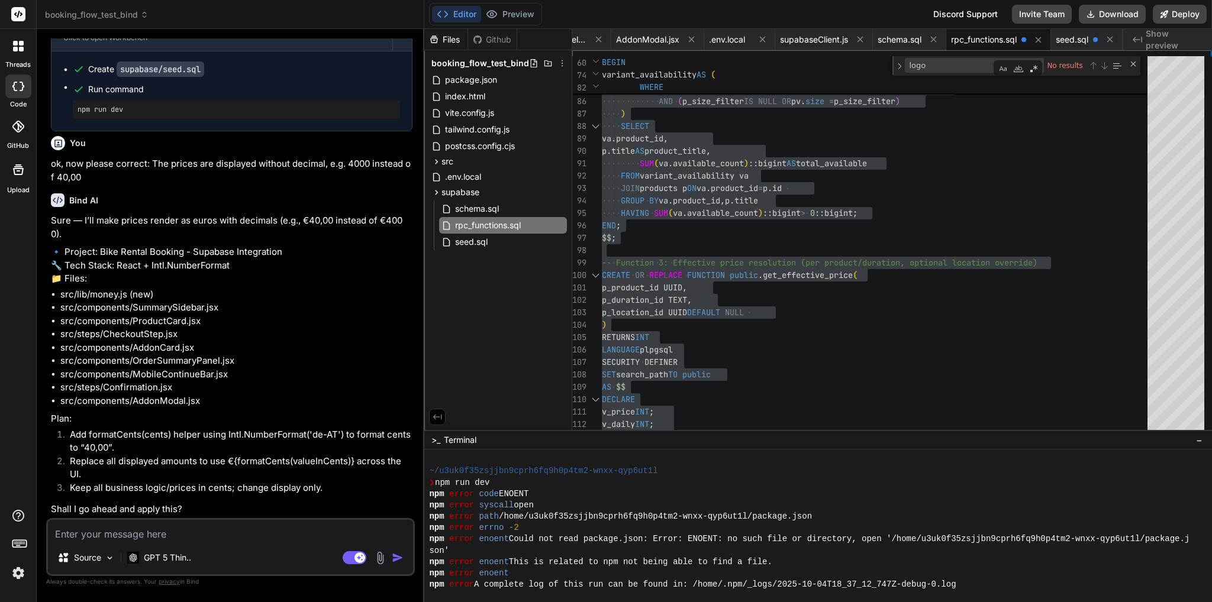
scroll to position [41491, 0]
click at [231, 536] on textarea at bounding box center [230, 530] width 365 height 21
click at [205, 524] on textarea at bounding box center [230, 530] width 365 height 21
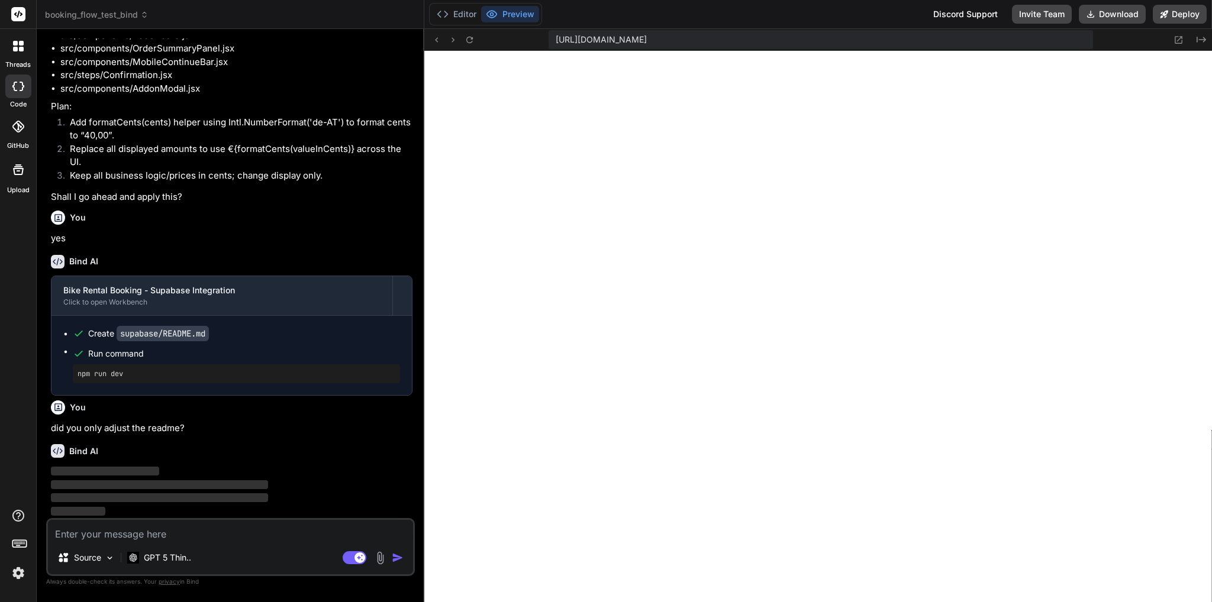
scroll to position [41803, 0]
click at [187, 554] on p "GPT 5 Thin.." at bounding box center [167, 558] width 47 height 12
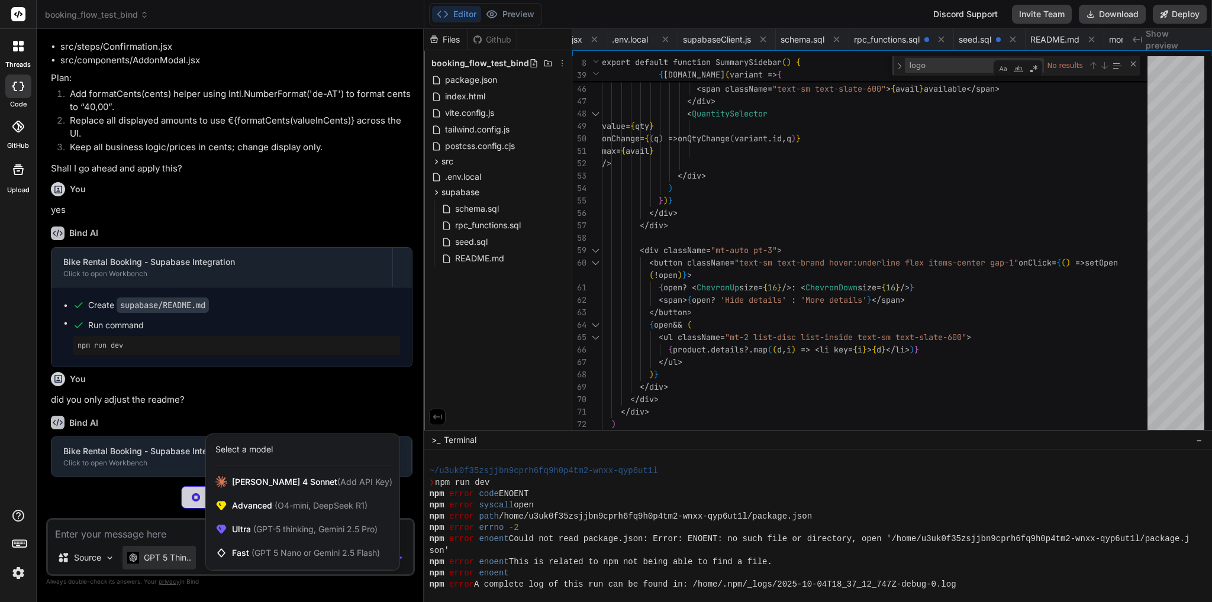
scroll to position [0, 1489]
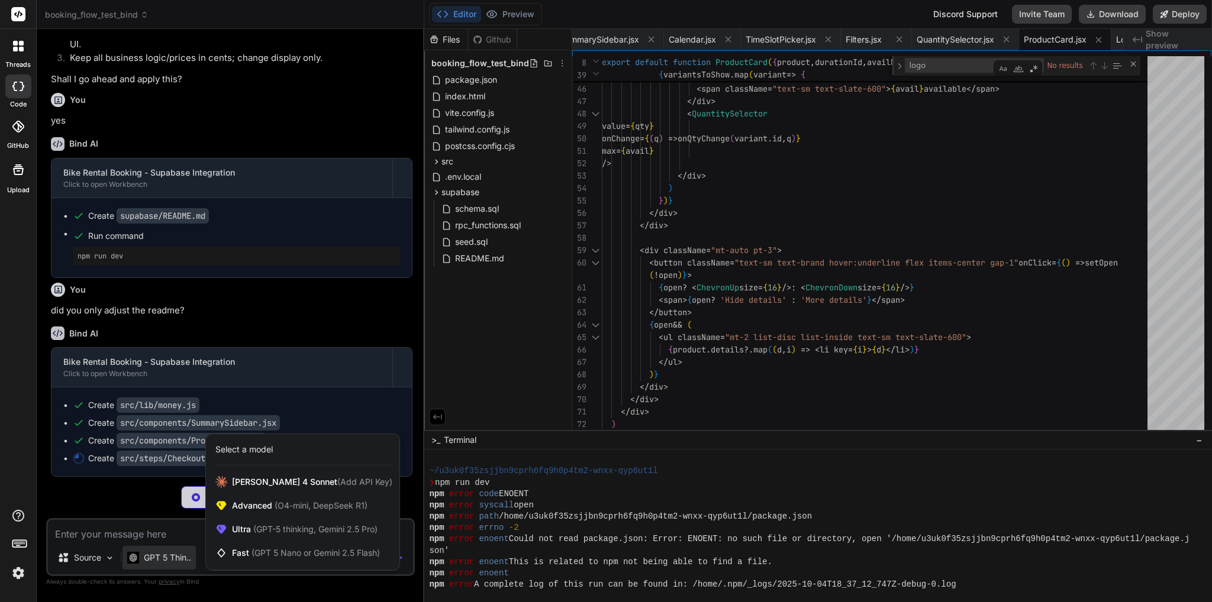
click at [146, 417] on div at bounding box center [606, 301] width 1212 height 602
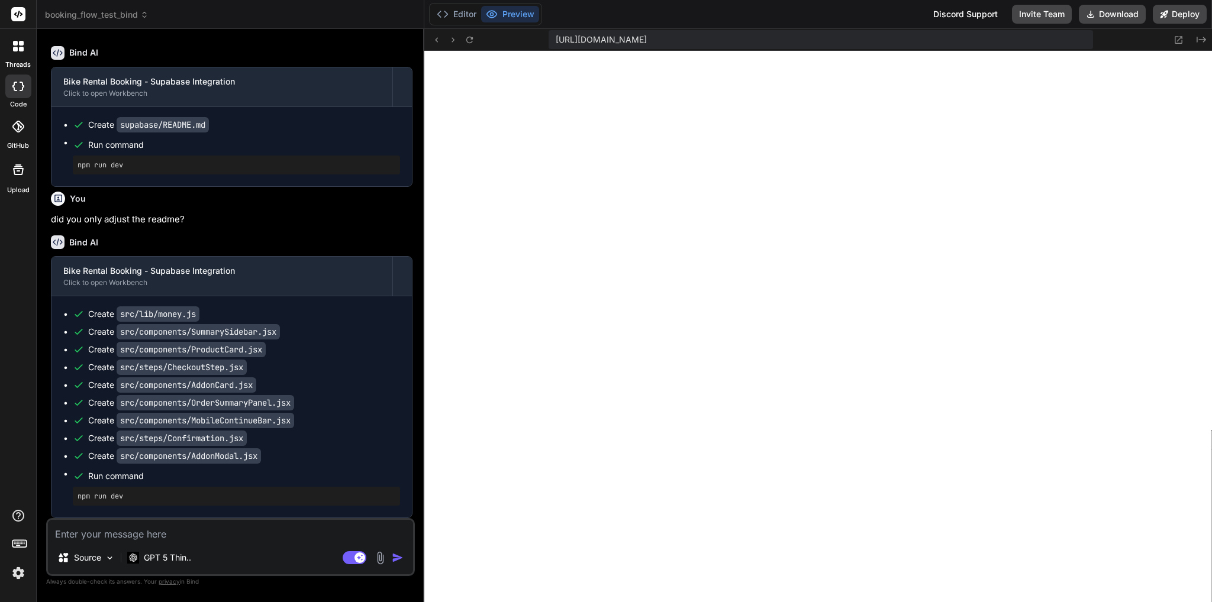
scroll to position [42012, 0]
click at [1165, 15] on icon at bounding box center [1164, 14] width 8 height 8
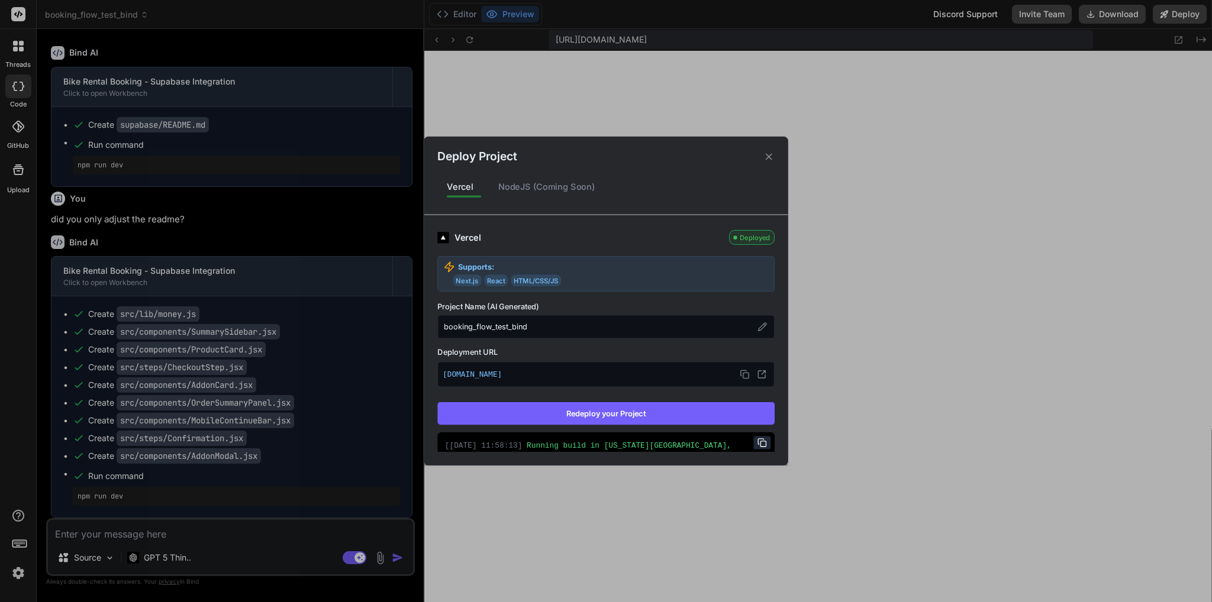
click at [612, 414] on button "Redeploy your Project" at bounding box center [605, 413] width 337 height 22
click at [128, 528] on div "Deploy Project Vercel NodeJS (Coming Soon) Vercel Deployed Supports: Next.js Re…" at bounding box center [606, 301] width 1212 height 602
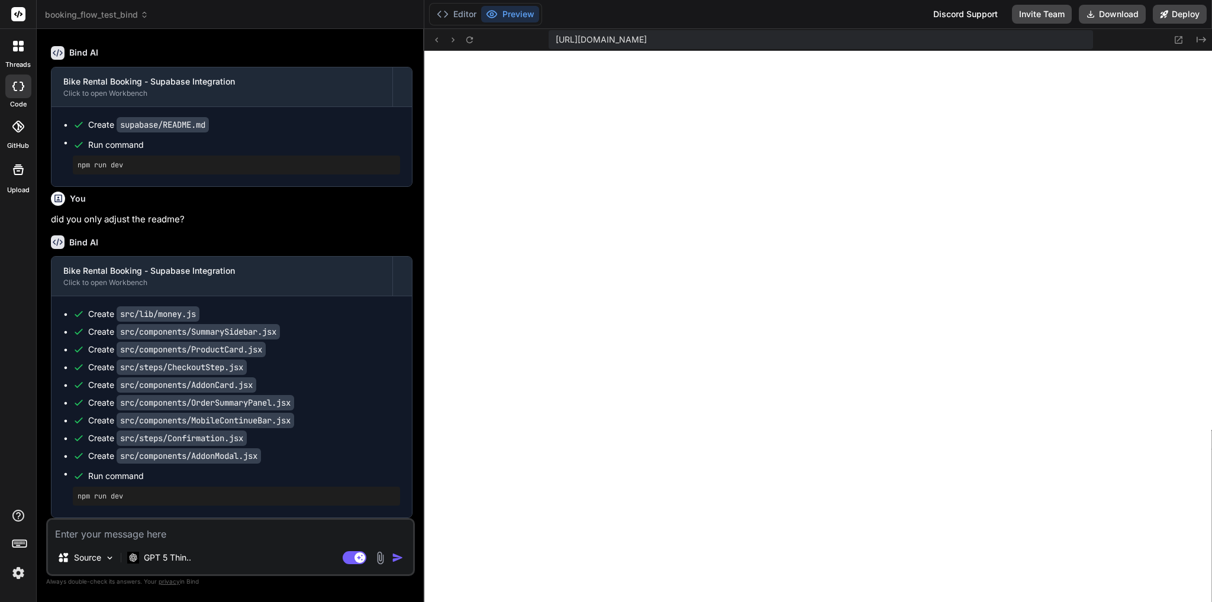
click at [128, 527] on textarea at bounding box center [230, 530] width 365 height 21
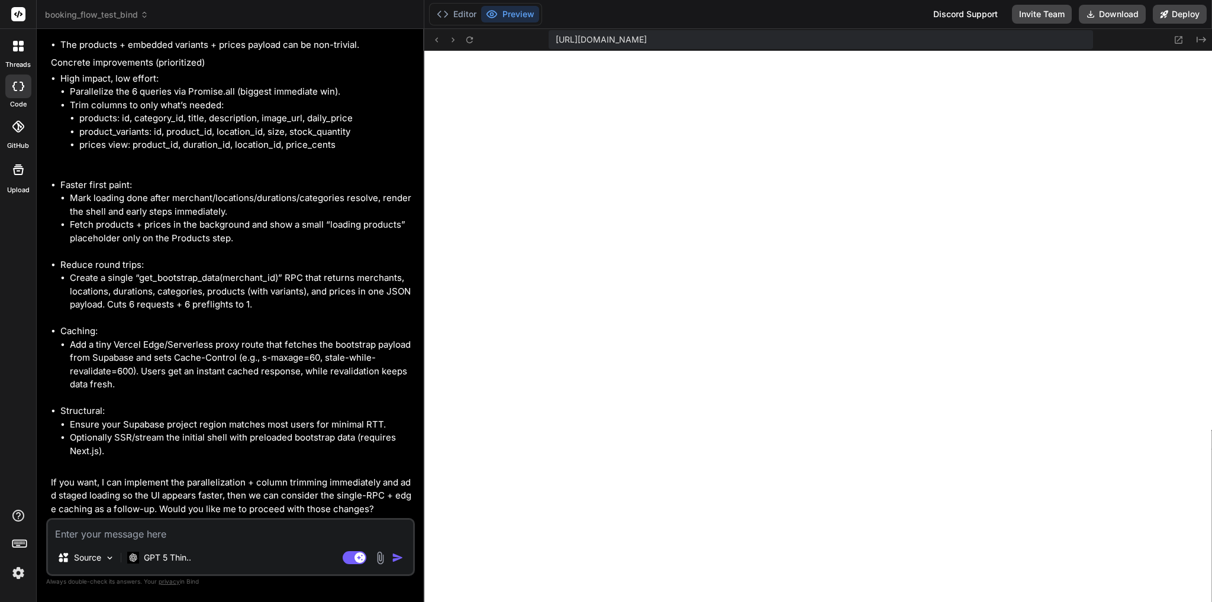
scroll to position [42839, 0]
drag, startPoint x: 92, startPoint y: 228, endPoint x: 215, endPoint y: 310, distance: 148.5
click at [215, 52] on ul "Requests are sequential: total time ≈ sum of all round trips. Each cross-origin…" at bounding box center [232, 5] width 362 height 93
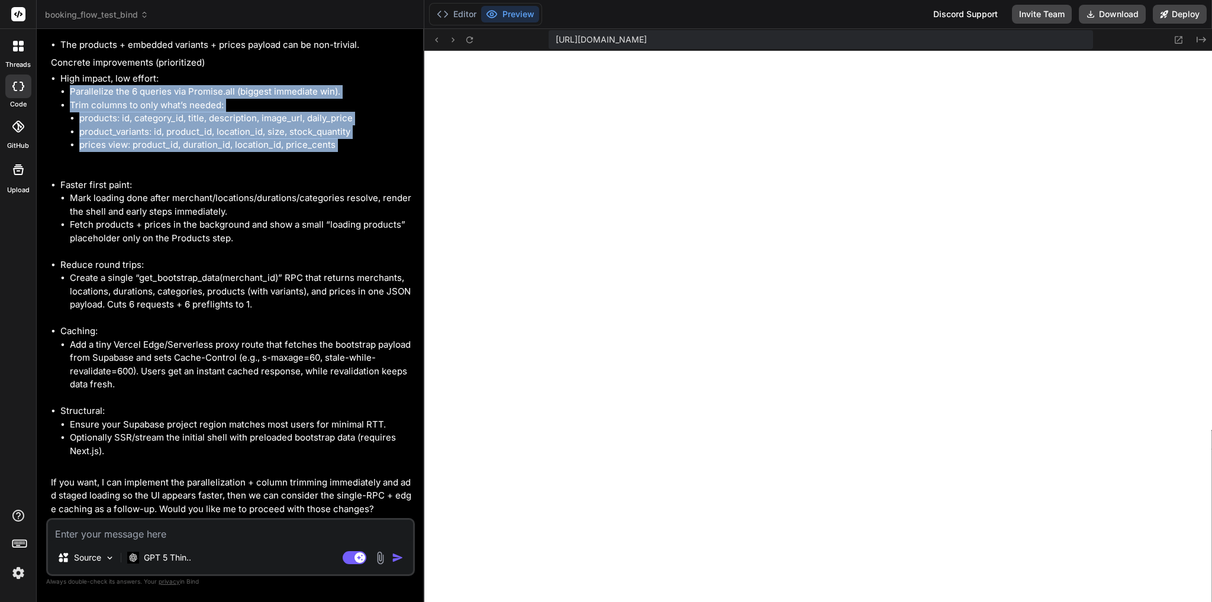
drag, startPoint x: 123, startPoint y: 243, endPoint x: 205, endPoint y: 301, distance: 100.6
click at [205, 165] on ul "Parallelize the 6 queries via Promise.all (biggest immediate win). Trim columns…" at bounding box center [236, 125] width 352 height 80
click at [1120, 7] on button "Download" at bounding box center [1112, 14] width 67 height 19
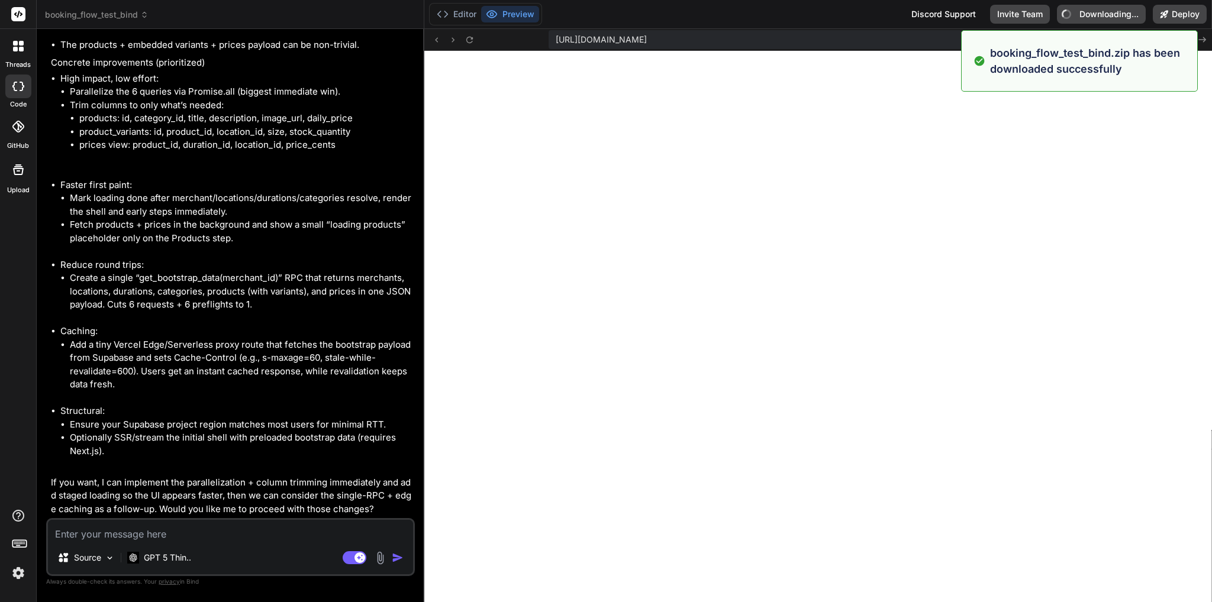
click at [175, 538] on textarea at bounding box center [230, 530] width 365 height 21
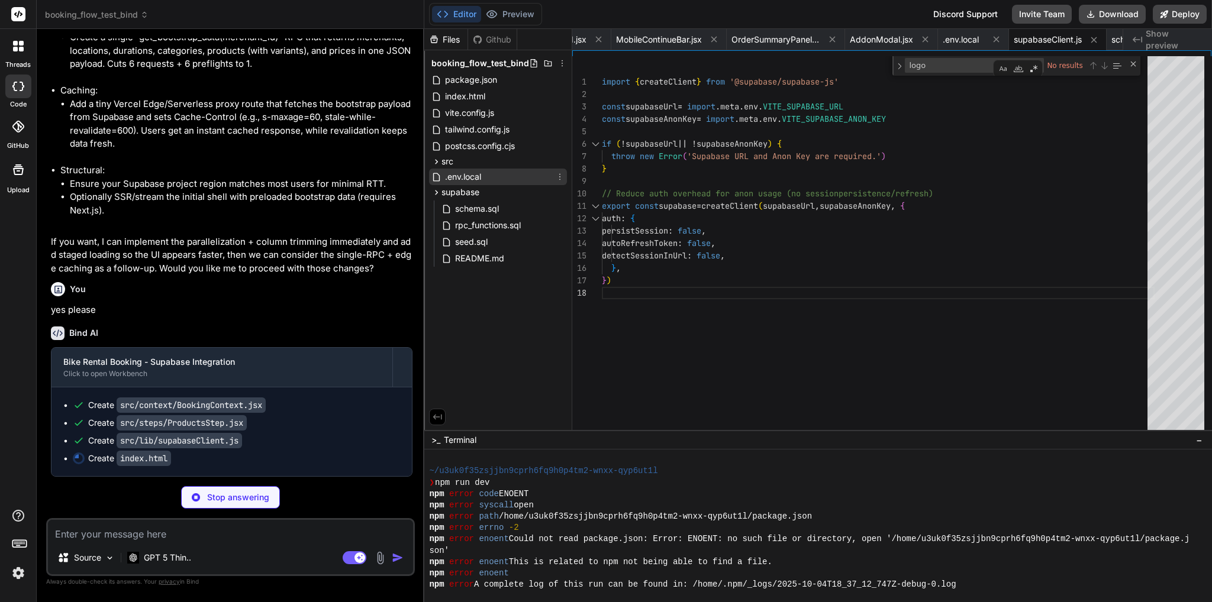
scroll to position [0, 82]
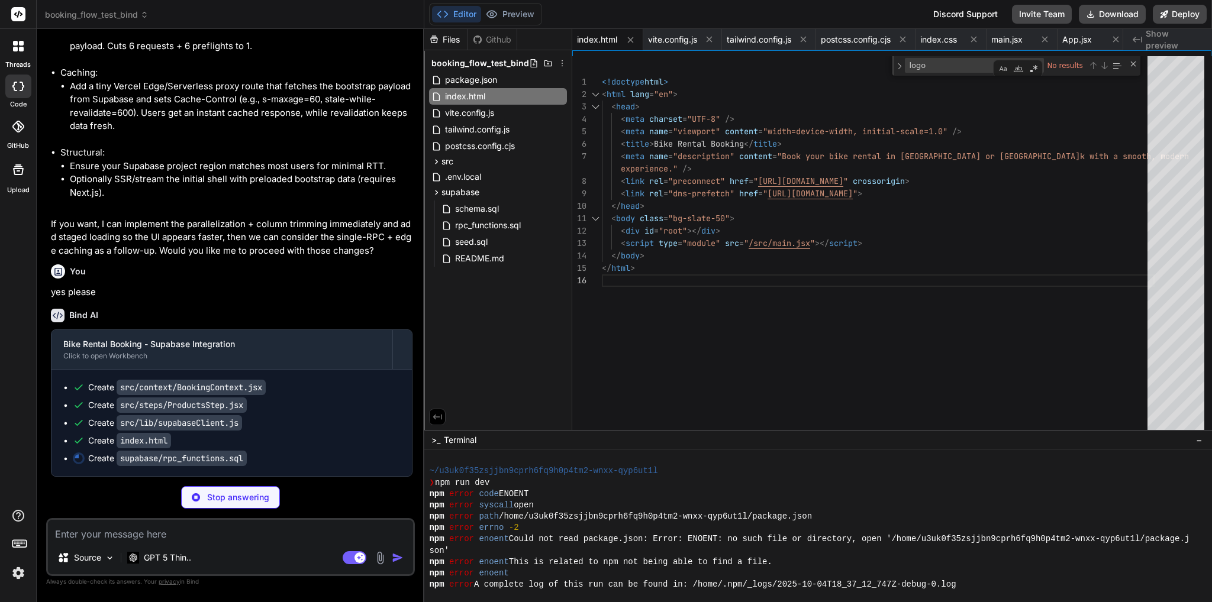
click at [497, 34] on div "Github" at bounding box center [492, 40] width 49 height 12
click at [499, 41] on div "Github" at bounding box center [492, 40] width 49 height 12
click at [446, 38] on div "Files" at bounding box center [445, 40] width 43 height 12
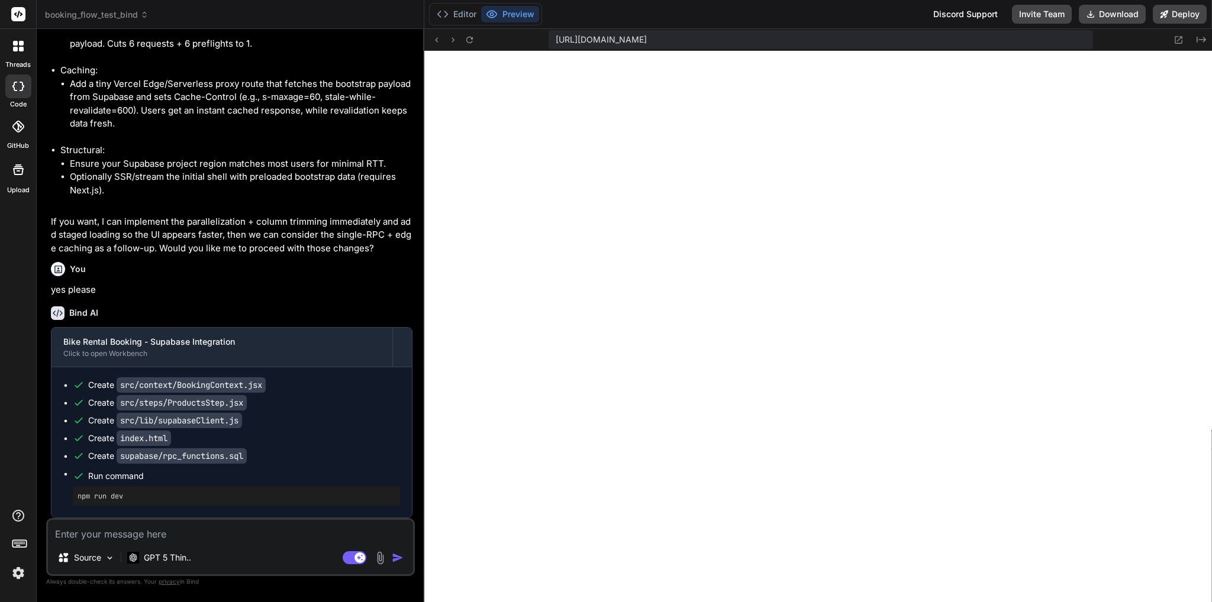
scroll to position [43366, 0]
click at [1184, 14] on button "Deploy" at bounding box center [1180, 14] width 54 height 19
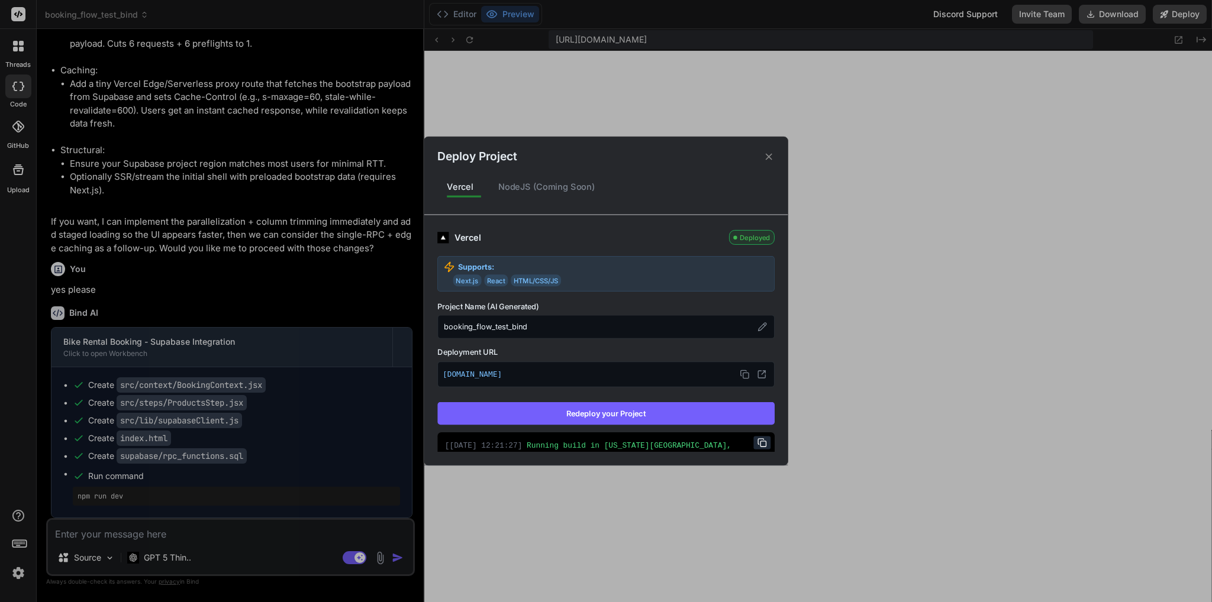
click at [553, 411] on button "Redeploy your Project" at bounding box center [605, 413] width 337 height 22
click at [147, 536] on div "Deploy Project Vercel NodeJS (Coming Soon) Vercel Deployed Supports: Next.js Re…" at bounding box center [606, 301] width 1212 height 602
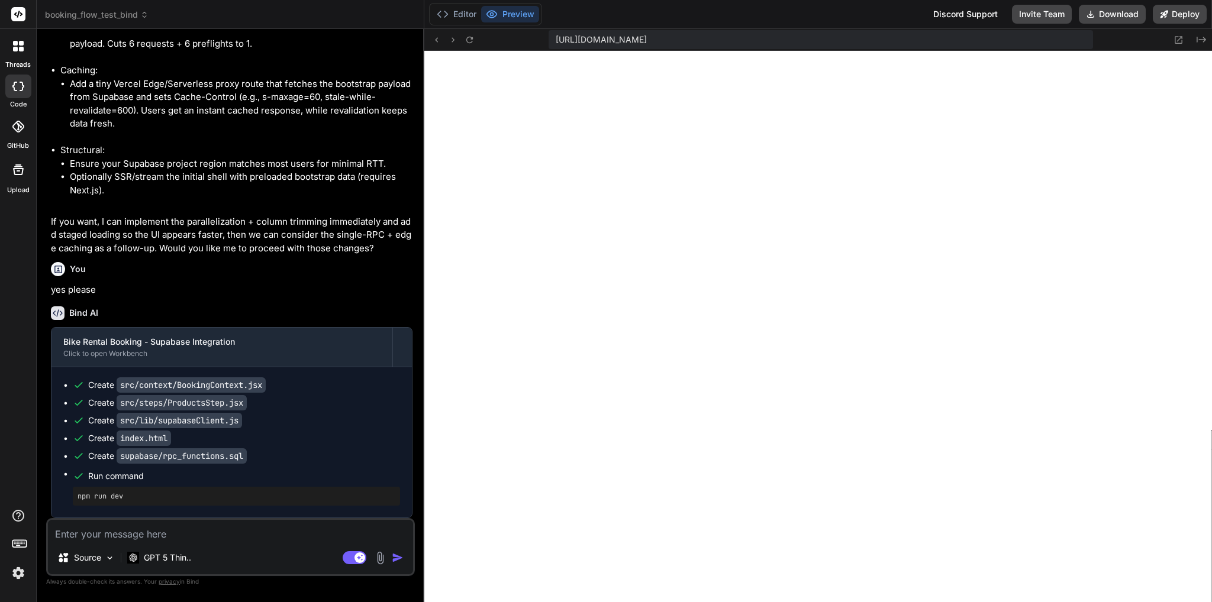
click at [188, 530] on textarea at bounding box center [230, 530] width 365 height 21
drag, startPoint x: 154, startPoint y: 248, endPoint x: 323, endPoint y: 236, distance: 169.1
click at [323, 236] on p "If you want, I can implement the parallelization + column trimming immediately …" at bounding box center [232, 235] width 362 height 40
copy p "he single-RPC + edge caching as a follow-up"
click at [329, 530] on textarea "this has improved. What would speak against trying the" at bounding box center [230, 530] width 365 height 21
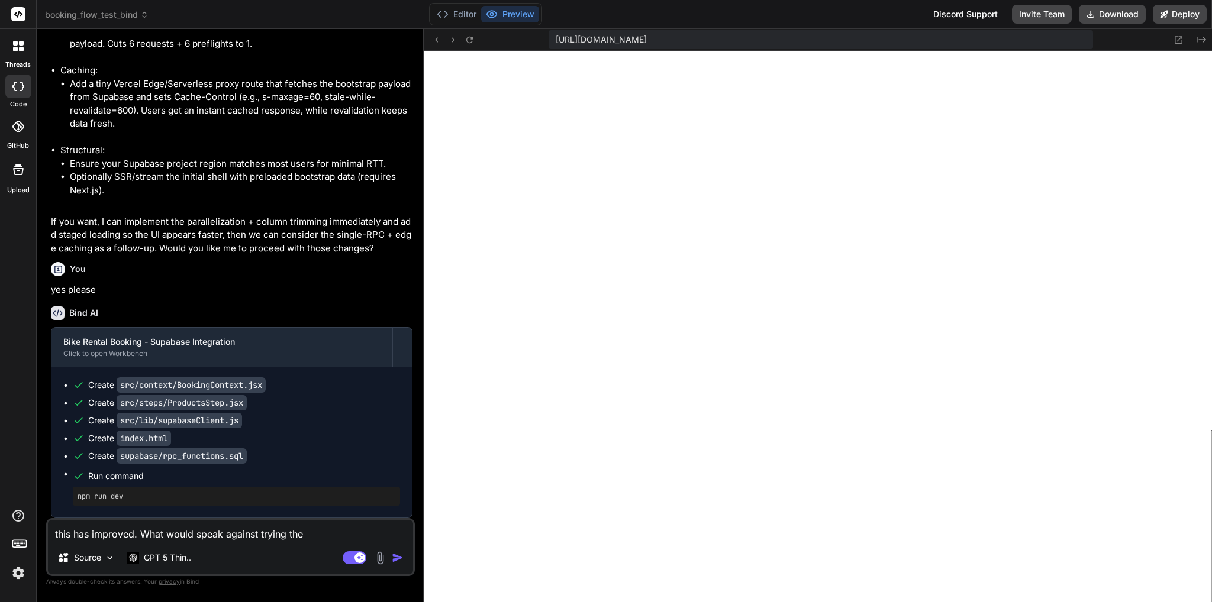
paste textarea "he single-RPC + edge caching as a follow-up"
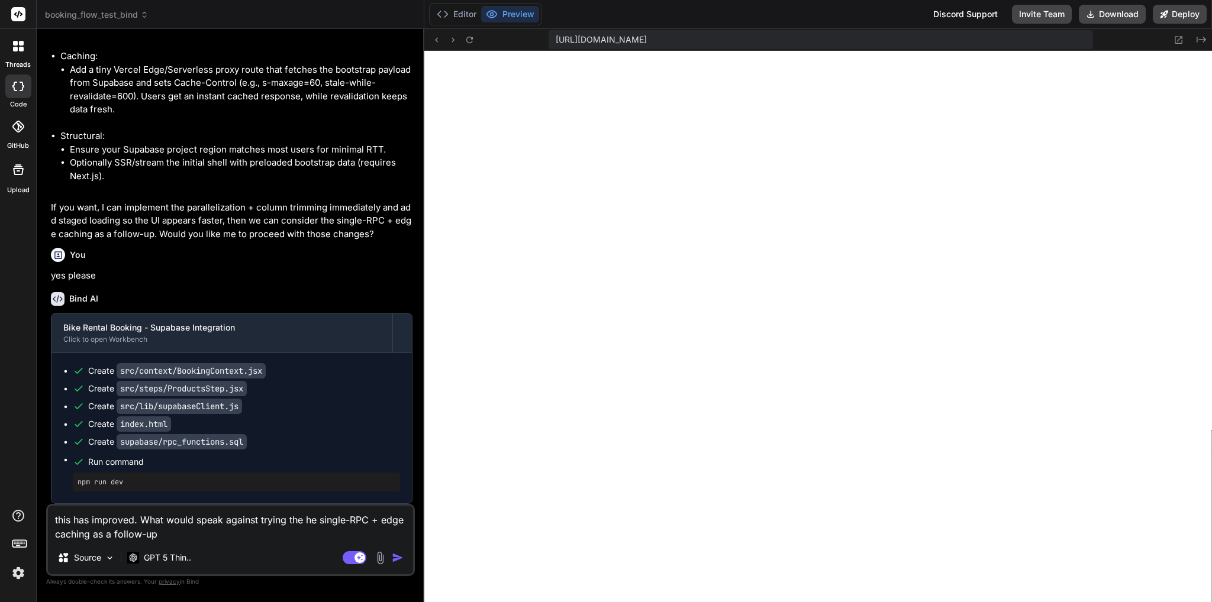
click at [137, 524] on textarea "this has improved. What would speak against trying the he single-RPC + edge cac…" at bounding box center [230, 524] width 365 height 36
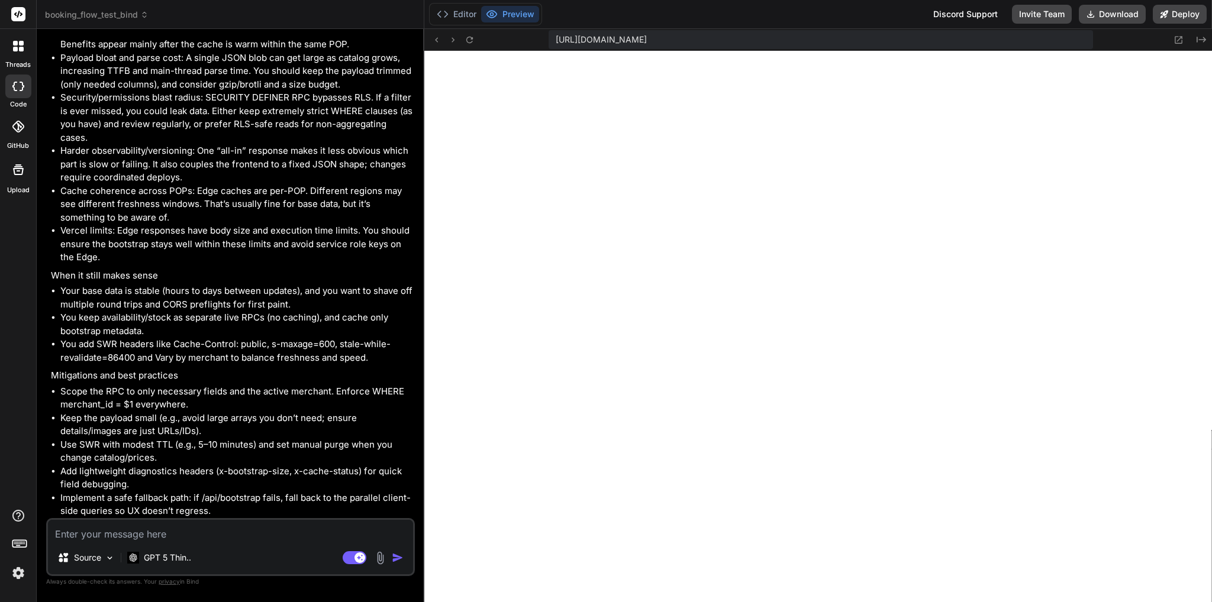
scroll to position [44035, 0]
drag, startPoint x: 64, startPoint y: 205, endPoint x: 145, endPoint y: 238, distance: 87.6
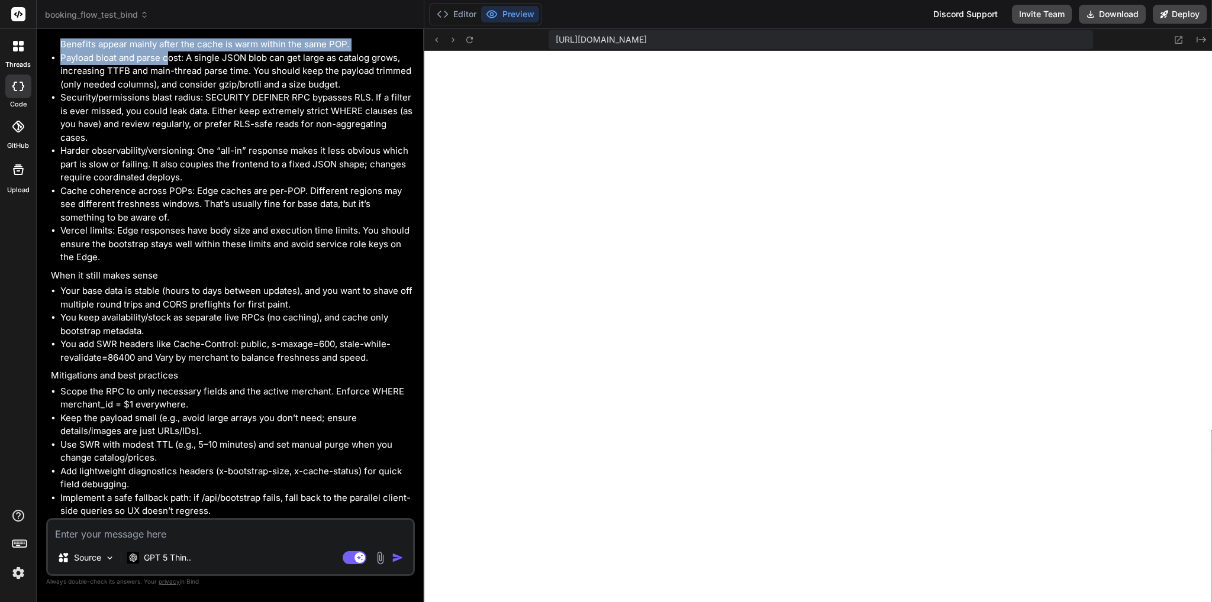
drag, startPoint x: 133, startPoint y: 242, endPoint x: 168, endPoint y: 308, distance: 75.2
click at [168, 265] on ul "Stale data risk: Edge caching introduces staleness. It’s great for “base” data …" at bounding box center [232, 105] width 362 height 320
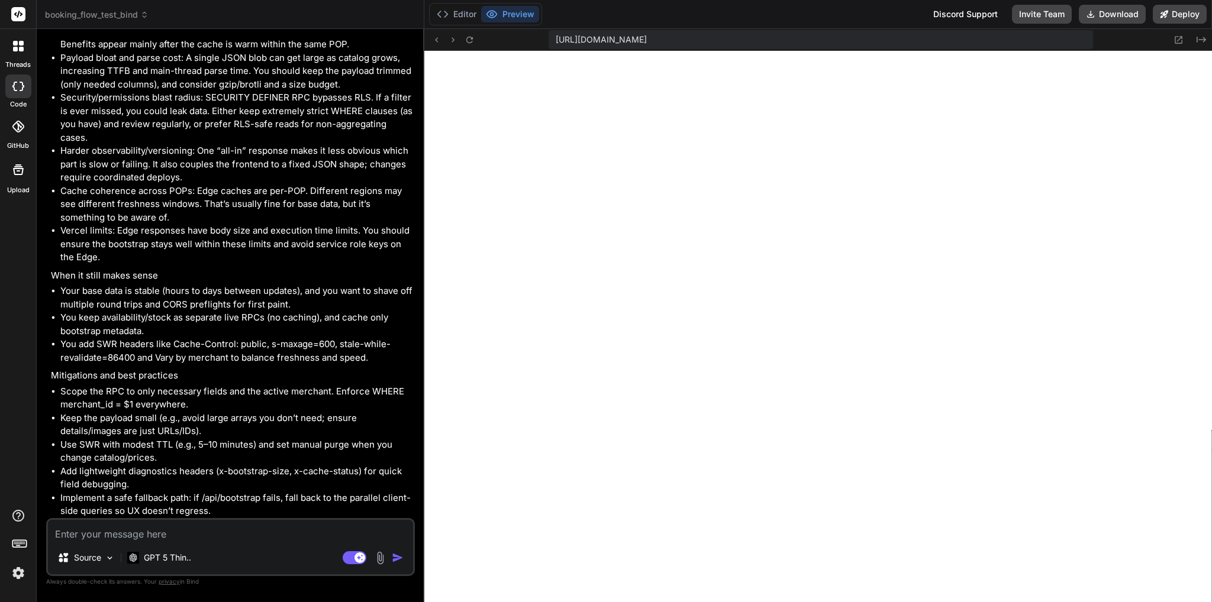
click at [243, 144] on li "Security/permissions blast radius: SECURITY DEFINER RPC bypasses RLS. If a filt…" at bounding box center [236, 117] width 352 height 53
click at [115, 530] on textarea at bounding box center [230, 530] width 365 height 21
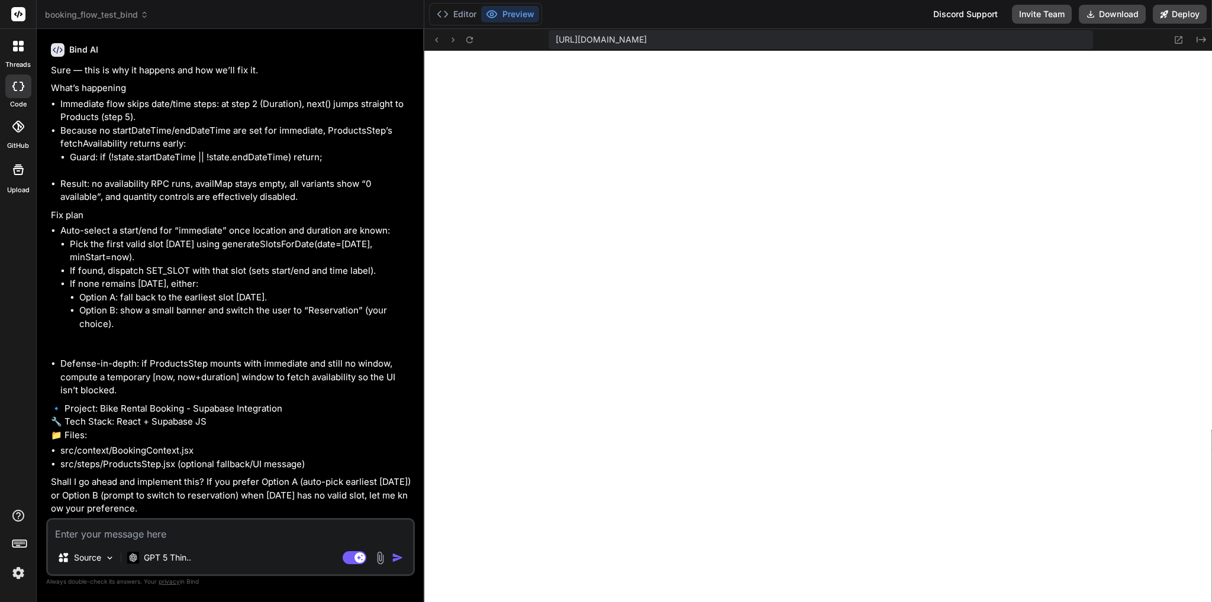
scroll to position [44880, 0]
click at [231, 527] on textarea at bounding box center [230, 530] width 365 height 21
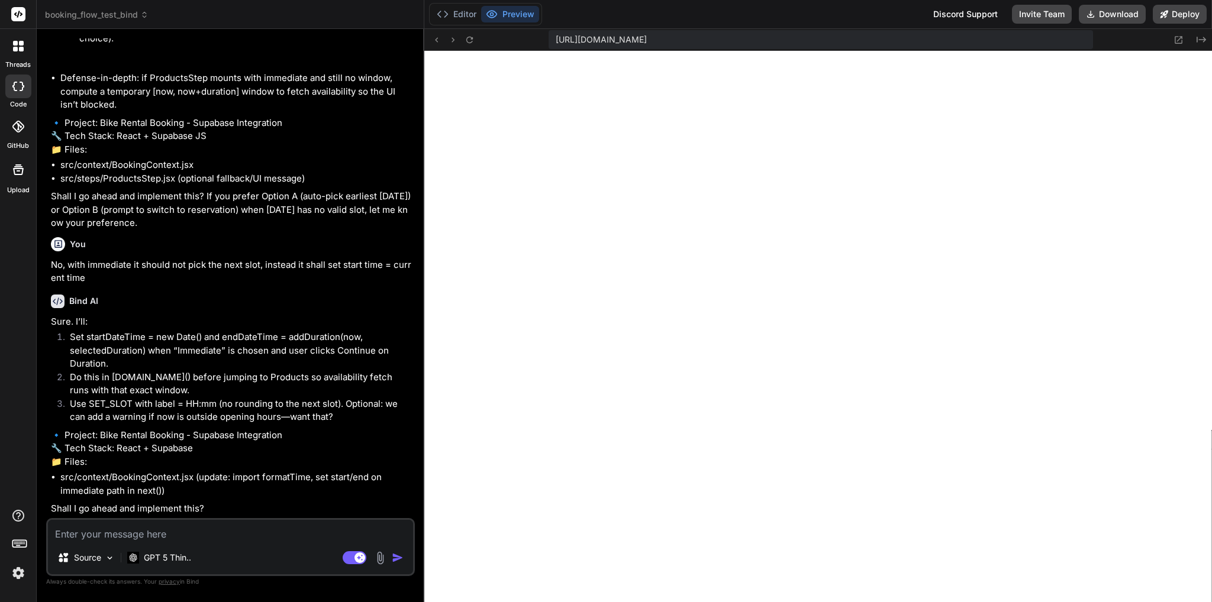
scroll to position [45193, 0]
click at [142, 537] on textarea at bounding box center [230, 530] width 365 height 21
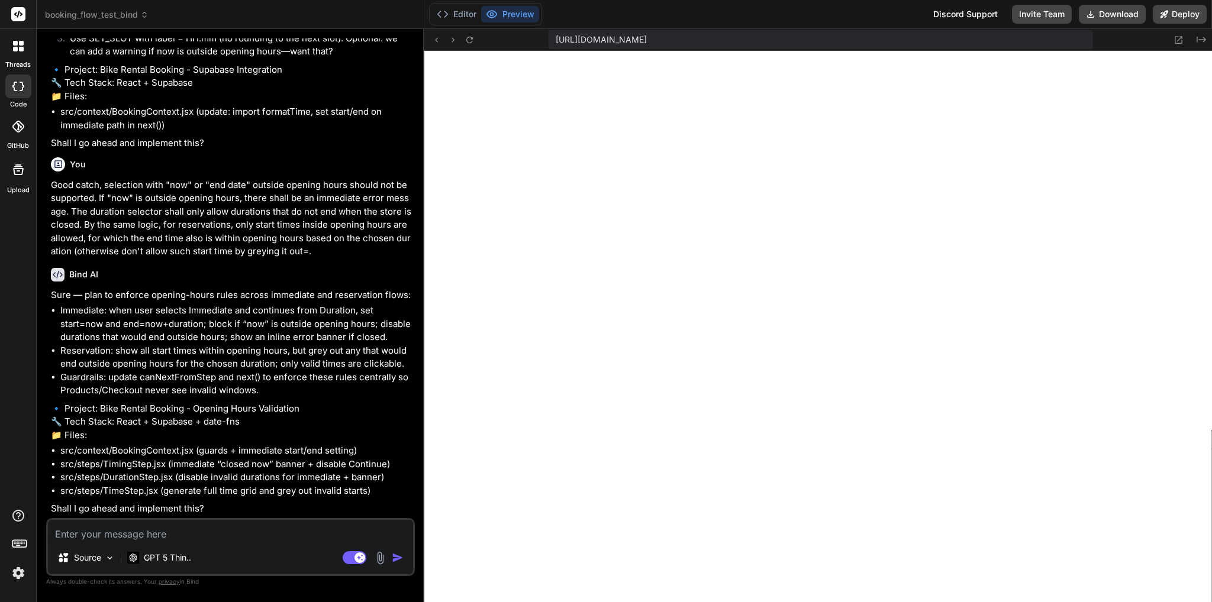
scroll to position [45585, 0]
click at [182, 533] on textarea at bounding box center [230, 530] width 365 height 21
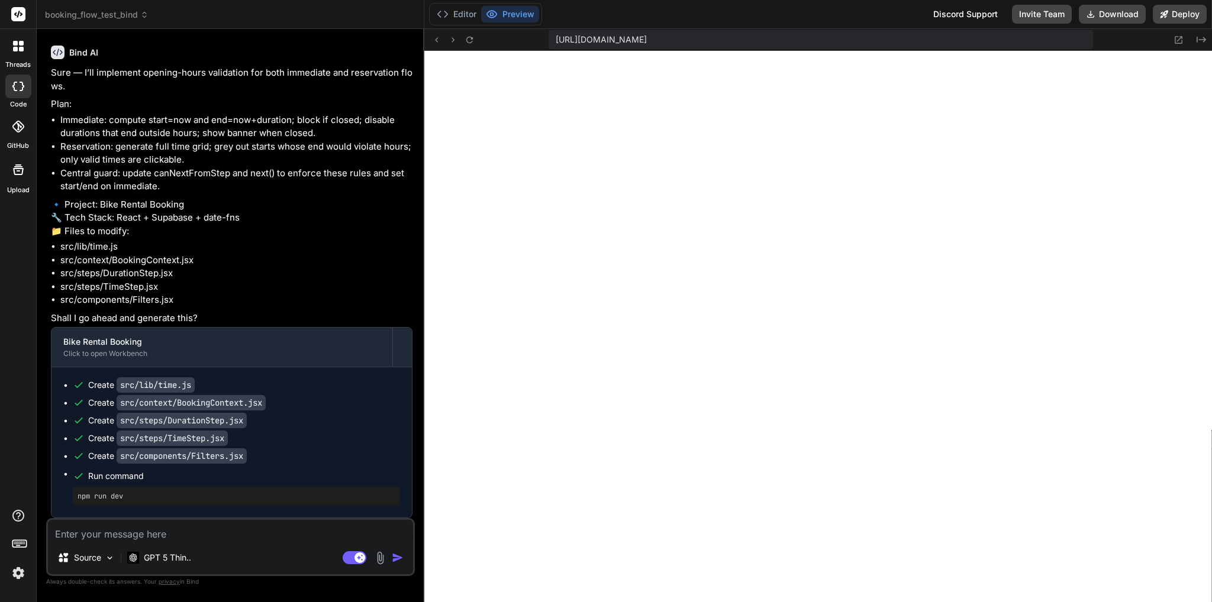
scroll to position [46106, 0]
click at [1187, 15] on button "Deploy" at bounding box center [1180, 14] width 54 height 19
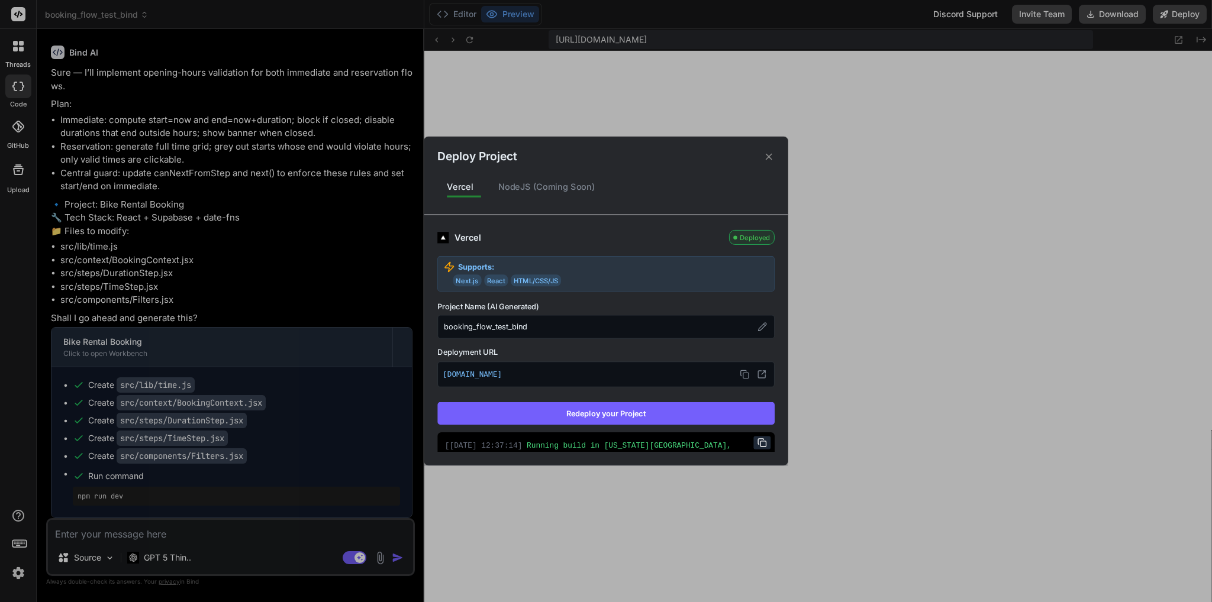
click at [589, 418] on button "Redeploy your Project" at bounding box center [605, 413] width 337 height 22
click at [130, 526] on div "Deploy Project Vercel NodeJS (Coming Soon) Vercel Deployed Supports: Next.js Re…" at bounding box center [606, 301] width 1212 height 602
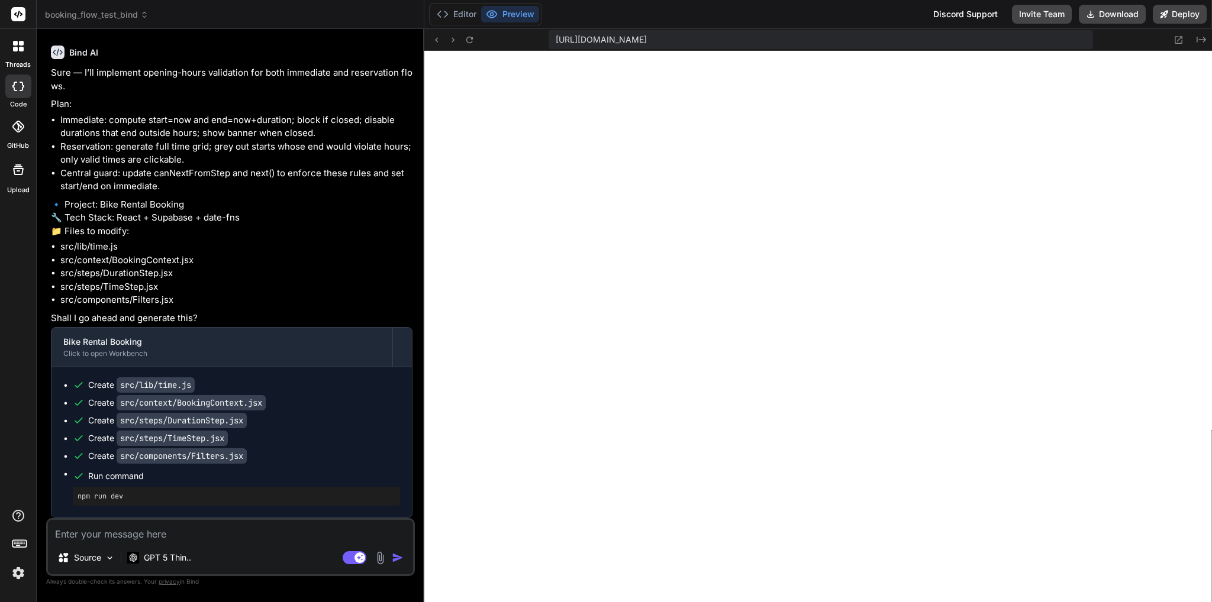
click at [139, 531] on textarea at bounding box center [230, 530] width 365 height 21
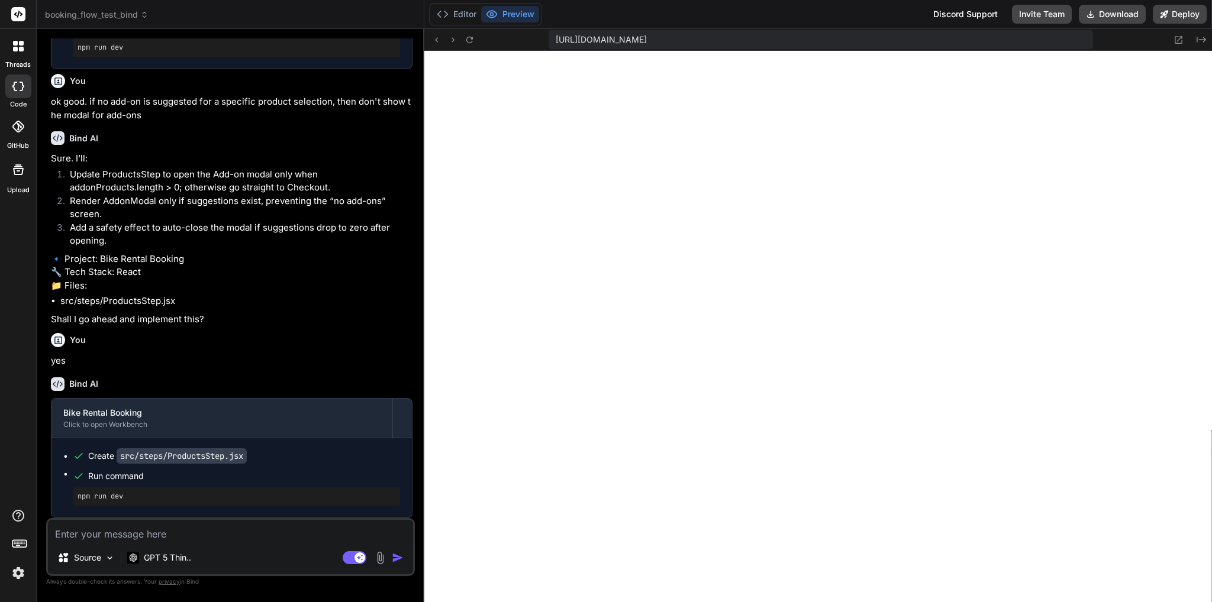
scroll to position [46582, 0]
click at [1182, 10] on button "Deploy" at bounding box center [1180, 14] width 54 height 19
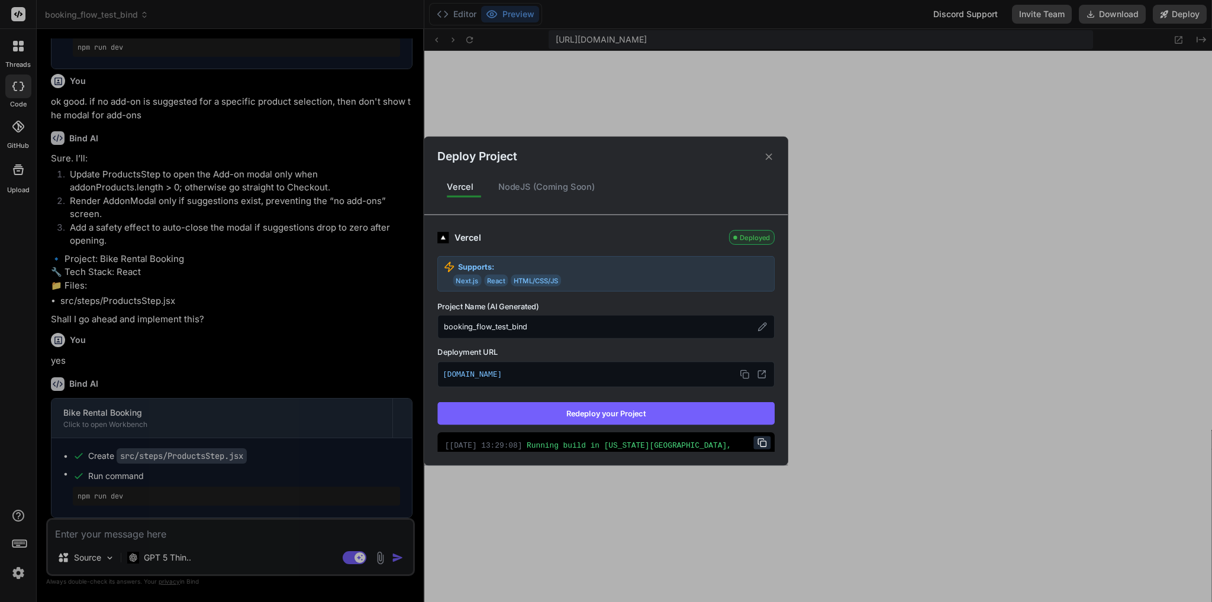
click at [652, 417] on button "Redeploy your Project" at bounding box center [605, 413] width 337 height 22
drag, startPoint x: 160, startPoint y: 543, endPoint x: 169, endPoint y: 536, distance: 11.0
click at [161, 543] on div "Deploy Project Vercel NodeJS (Coming Soon) Vercel Deployed Supports: Next.js Re…" at bounding box center [606, 301] width 1212 height 602
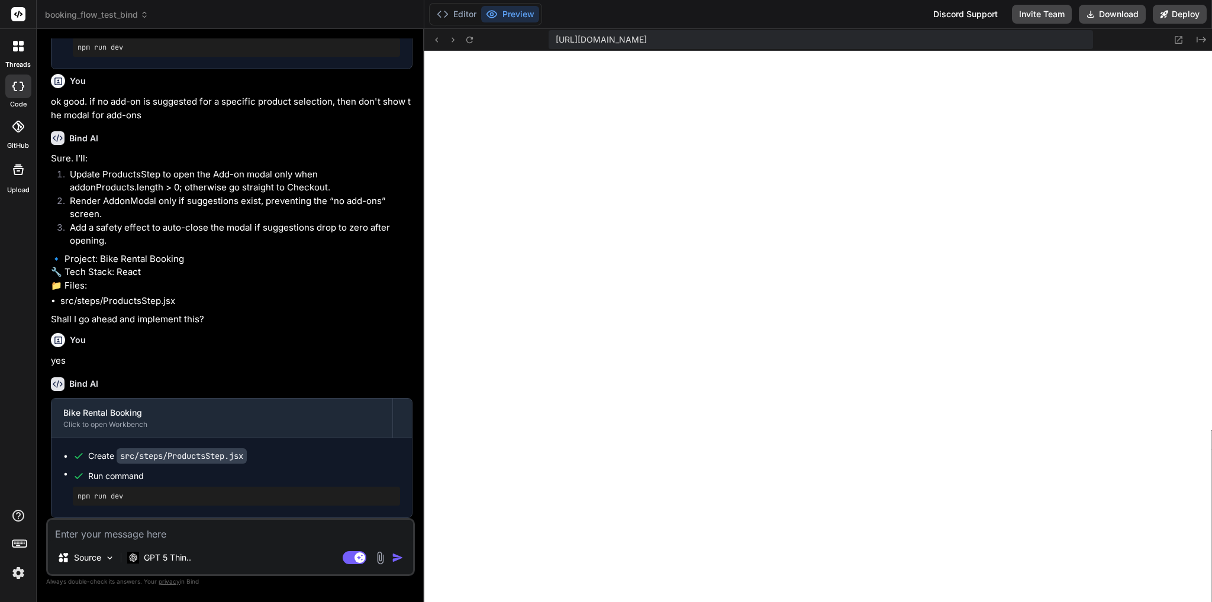
click at [170, 536] on textarea at bounding box center [230, 530] width 365 height 21
paste textarea "[ "8f0b5c3d-1a4b-4c2d-8b8e-0e6a5d4c3b2f", "9a1c6d4e-2b5c-4d3e-9c9f-1f7b6e5d4c3a…"
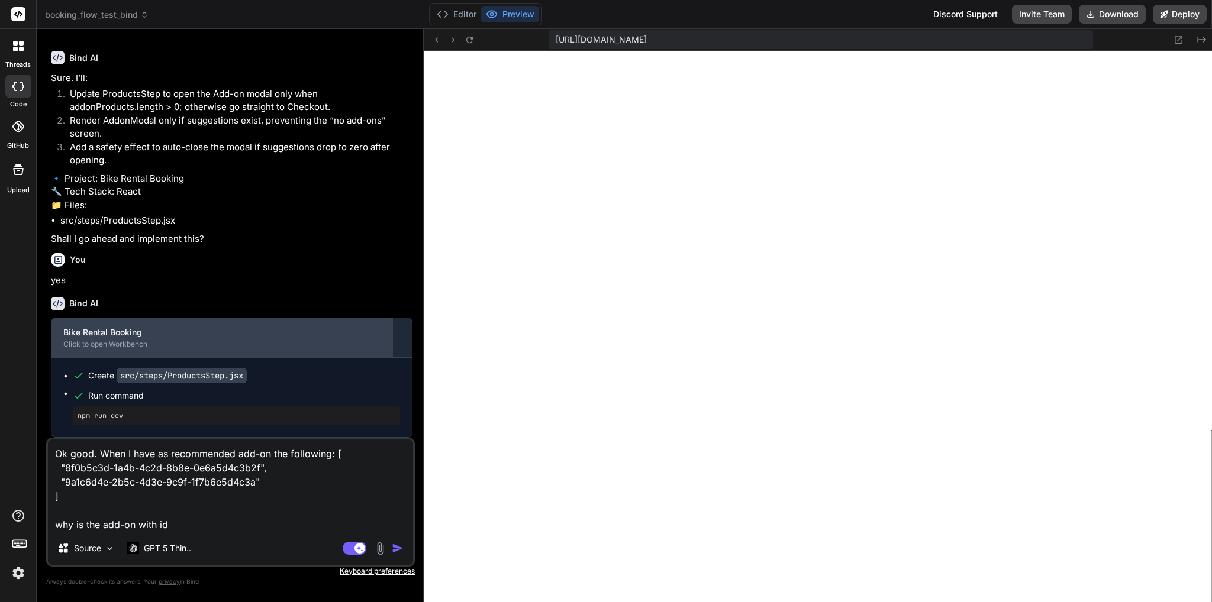
paste textarea "8f0b5c3d-1a4b-4c2d-8b8e-0e6a5d4c3b2f"
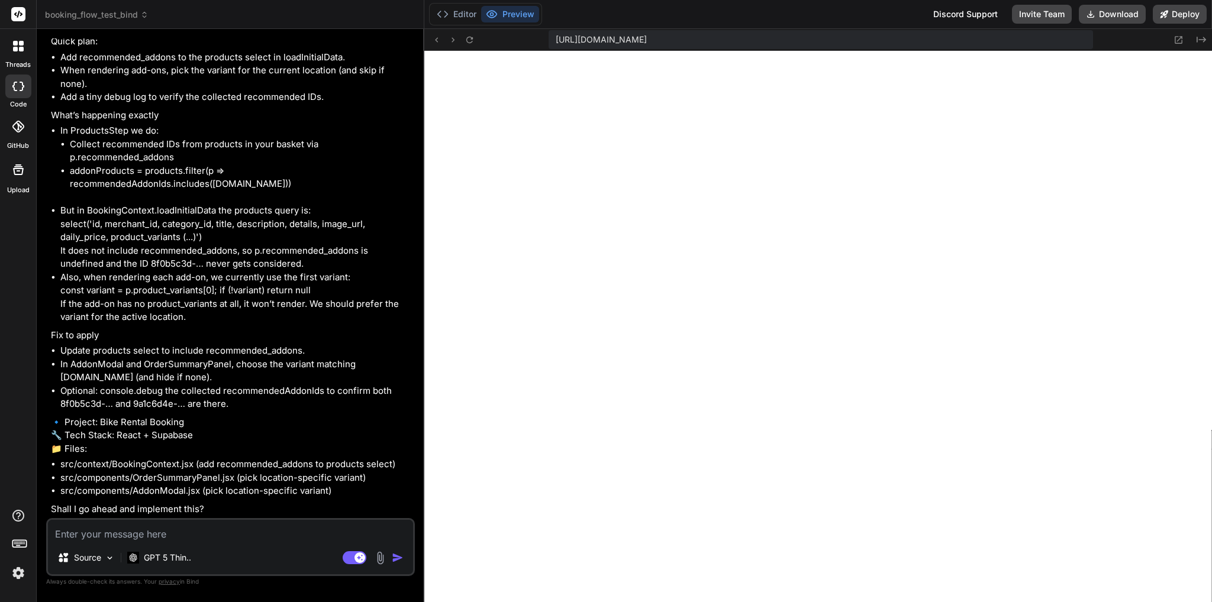
scroll to position [47220, 0]
drag, startPoint x: 82, startPoint y: 330, endPoint x: 140, endPoint y: 344, distance: 59.7
click at [140, 344] on ul "Update products select to include recommended_addons. In AddonModal and OrderSu…" at bounding box center [232, 377] width 362 height 67
click at [173, 542] on div "Source GPT 5 Thin.. Agent Mode. When this toggle is activated, AI automatically…" at bounding box center [230, 547] width 369 height 58
click at [224, 527] on textarea at bounding box center [230, 530] width 365 height 21
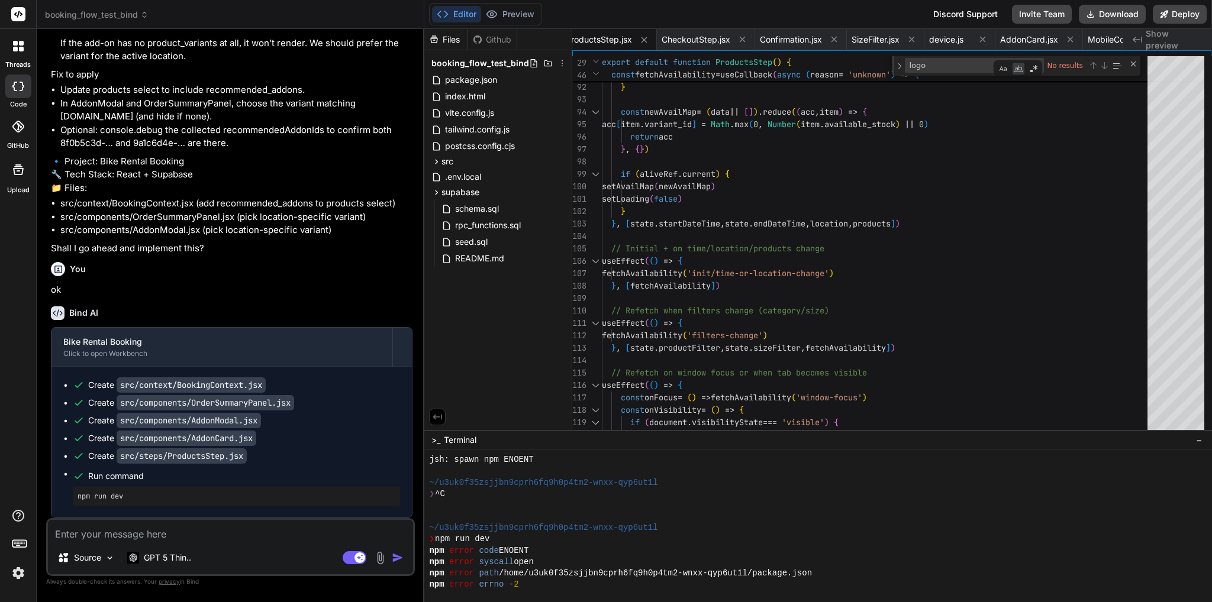
scroll to position [47480, 0]
click at [1199, 9] on button "Deploy" at bounding box center [1180, 14] width 54 height 19
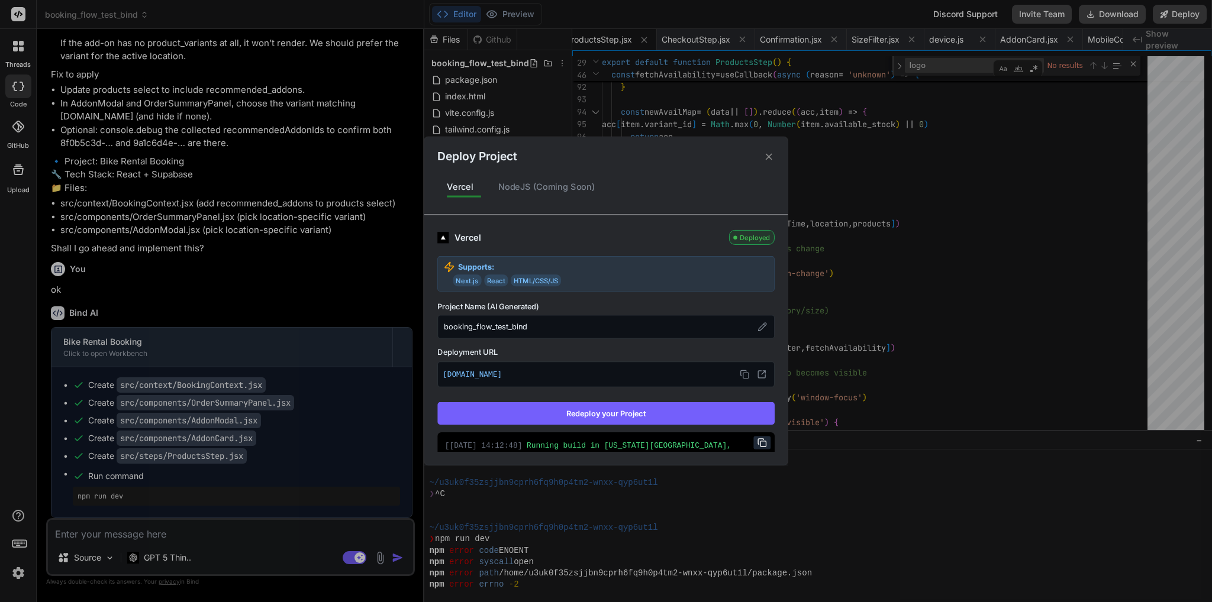
click at [640, 416] on button "Redeploy your Project" at bounding box center [605, 413] width 337 height 22
